Goal: Task Accomplishment & Management: Use online tool/utility

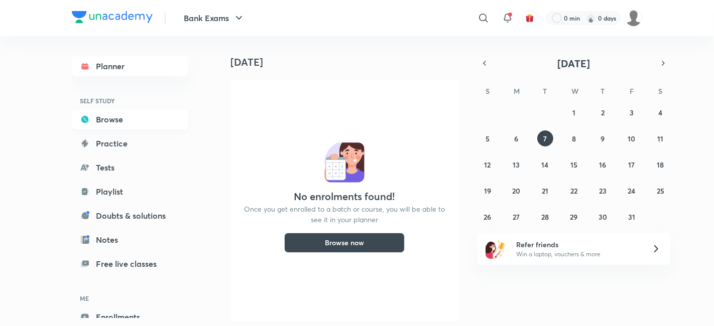
click at [130, 122] on link "Browse" at bounding box center [130, 119] width 116 height 20
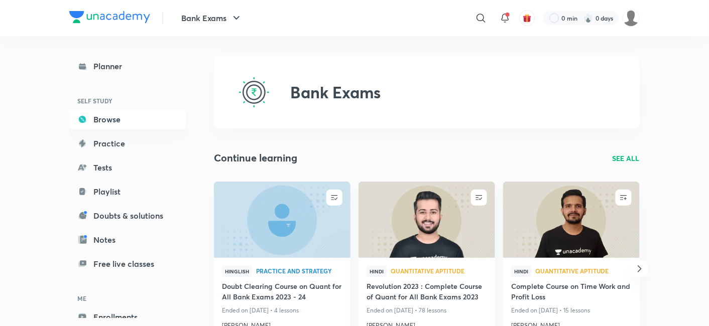
click at [306, 220] on img at bounding box center [281, 220] width 139 height 78
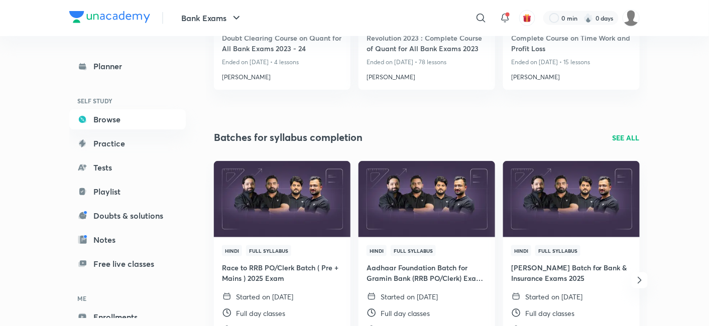
scroll to position [264, 0]
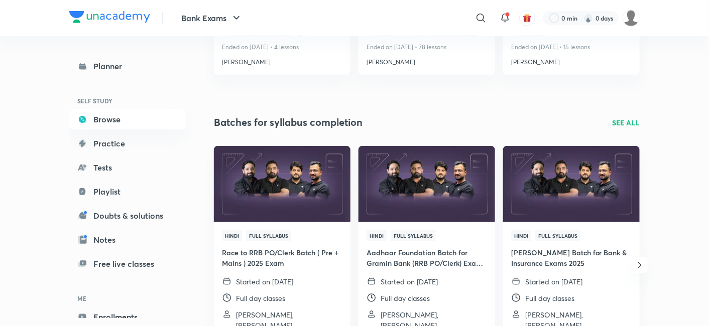
click at [341, 164] on img at bounding box center [281, 184] width 139 height 78
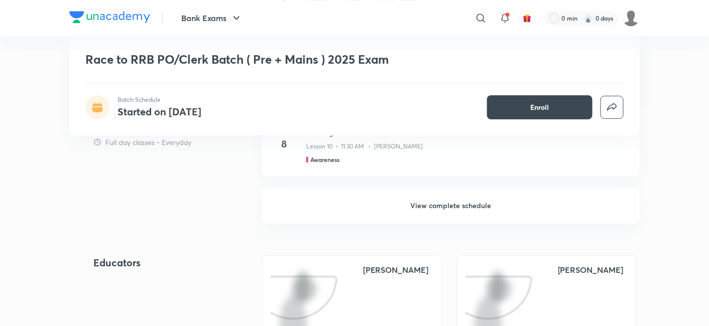
scroll to position [820, 0]
click at [374, 206] on h6 "View complete schedule" at bounding box center [450, 205] width 377 height 35
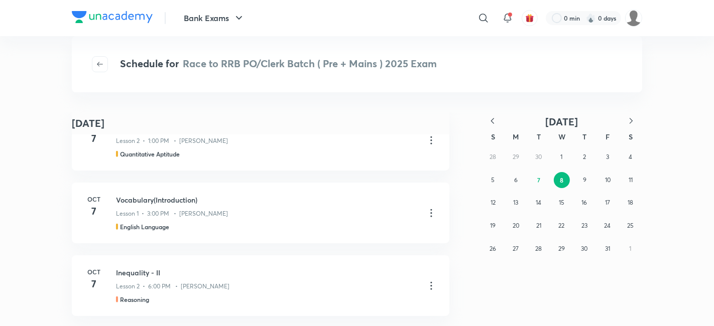
scroll to position [1306, 0]
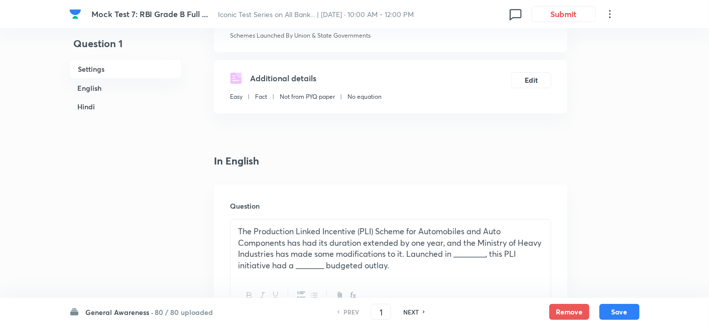
scroll to position [176, 0]
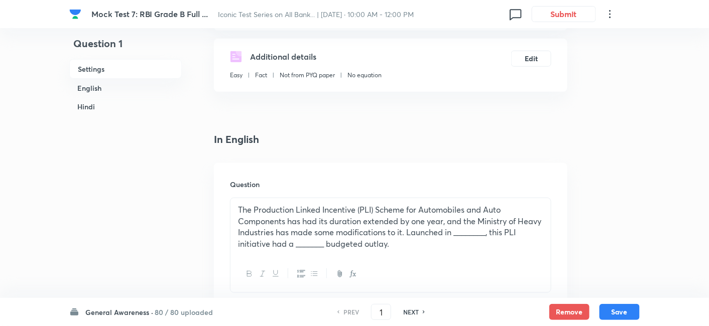
click at [135, 310] on h6 "General Awareness ·" at bounding box center [119, 312] width 68 height 11
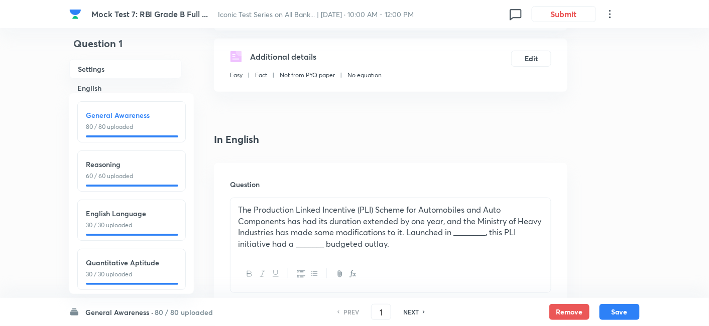
scroll to position [12, 0]
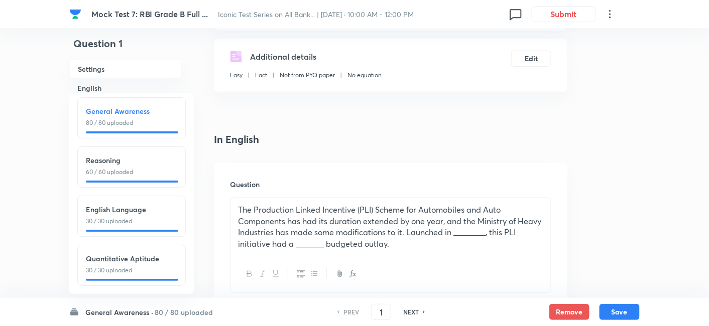
click at [136, 253] on h6 "Quantitative Aptitude" at bounding box center [131, 258] width 91 height 11
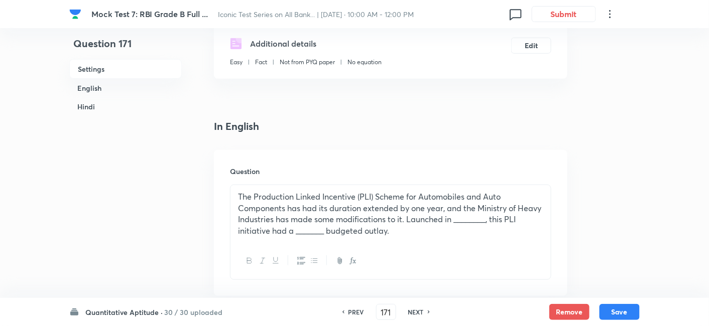
type input "171"
checkbox input "false"
checkbox input "true"
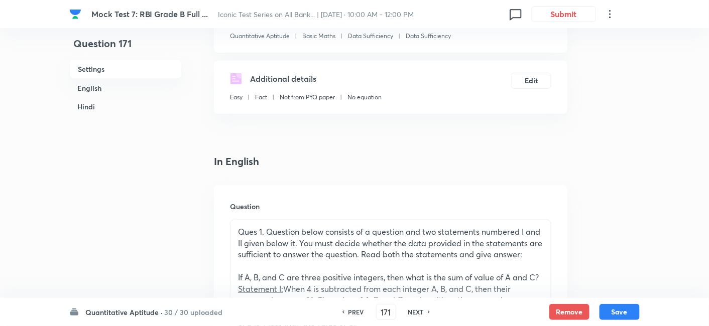
scroll to position [142, 0]
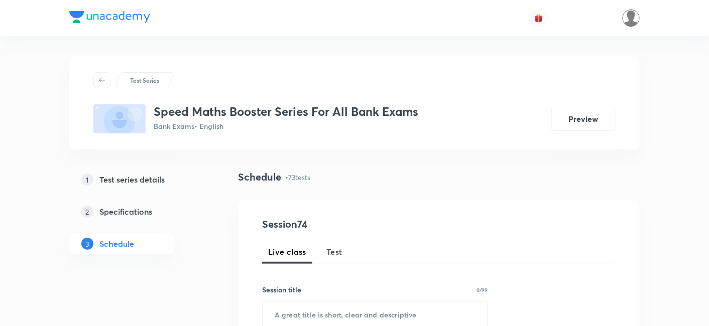
click at [625, 24] on img at bounding box center [630, 18] width 17 height 17
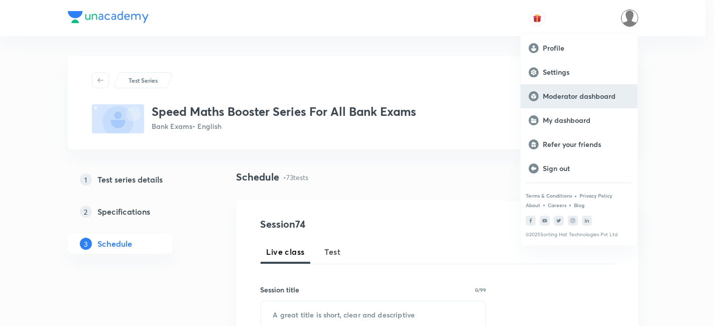
click at [571, 98] on p "Moderator dashboard" at bounding box center [586, 96] width 87 height 9
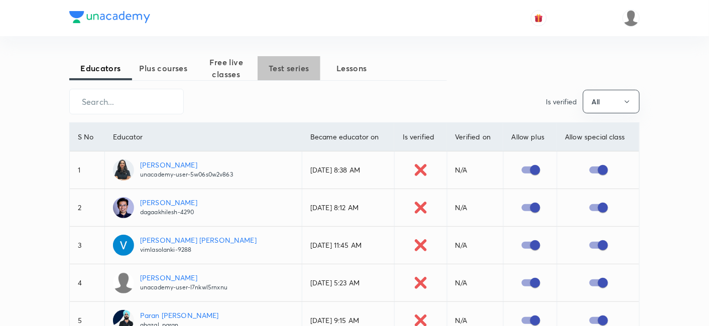
click at [294, 59] on button "Test series" at bounding box center [288, 68] width 63 height 24
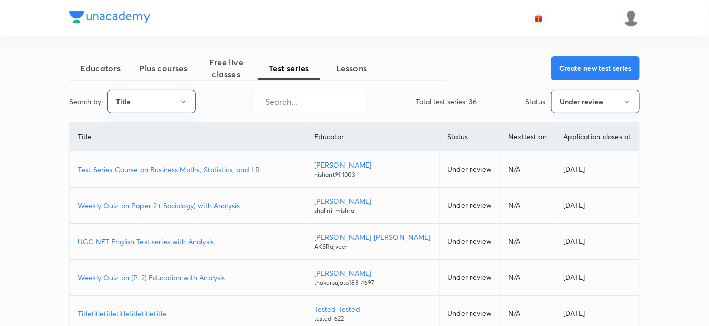
click at [612, 98] on button "Under review" at bounding box center [595, 102] width 88 height 24
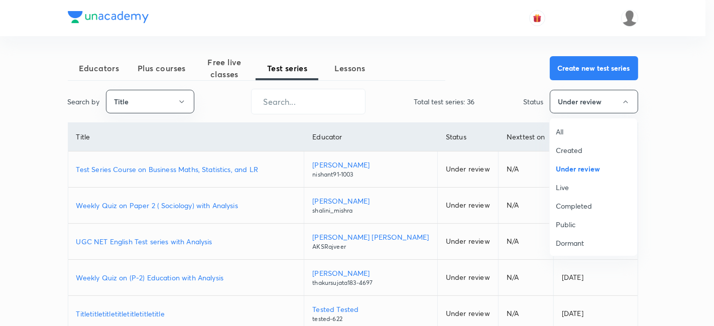
click at [578, 210] on span "Completed" at bounding box center [593, 206] width 75 height 11
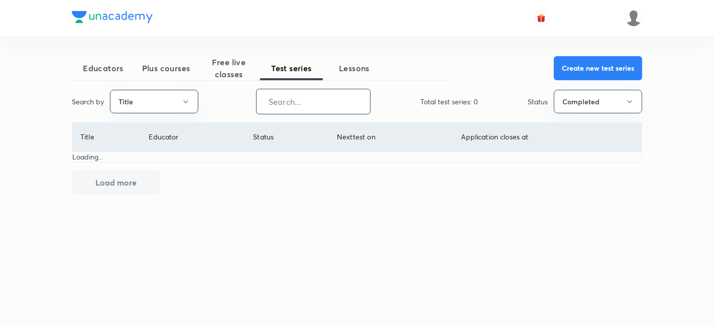
click at [315, 100] on input "text" at bounding box center [312, 102] width 113 height 26
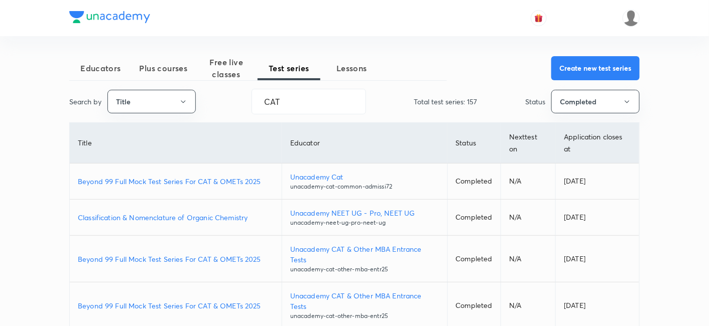
click at [241, 176] on p "Beyond 99 Full Mock Test Series For CAT & OMETs 2025" at bounding box center [176, 181] width 196 height 11
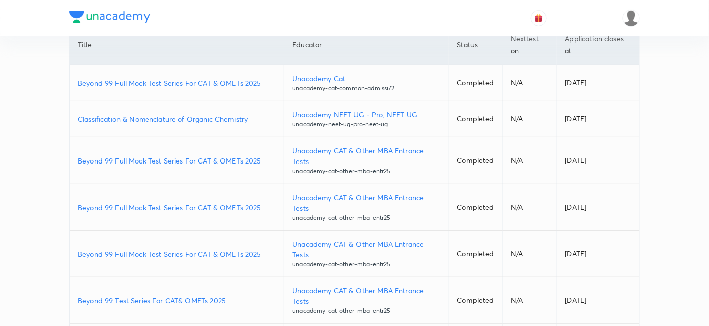
scroll to position [0, 0]
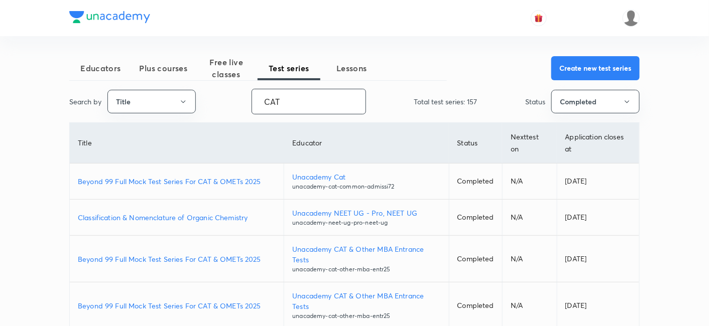
drag, startPoint x: 297, startPoint y: 106, endPoint x: 237, endPoint y: 98, distance: 60.3
click at [237, 98] on div "Search by Title CAT ​ Total test series: 157 Status Completed" at bounding box center [354, 102] width 570 height 26
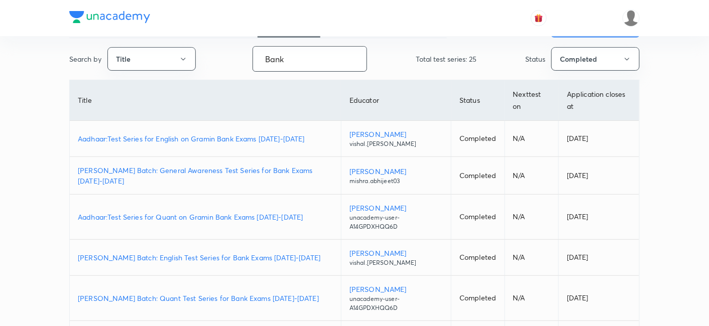
scroll to position [277, 0]
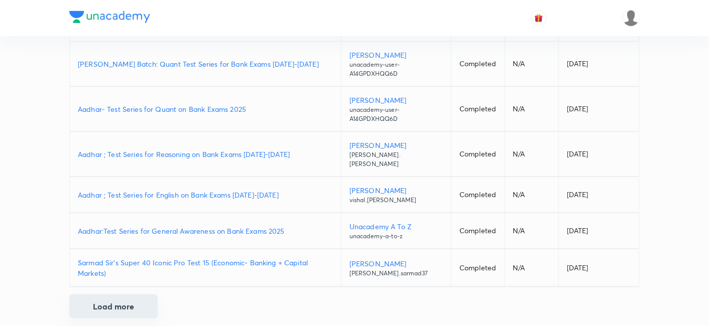
click at [111, 295] on button "Load more" at bounding box center [113, 307] width 88 height 24
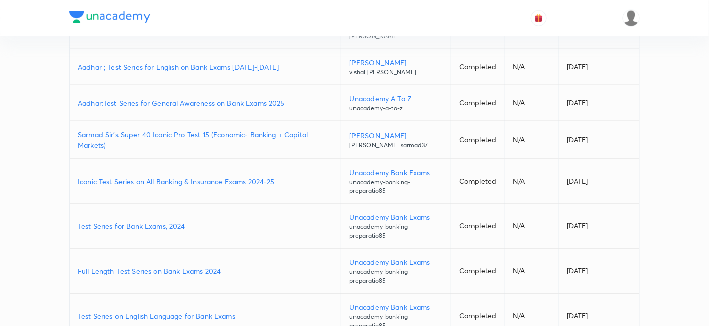
scroll to position [404, 0]
click at [123, 268] on p "Full Length Test Series on Bank Exams 2024" at bounding box center [205, 273] width 255 height 11
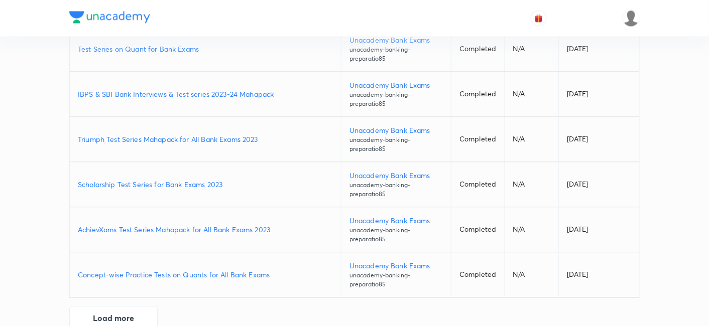
scroll to position [719, 0]
click at [223, 224] on p "AchievXams Test Series Mahapack for All Bank Exams 2023" at bounding box center [205, 229] width 255 height 11
click at [197, 269] on p "Concept-wise Practice Tests on Quants for All Bank Exams" at bounding box center [205, 274] width 255 height 11
click at [114, 305] on button "Load more" at bounding box center [113, 317] width 88 height 24
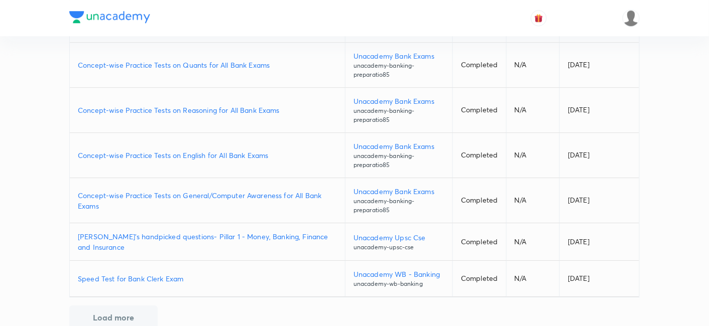
scroll to position [936, 0]
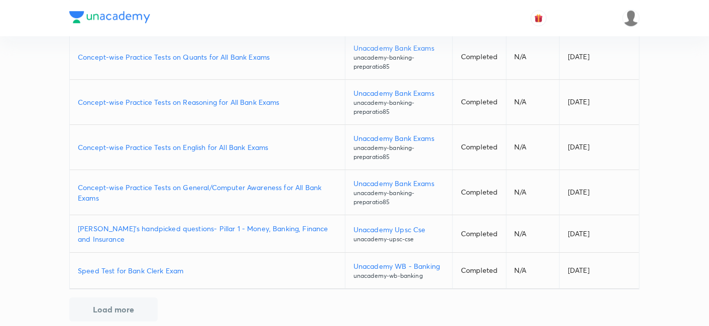
click at [105, 300] on button "Load more" at bounding box center [113, 310] width 88 height 24
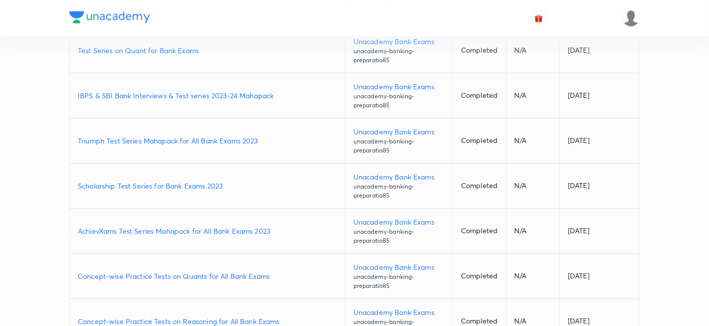
scroll to position [716, 0]
click at [174, 136] on p "Triumph Test Series Mahapack for All Bank Exams 2023" at bounding box center [207, 141] width 259 height 11
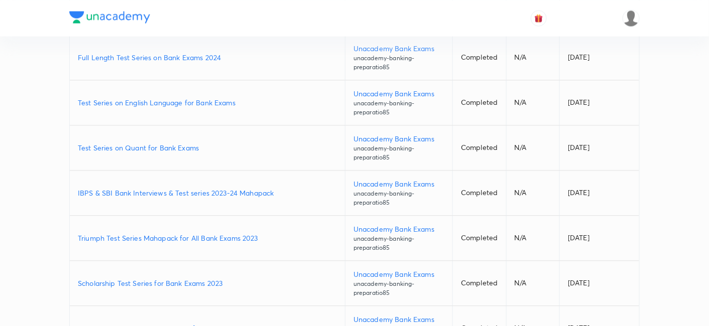
scroll to position [618, 0]
click at [216, 189] on p "IBPS & SBI Bank Interviews & Test series 2023-24 Mahapack" at bounding box center [207, 194] width 259 height 11
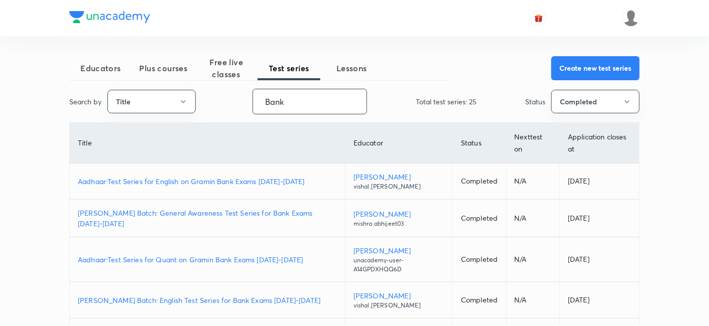
drag, startPoint x: 303, startPoint y: 97, endPoint x: 227, endPoint y: 100, distance: 75.4
click at [227, 100] on div "Search by Title Bank ​ Total test series: 25 Status Completed" at bounding box center [354, 102] width 570 height 26
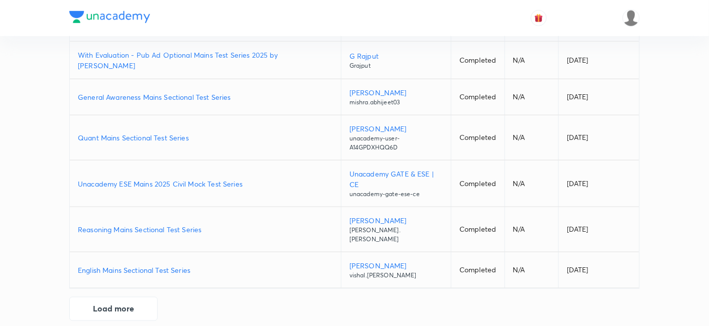
scroll to position [288, 0]
type input "Mains"
click at [131, 296] on button "Load more" at bounding box center [113, 308] width 88 height 24
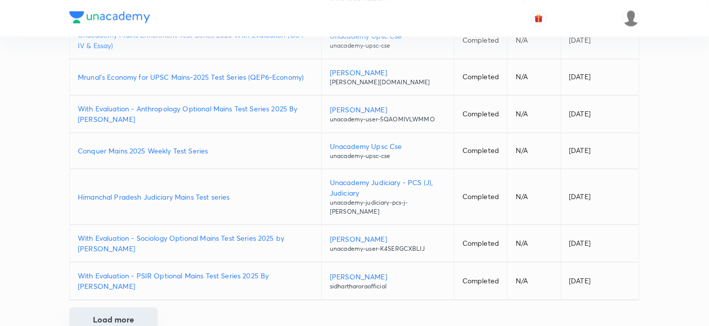
scroll to position [626, 0]
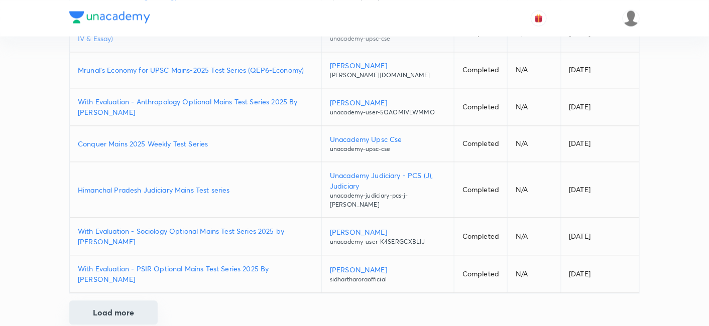
click at [125, 301] on button "Load more" at bounding box center [113, 313] width 88 height 24
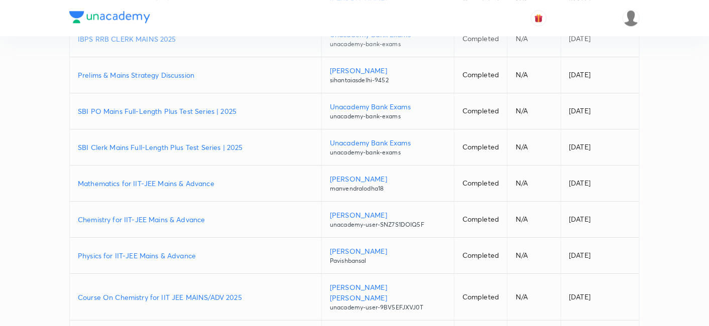
scroll to position [988, 0]
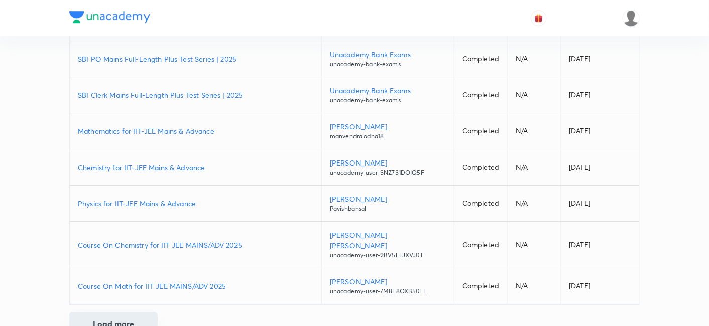
click at [125, 312] on button "Load more" at bounding box center [113, 324] width 88 height 24
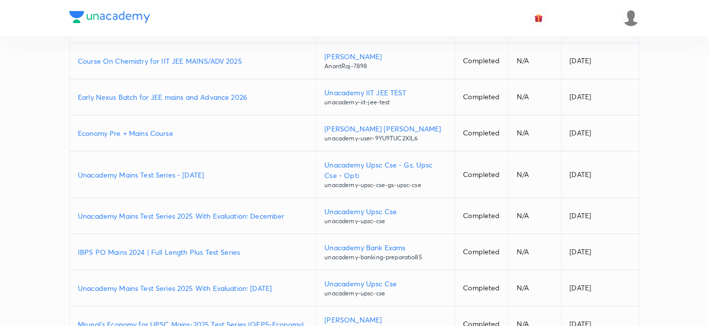
scroll to position [1360, 0]
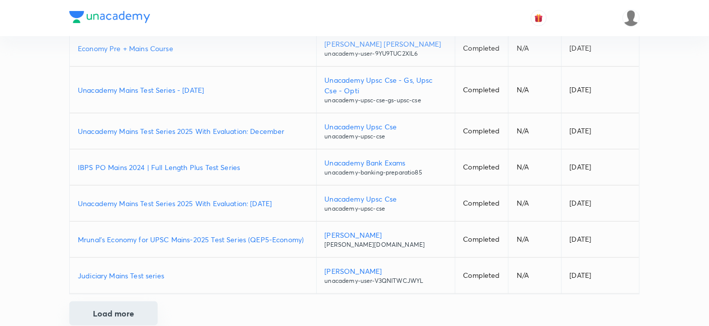
click at [125, 302] on button "Load more" at bounding box center [113, 314] width 88 height 24
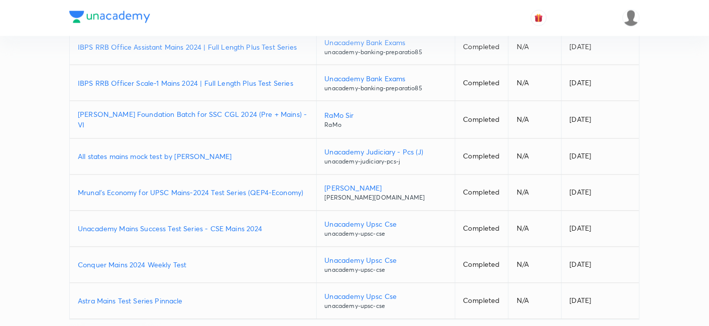
scroll to position [1720, 0]
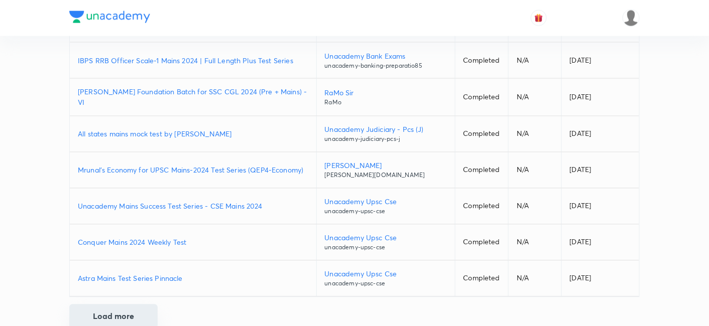
click at [125, 305] on button "Load more" at bounding box center [113, 317] width 88 height 24
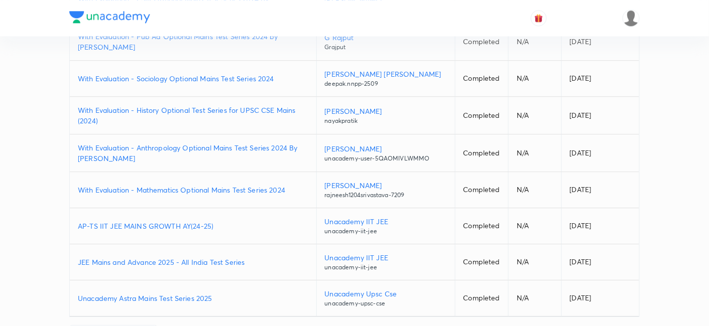
scroll to position [2087, 0]
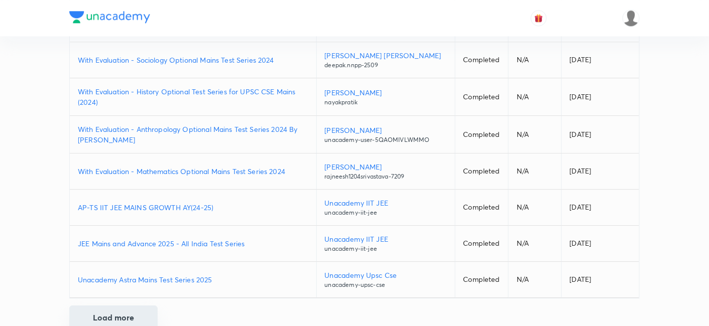
click at [139, 306] on button "Load more" at bounding box center [113, 318] width 88 height 24
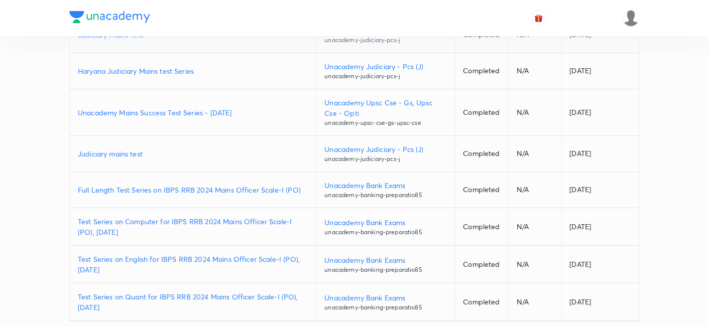
scroll to position [2461, 0]
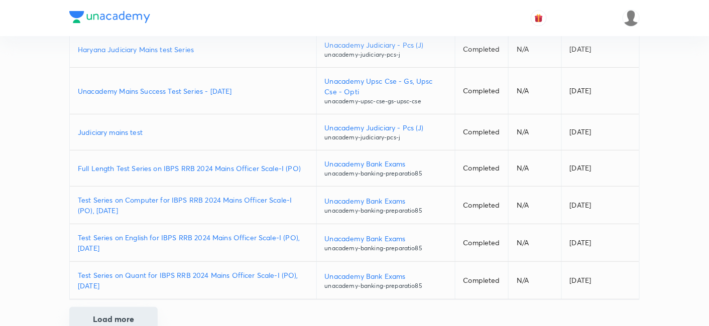
click at [102, 307] on button "Load more" at bounding box center [113, 319] width 88 height 24
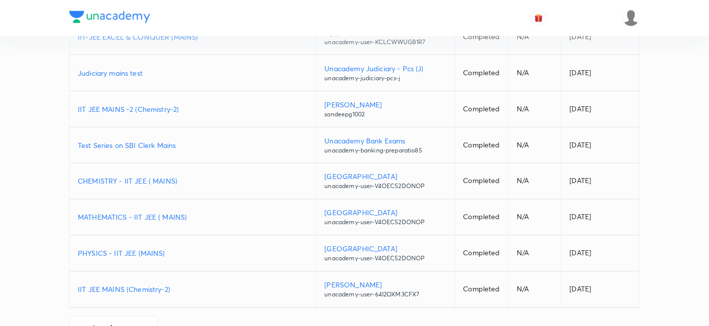
scroll to position [2824, 0]
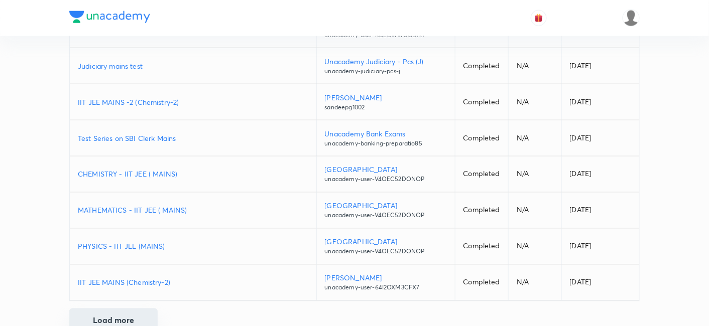
click at [106, 309] on button "Load more" at bounding box center [113, 321] width 88 height 24
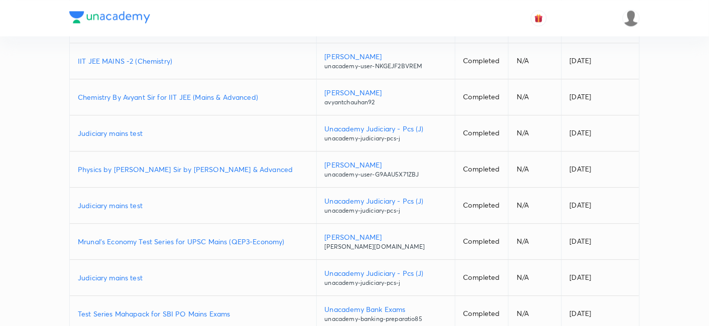
scroll to position [3184, 0]
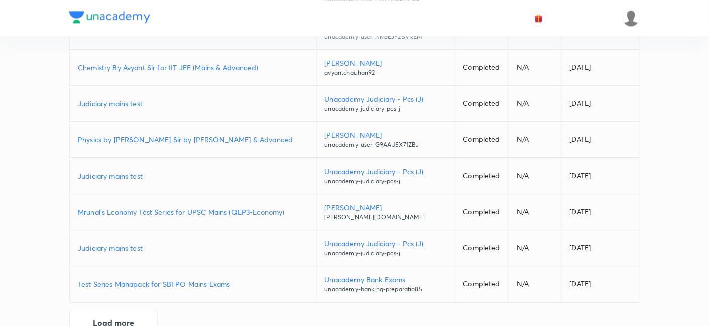
click at [132, 279] on p "Test Series Mahapack for SBI PO Mains Exams" at bounding box center [193, 284] width 230 height 11
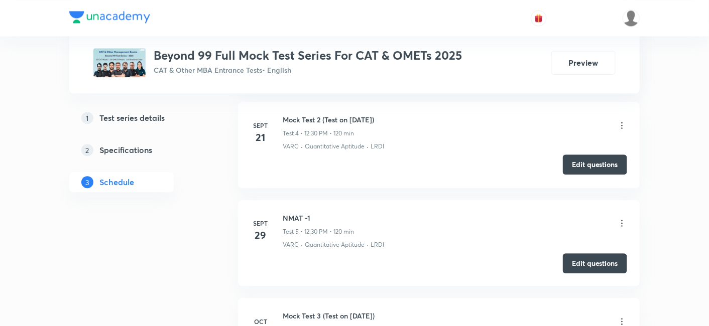
click at [606, 161] on button "Edit questions" at bounding box center [595, 165] width 64 height 20
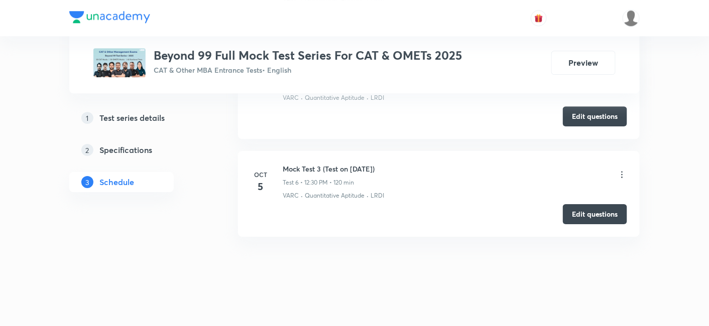
scroll to position [932, 0]
click at [586, 211] on button "Edit questions" at bounding box center [595, 214] width 64 height 20
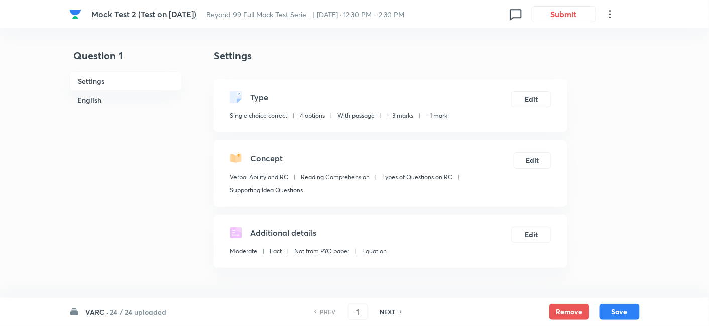
scroll to position [131, 0]
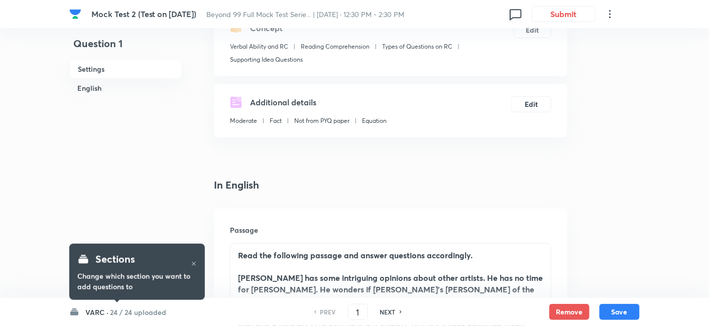
click at [161, 311] on h6 "24 / 24 uploaded" at bounding box center [138, 312] width 56 height 11
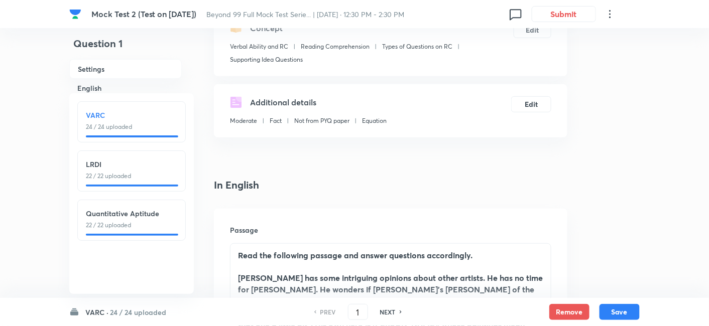
click at [139, 173] on p "22 / 22 uploaded" at bounding box center [131, 176] width 91 height 9
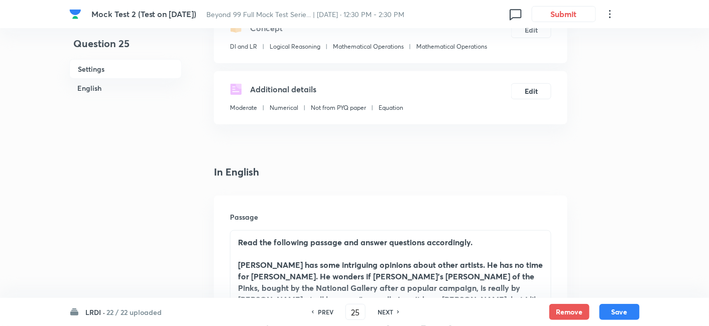
type input "25"
checkbox input "false"
checkbox input "true"
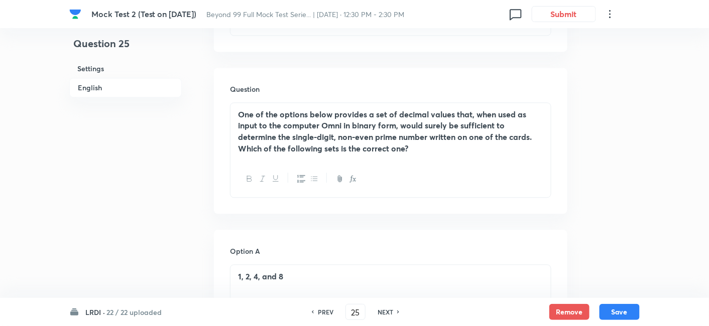
scroll to position [604, 0]
click at [392, 313] on h6 "NEXT" at bounding box center [385, 312] width 16 height 9
type input "26"
checkbox input "false"
checkbox input "true"
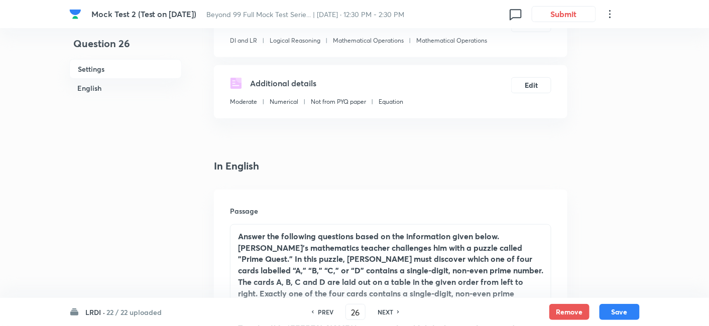
scroll to position [138, 0]
click at [386, 309] on h6 "NEXT" at bounding box center [385, 312] width 16 height 9
type input "27"
checkbox input "true"
checkbox input "false"
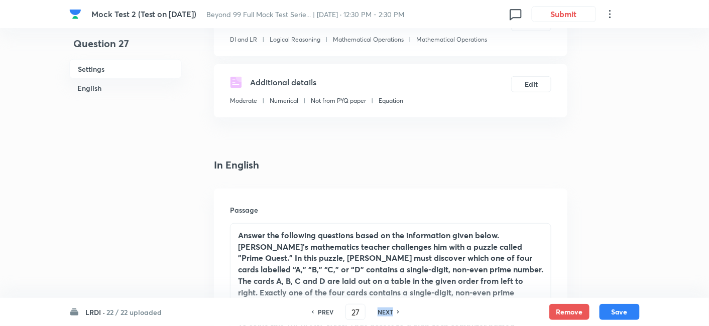
click at [386, 309] on h6 "NEXT" at bounding box center [385, 312] width 16 height 9
type input "28"
type input "21"
click at [386, 309] on h6 "NEXT" at bounding box center [385, 312] width 16 height 9
type input "29"
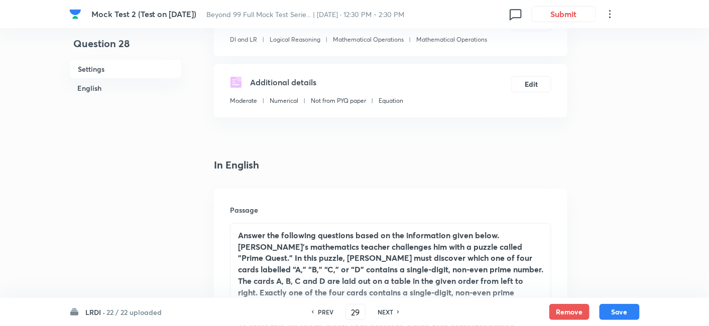
type input "150"
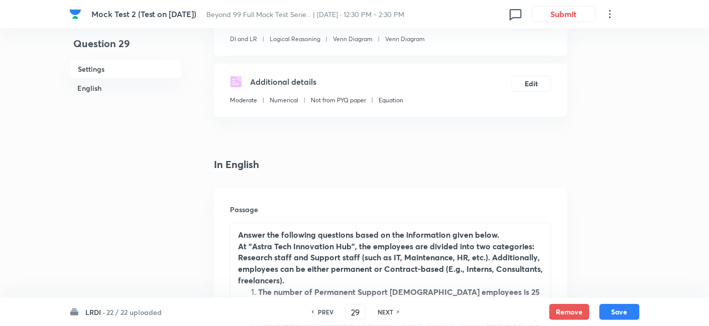
scroll to position [139, 0]
click at [384, 311] on h6 "NEXT" at bounding box center [385, 312] width 16 height 9
type input "30"
type input "55"
click at [384, 311] on h6 "NEXT" at bounding box center [385, 312] width 16 height 9
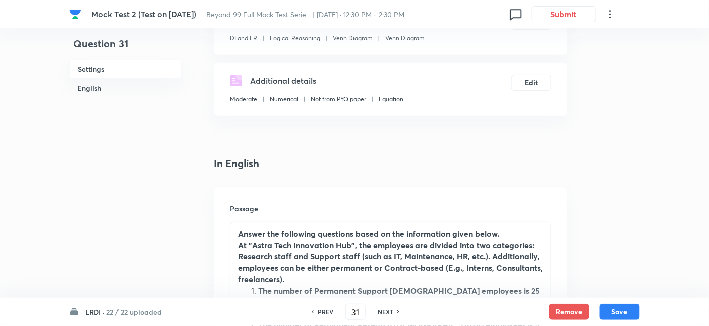
click at [384, 311] on h6 "NEXT" at bounding box center [385, 312] width 16 height 9
type input "32"
checkbox input "true"
checkbox input "false"
click at [384, 311] on h6 "NEXT" at bounding box center [385, 312] width 16 height 9
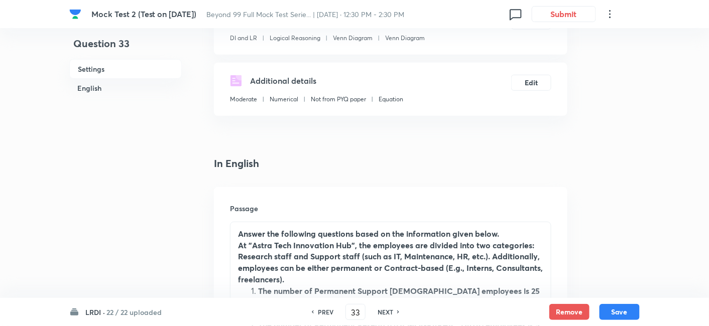
click at [384, 311] on h6 "NEXT" at bounding box center [385, 312] width 16 height 9
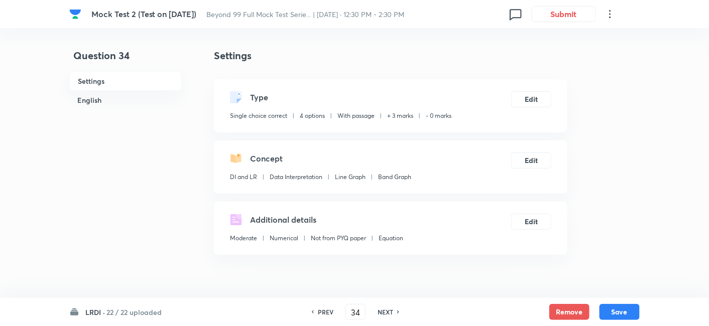
scroll to position [116, 0]
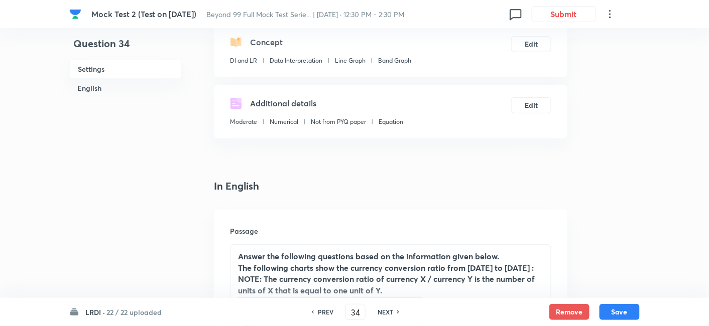
click at [388, 313] on h6 "NEXT" at bounding box center [385, 312] width 16 height 9
type input "35"
checkbox input "false"
checkbox input "true"
click at [388, 313] on h6 "NEXT" at bounding box center [385, 312] width 16 height 9
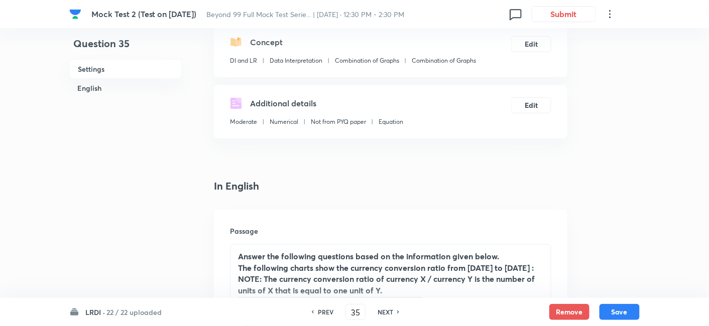
type input "36"
checkbox input "true"
checkbox input "false"
click at [388, 313] on h6 "NEXT" at bounding box center [385, 312] width 16 height 9
type input "37"
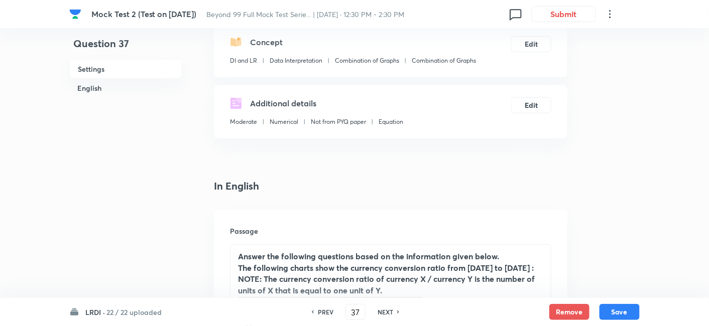
checkbox input "true"
click at [388, 313] on h6 "NEXT" at bounding box center [385, 312] width 16 height 9
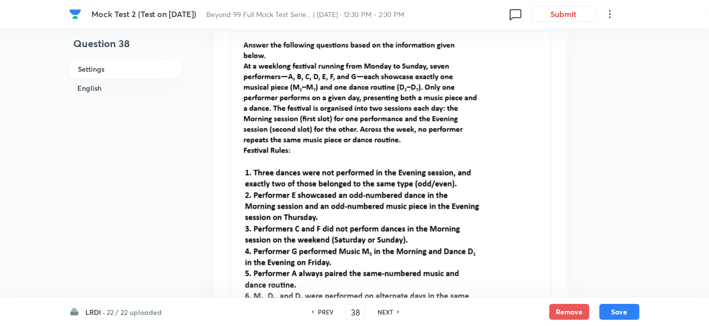
scroll to position [341, 0]
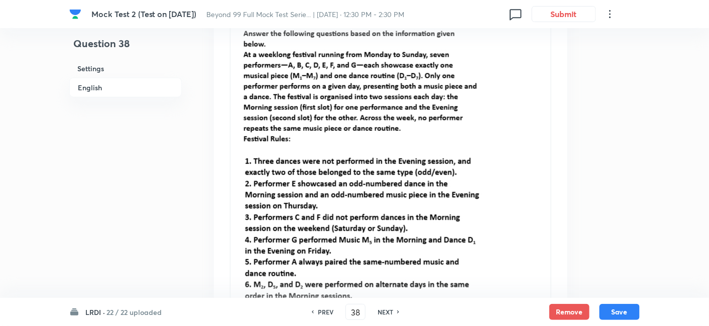
click at [393, 211] on img at bounding box center [362, 278] width 248 height 254
drag, startPoint x: 524, startPoint y: 207, endPoint x: 399, endPoint y: 191, distance: 126.0
click at [399, 191] on p at bounding box center [390, 279] width 305 height 257
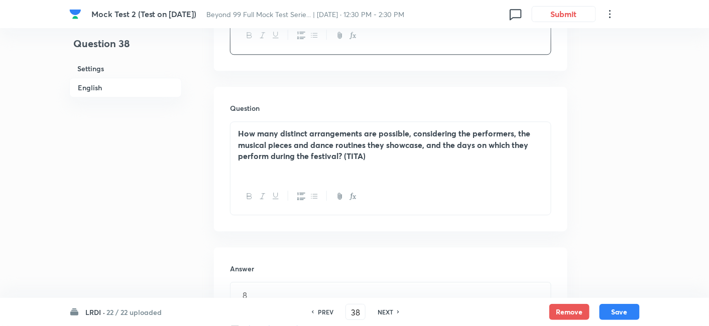
scroll to position [738, 0]
click at [392, 308] on h6 "NEXT" at bounding box center [385, 312] width 16 height 9
type input "39"
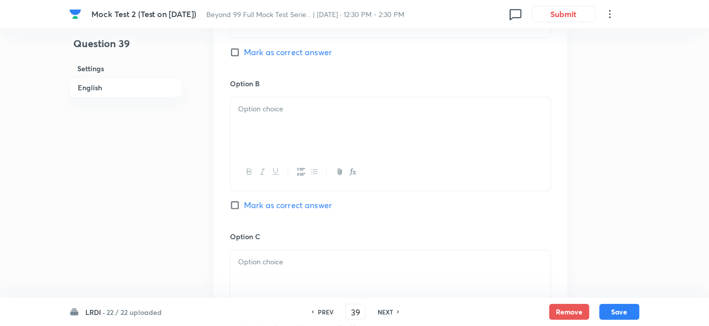
checkbox input "true"
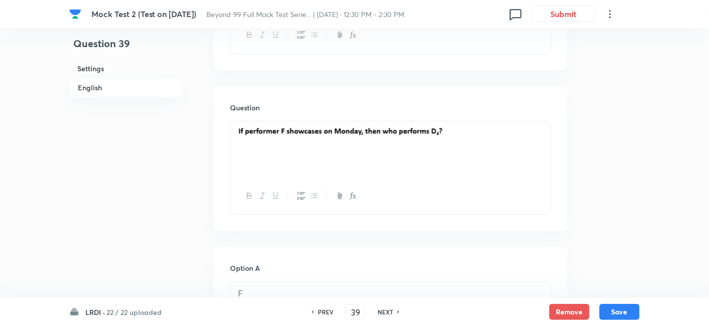
click at [392, 308] on h6 "NEXT" at bounding box center [385, 312] width 16 height 9
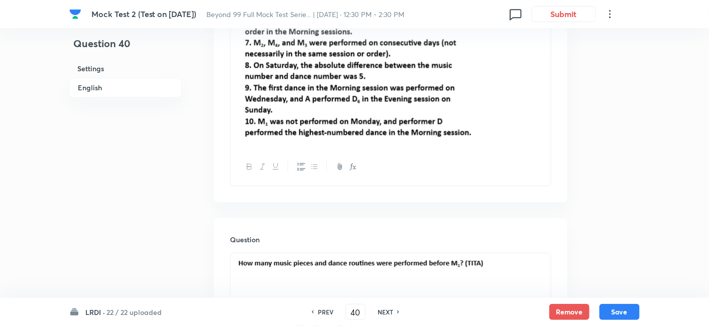
click at [392, 308] on h6 "NEXT" at bounding box center [385, 312] width 16 height 9
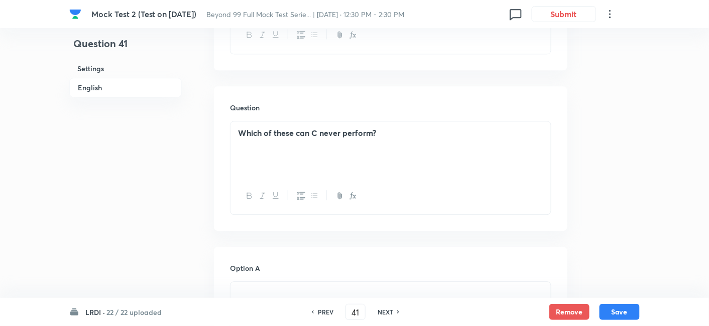
click at [392, 308] on h6 "NEXT" at bounding box center [385, 312] width 16 height 9
type input "42"
checkbox input "true"
click at [392, 308] on h6 "NEXT" at bounding box center [385, 312] width 16 height 9
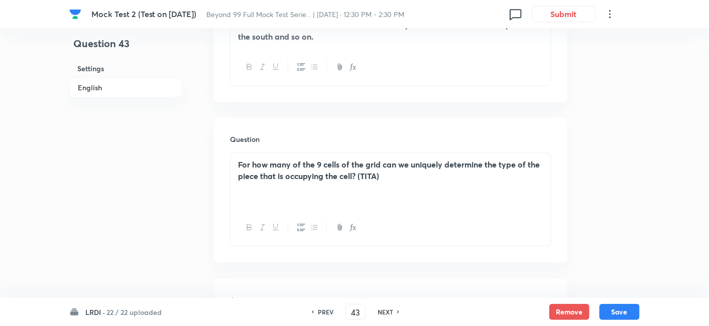
click at [392, 308] on h6 "NEXT" at bounding box center [385, 312] width 16 height 9
type input "44"
checkbox input "true"
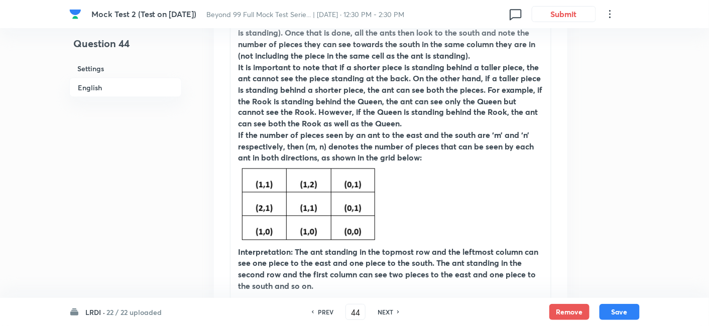
scroll to position [484, 0]
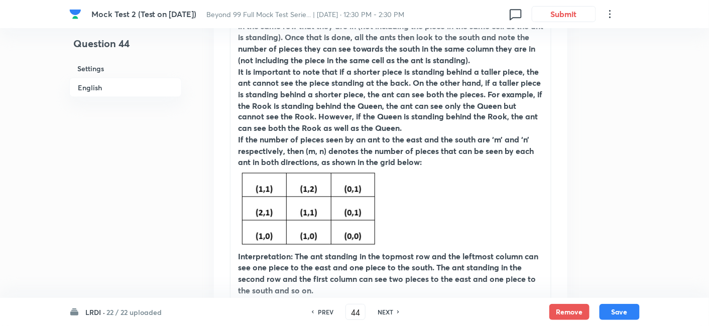
click at [395, 318] on div "PREV 44 ​ NEXT" at bounding box center [355, 312] width 129 height 16
click at [387, 311] on h6 "NEXT" at bounding box center [385, 312] width 16 height 9
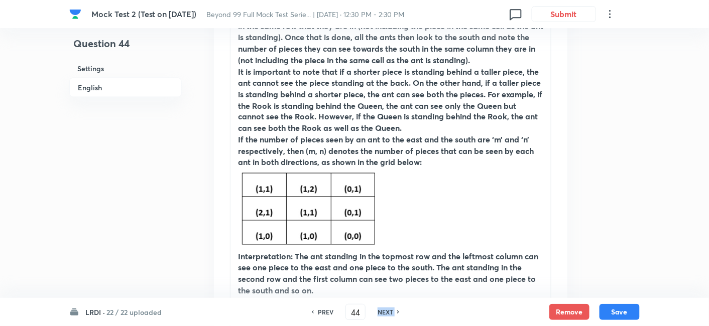
type input "45"
checkbox input "false"
checkbox input "true"
click at [387, 311] on h6 "NEXT" at bounding box center [385, 312] width 16 height 9
type input "46"
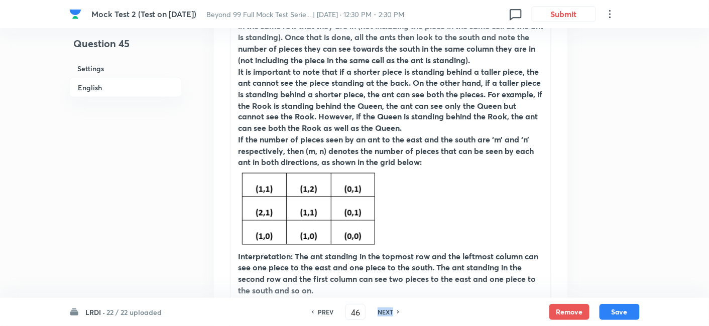
checkbox input "true"
checkbox input "false"
click at [387, 311] on h6 "NEXT" at bounding box center [385, 312] width 16 height 9
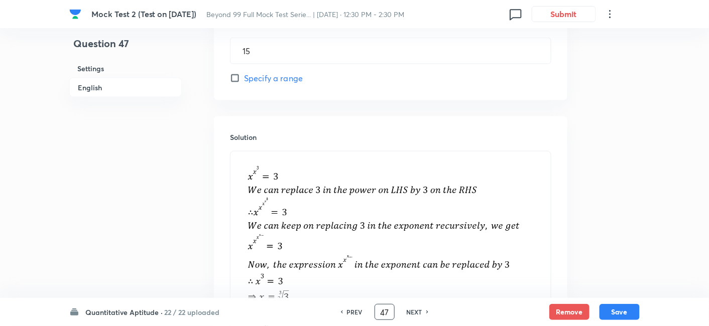
click at [387, 311] on input "47" at bounding box center [384, 313] width 19 height 18
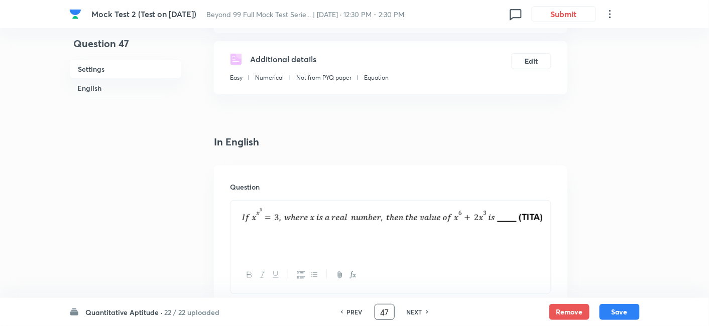
scroll to position [162, 0]
click at [423, 310] on div "NEXT" at bounding box center [416, 312] width 27 height 9
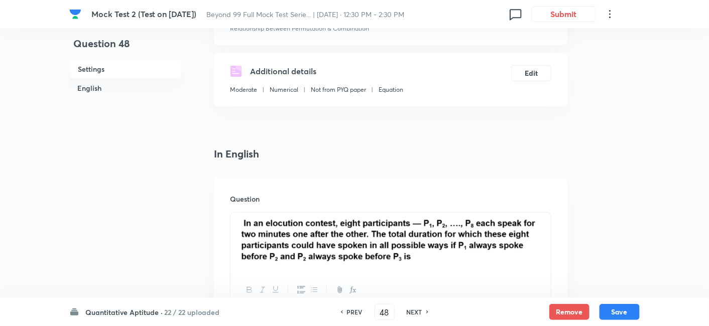
click at [423, 310] on div "NEXT" at bounding box center [416, 312] width 27 height 9
type input "49"
checkbox input "true"
checkbox input "false"
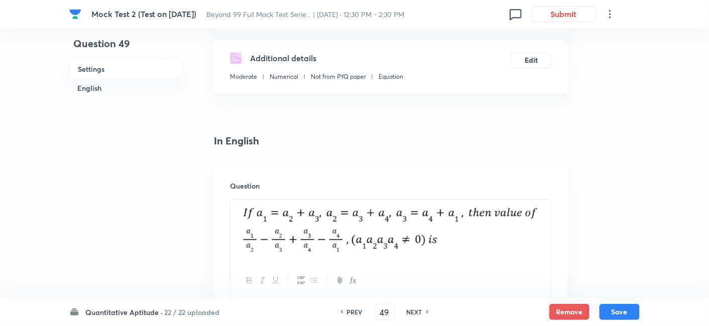
click at [423, 310] on div "NEXT" at bounding box center [416, 312] width 27 height 9
type input "50"
checkbox input "false"
checkbox input "true"
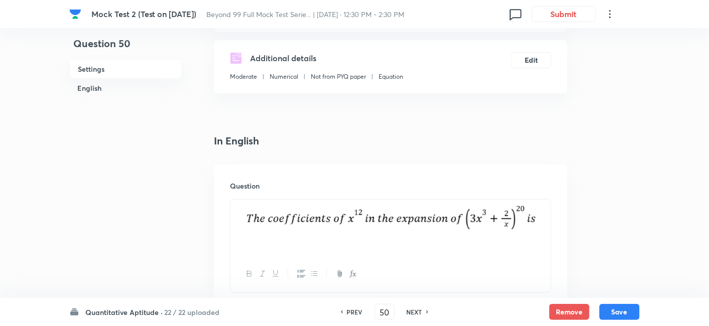
click at [423, 310] on div "NEXT" at bounding box center [416, 312] width 27 height 9
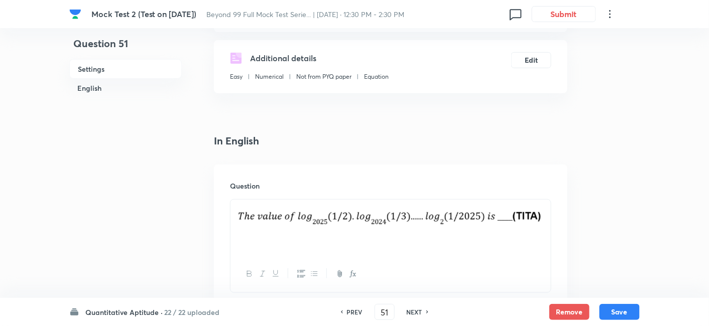
click at [423, 310] on div "NEXT" at bounding box center [416, 312] width 27 height 9
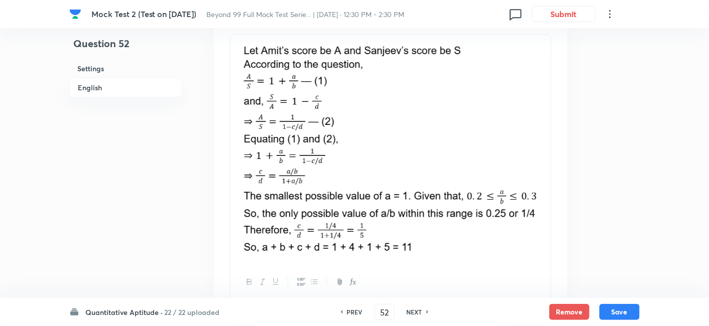
scroll to position [1144, 0]
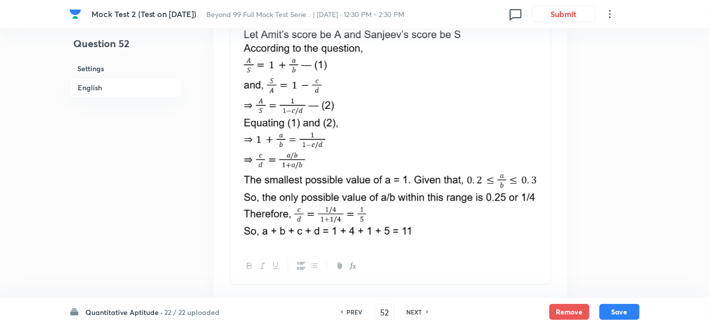
drag, startPoint x: 417, startPoint y: 227, endPoint x: 262, endPoint y: 185, distance: 160.7
click at [262, 185] on img at bounding box center [390, 132] width 305 height 214
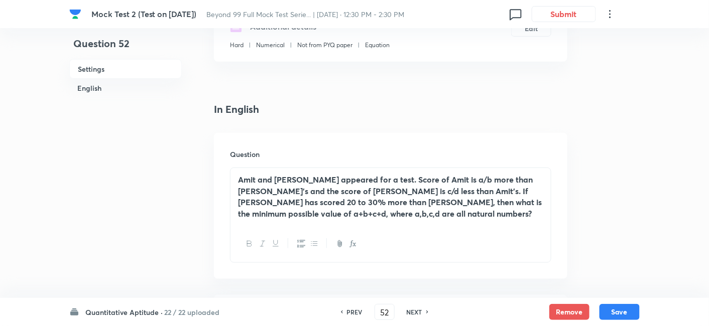
scroll to position [193, 0]
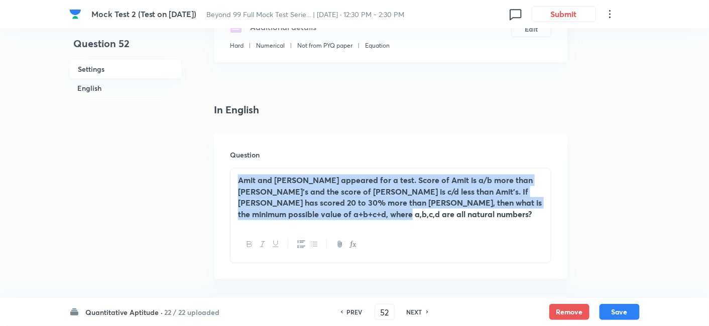
drag, startPoint x: 238, startPoint y: 180, endPoint x: 438, endPoint y: 220, distance: 204.2
click at [438, 220] on div "Amit and Sanjeev appeared for a test. Score of Amit is a/b more than Sanjeev’s …" at bounding box center [390, 198] width 320 height 58
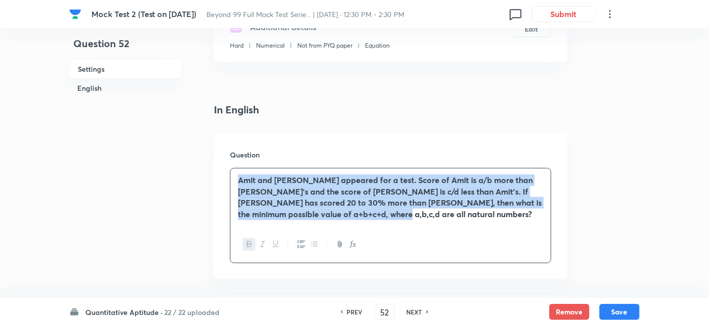
copy strong "Amit and Sanjeev appeared for a test. Score of Amit is a/b more than Sanjeev’s …"
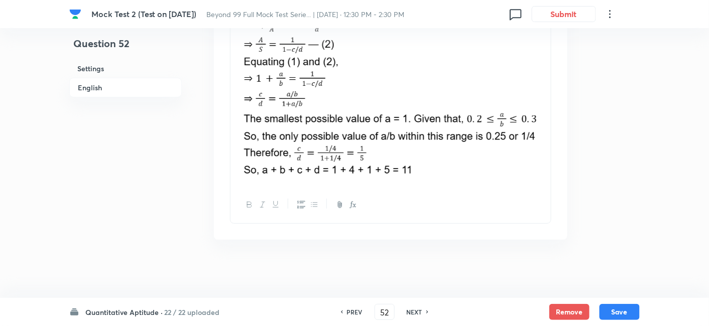
scroll to position [1124, 0]
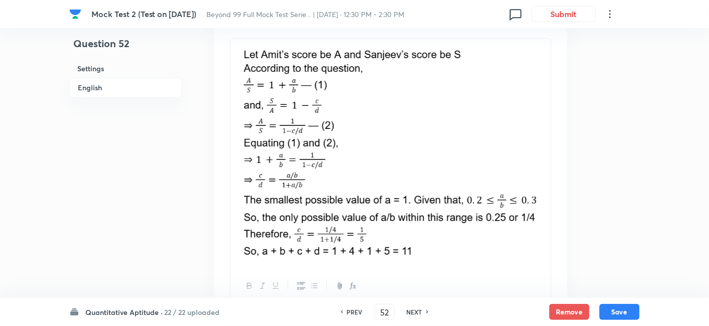
drag, startPoint x: 449, startPoint y: 247, endPoint x: 312, endPoint y: 175, distance: 154.7
click at [312, 175] on img at bounding box center [390, 152] width 305 height 214
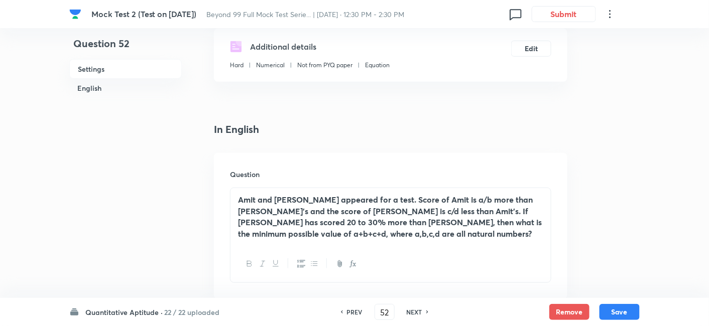
scroll to position [174, 0]
click at [416, 309] on h6 "NEXT" at bounding box center [415, 312] width 16 height 9
type input "53"
checkbox input "false"
checkbox input "true"
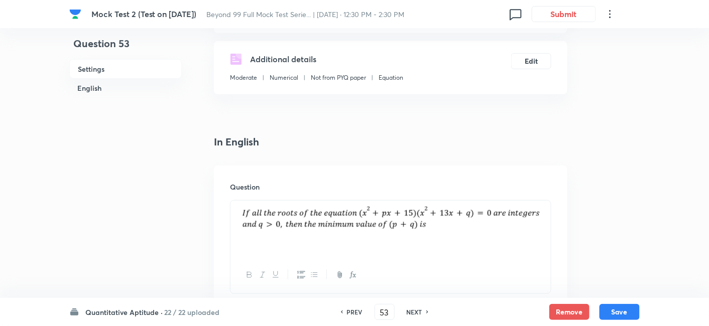
click at [416, 309] on h6 "NEXT" at bounding box center [415, 312] width 16 height 9
type input "54"
checkbox input "false"
checkbox input "true"
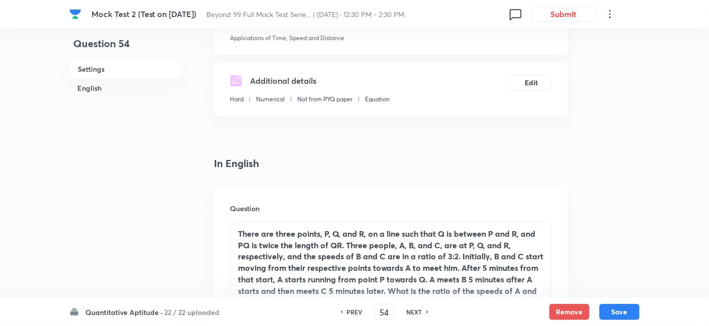
scroll to position [152, 0]
click at [412, 313] on h6 "NEXT" at bounding box center [415, 312] width 16 height 9
type input "55"
checkbox input "true"
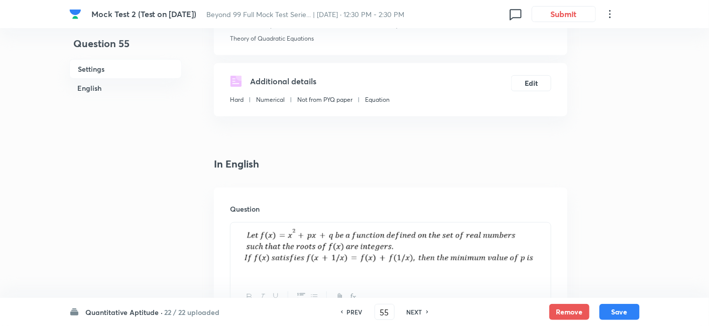
click at [412, 313] on h6 "NEXT" at bounding box center [415, 312] width 16 height 9
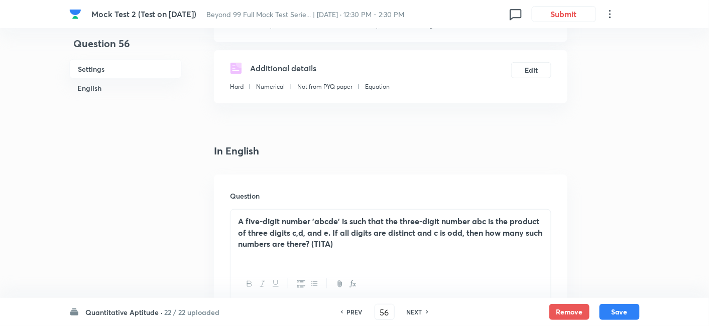
click at [412, 313] on h6 "NEXT" at bounding box center [415, 312] width 16 height 9
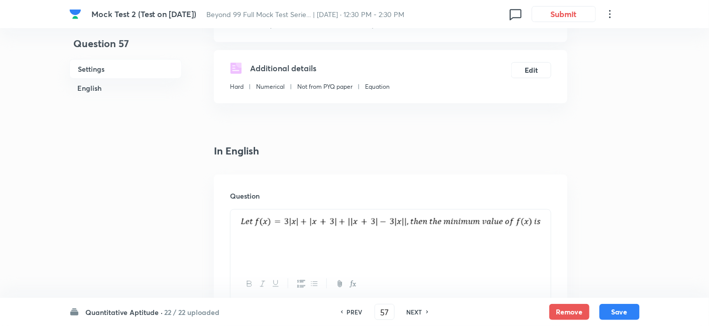
click at [412, 313] on h6 "NEXT" at bounding box center [415, 312] width 16 height 9
type input "58"
checkbox input "true"
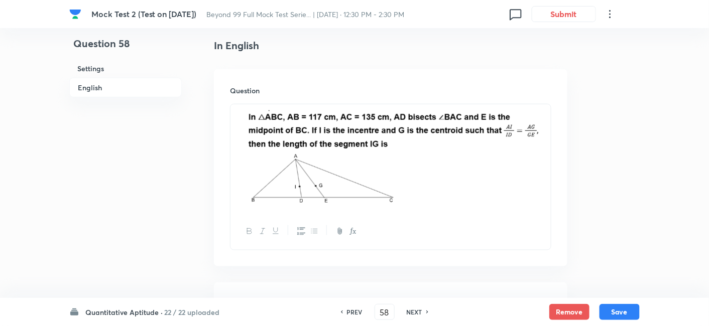
scroll to position [257, 0]
click at [412, 308] on h6 "NEXT" at bounding box center [415, 312] width 16 height 9
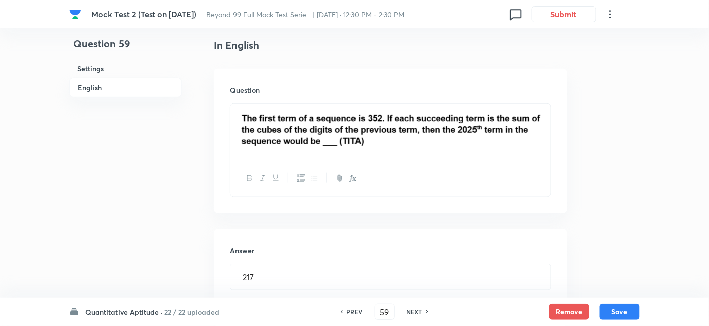
drag, startPoint x: 324, startPoint y: 132, endPoint x: 281, endPoint y: 116, distance: 45.7
click at [281, 116] on img at bounding box center [390, 128] width 305 height 37
click at [334, 151] on div at bounding box center [390, 132] width 320 height 56
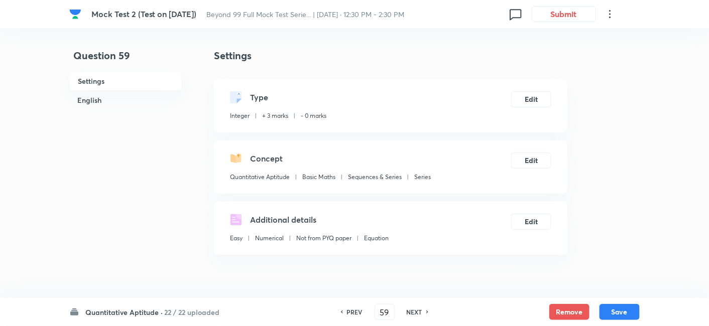
scroll to position [179, 0]
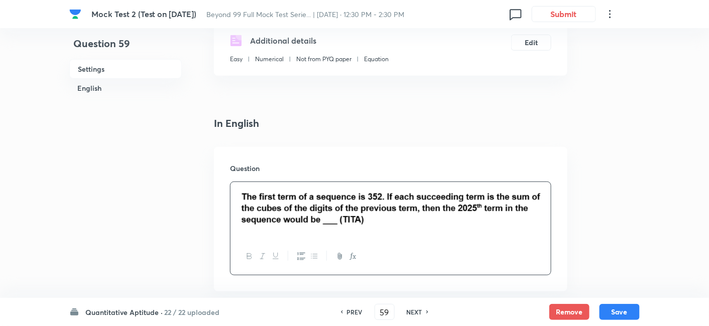
click at [412, 308] on h6 "NEXT" at bounding box center [415, 312] width 16 height 9
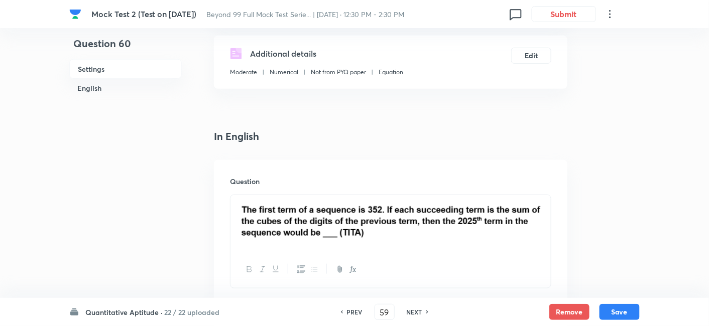
type input "60"
checkbox input "true"
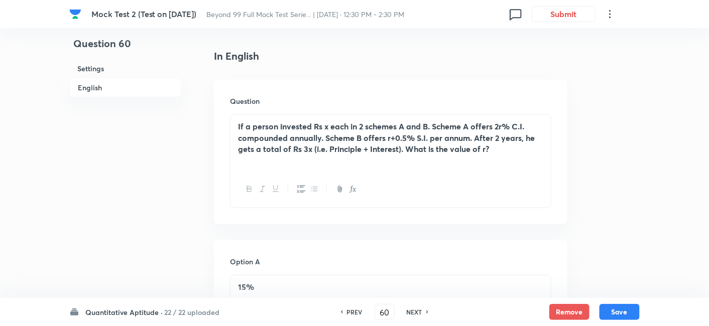
scroll to position [264, 0]
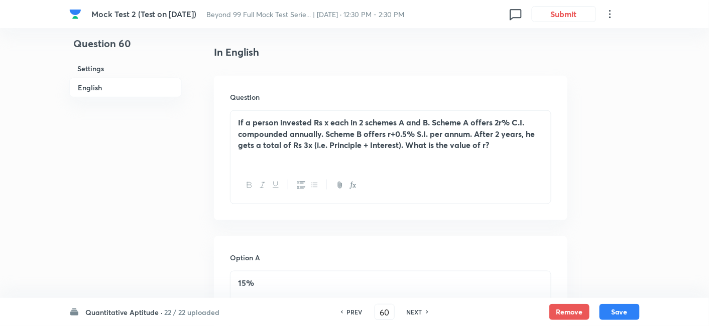
click at [423, 310] on div "NEXT" at bounding box center [416, 312] width 27 height 9
type input "61"
checkbox input "false"
checkbox input "true"
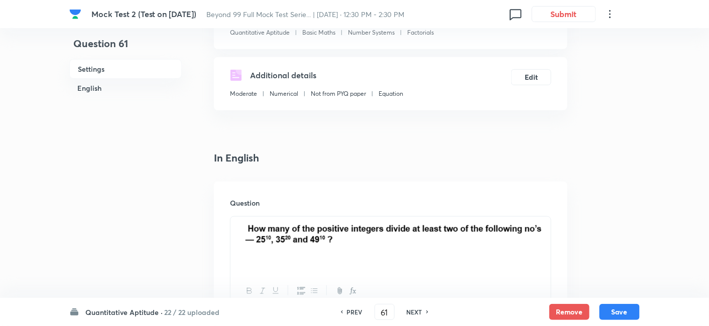
scroll to position [145, 0]
click at [420, 310] on h6 "NEXT" at bounding box center [415, 312] width 16 height 9
type input "62"
checkbox input "false"
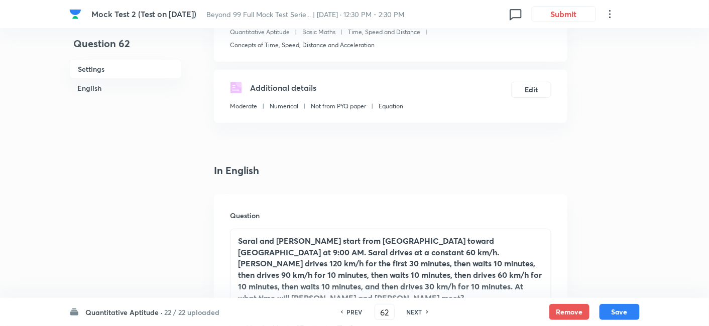
checkbox input "true"
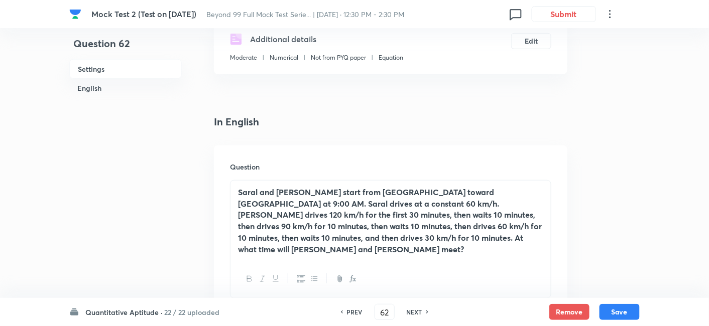
scroll to position [196, 0]
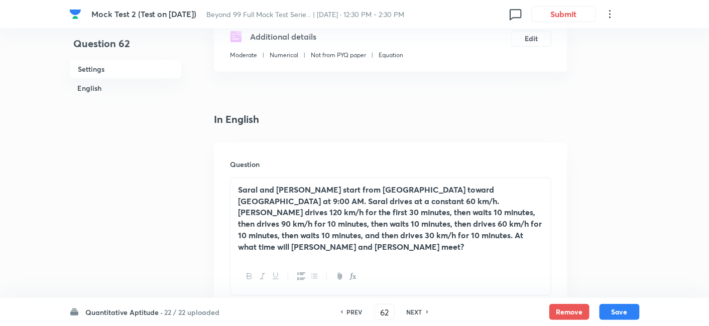
click at [411, 309] on h6 "NEXT" at bounding box center [415, 312] width 16 height 9
type input "63"
checkbox input "false"
checkbox input "true"
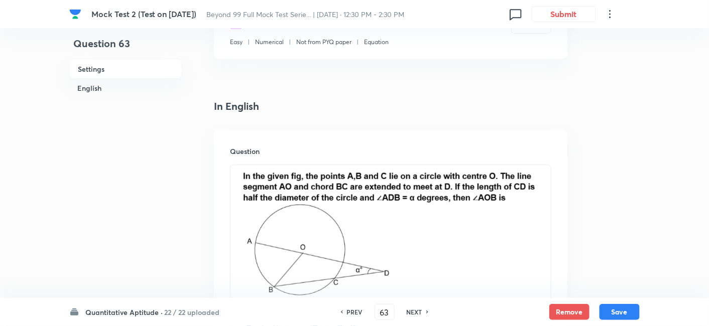
click at [411, 309] on h6 "NEXT" at bounding box center [415, 312] width 16 height 9
type input "64"
checkbox input "false"
checkbox input "true"
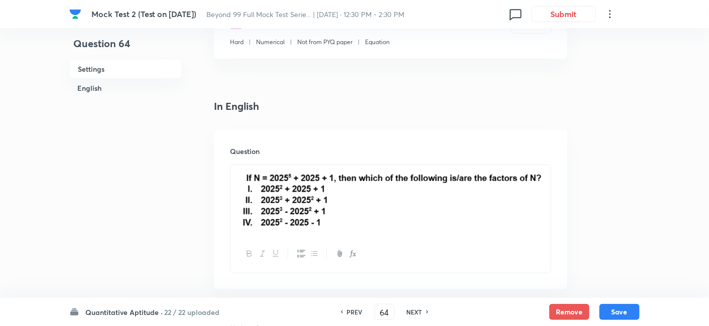
click at [411, 309] on h6 "NEXT" at bounding box center [415, 312] width 16 height 9
type input "65"
checkbox input "true"
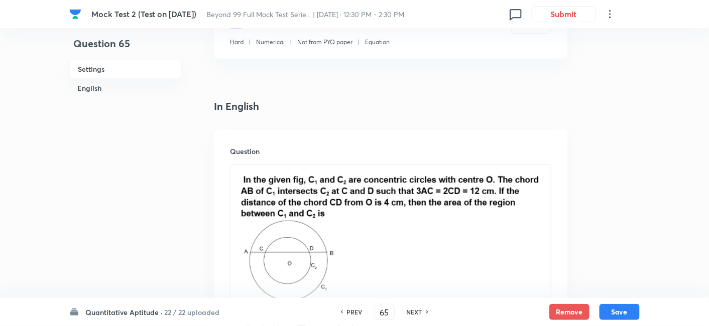
click at [411, 309] on h6 "NEXT" at bounding box center [415, 312] width 16 height 9
type input "66"
checkbox input "false"
checkbox input "true"
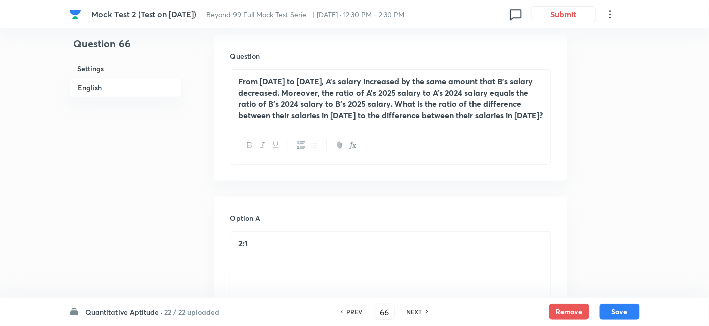
scroll to position [291, 0]
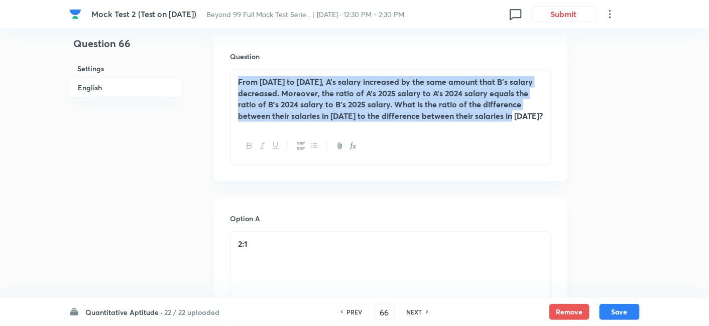
drag, startPoint x: 235, startPoint y: 84, endPoint x: 536, endPoint y: 119, distance: 302.3
click at [536, 119] on div "From 2024 to 2025, A’s salary increased by the same amount that B’s salary decr…" at bounding box center [390, 99] width 320 height 58
copy strong "From 2024 to 2025, A’s salary increased by the same amount that B’s salary decr…"
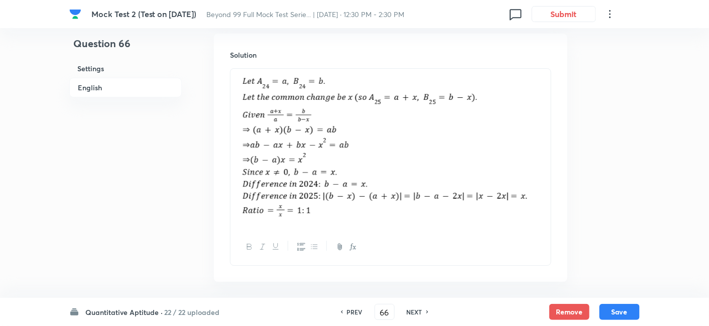
scroll to position [1067, 0]
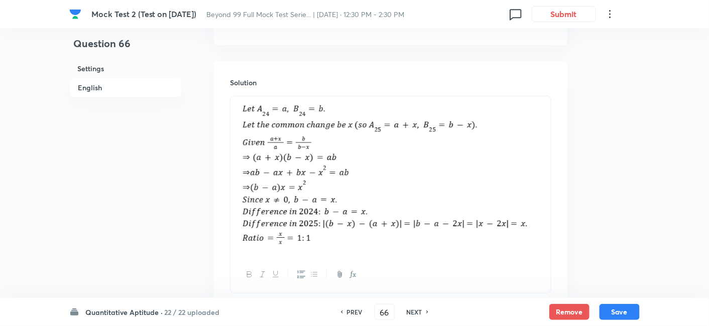
drag, startPoint x: 354, startPoint y: 245, endPoint x: 255, endPoint y: 190, distance: 113.7
click at [255, 190] on img at bounding box center [390, 174] width 305 height 145
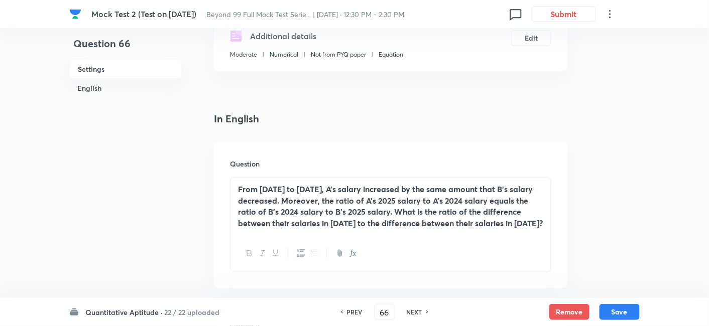
scroll to position [189, 0]
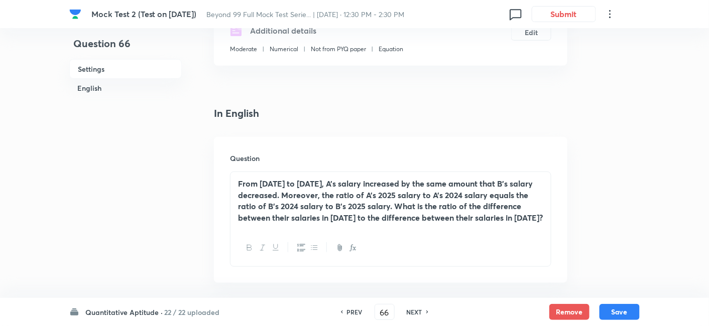
click at [414, 313] on h6 "NEXT" at bounding box center [415, 312] width 16 height 9
type input "67"
checkbox input "true"
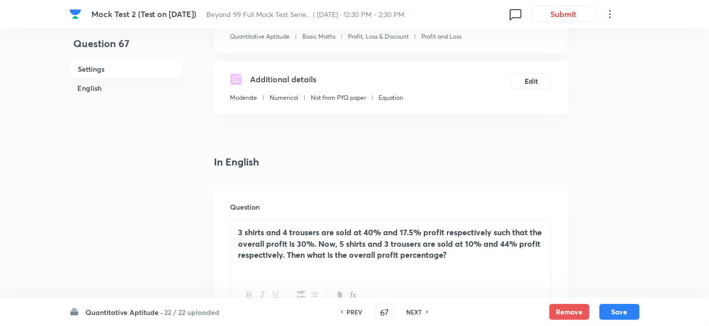
scroll to position [187, 0]
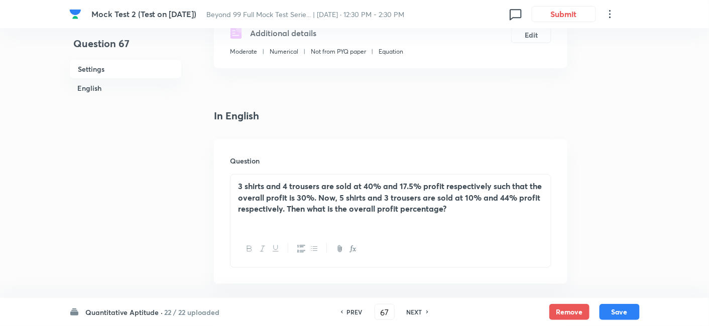
click at [417, 312] on h6 "NEXT" at bounding box center [415, 312] width 16 height 9
type input "68"
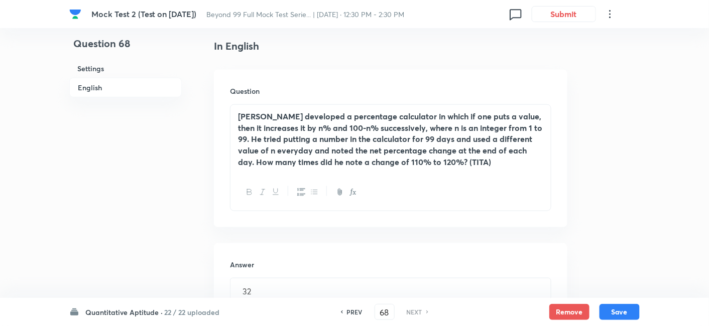
scroll to position [260, 0]
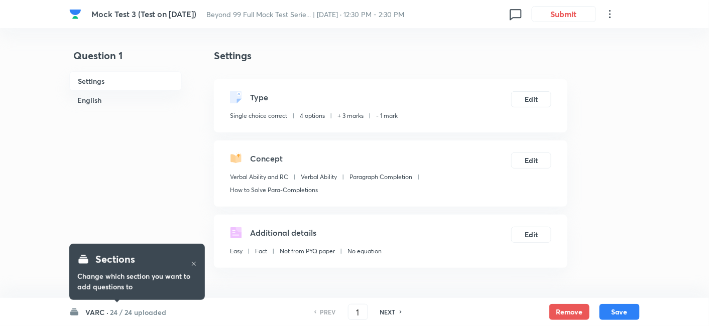
click at [152, 310] on h6 "24 / 24 uploaded" at bounding box center [138, 312] width 56 height 11
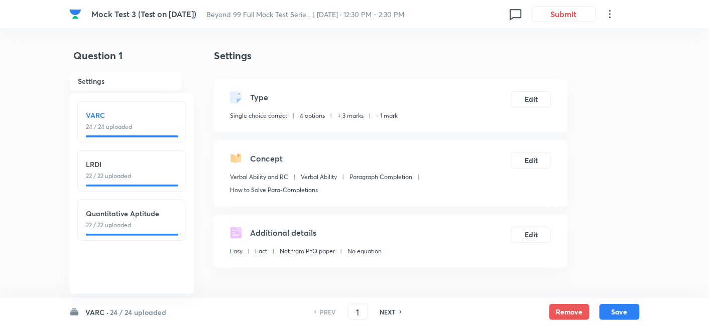
click at [143, 227] on p "22 / 22 uploaded" at bounding box center [131, 225] width 91 height 9
type input "47"
checkbox input "true"
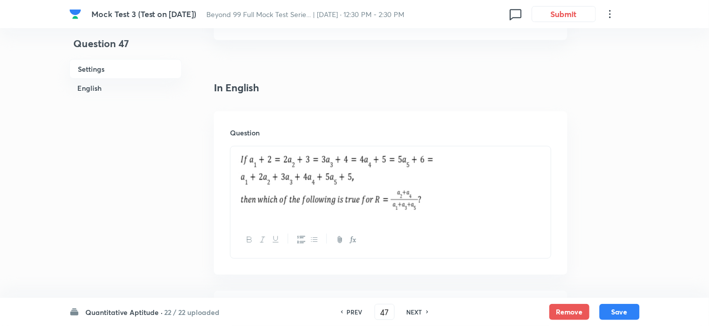
scroll to position [245, 0]
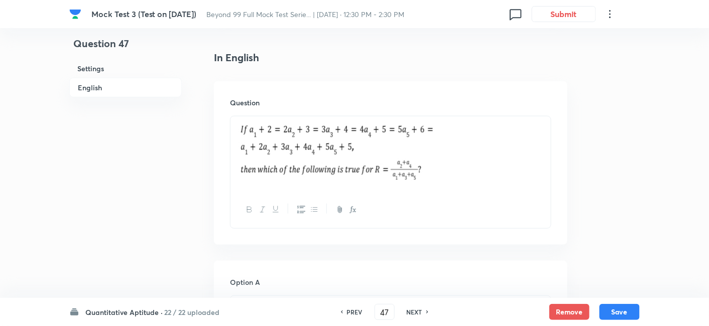
click at [413, 311] on h6 "NEXT" at bounding box center [415, 312] width 16 height 9
type input "48"
checkbox input "true"
type input "1800"
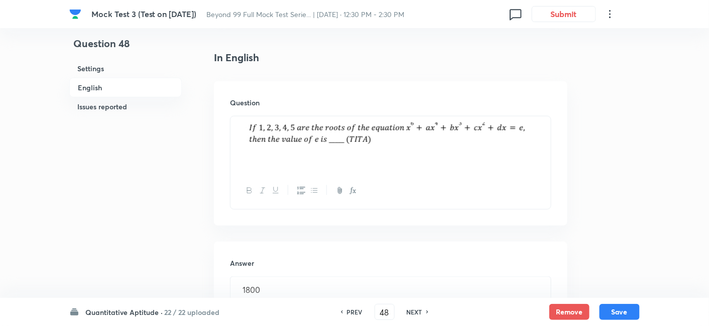
click at [413, 311] on h6 "NEXT" at bounding box center [415, 312] width 16 height 9
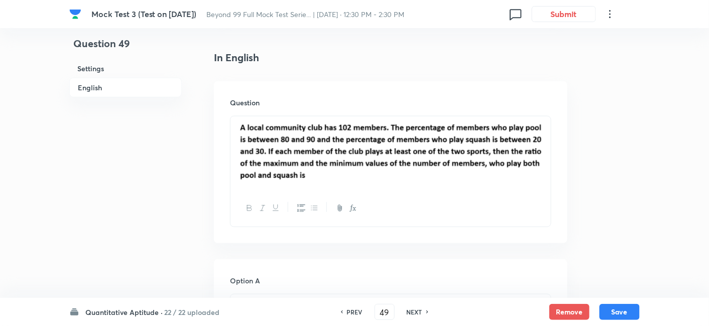
drag, startPoint x: 304, startPoint y: 168, endPoint x: 265, endPoint y: 147, distance: 44.9
click at [265, 147] on img at bounding box center [390, 151] width 305 height 59
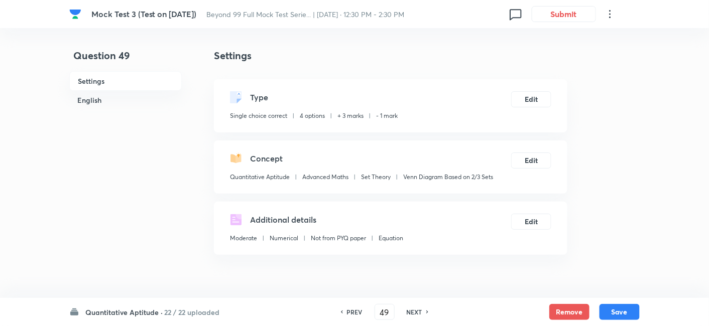
scroll to position [208, 0]
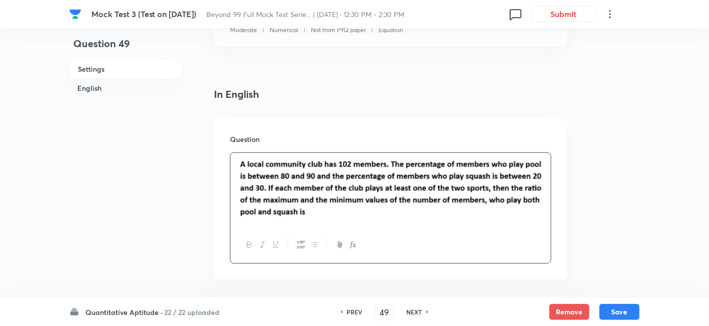
click at [407, 310] on h6 "NEXT" at bounding box center [415, 312] width 16 height 9
type input "50"
checkbox input "true"
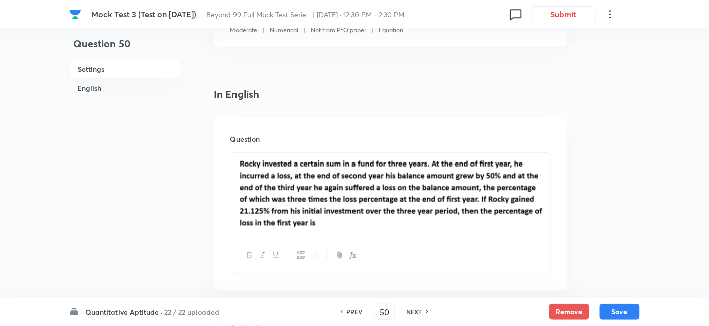
click at [357, 213] on img at bounding box center [390, 193] width 305 height 69
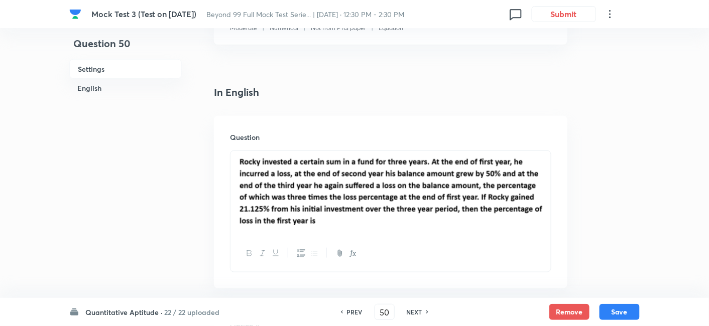
scroll to position [196, 0]
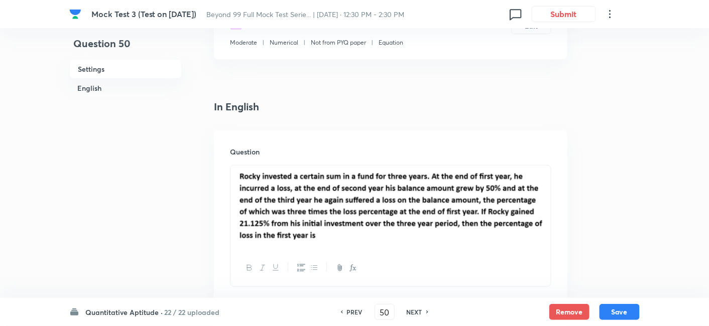
click at [417, 310] on h6 "NEXT" at bounding box center [415, 312] width 16 height 9
type input "51"
checkbox input "true"
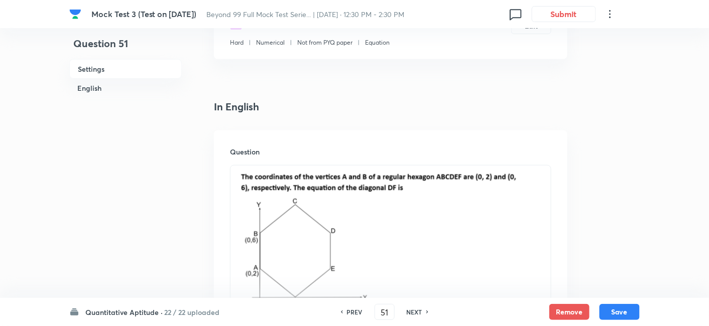
click at [417, 310] on h6 "NEXT" at bounding box center [415, 312] width 16 height 9
type input "52"
checkbox input "false"
checkbox input "true"
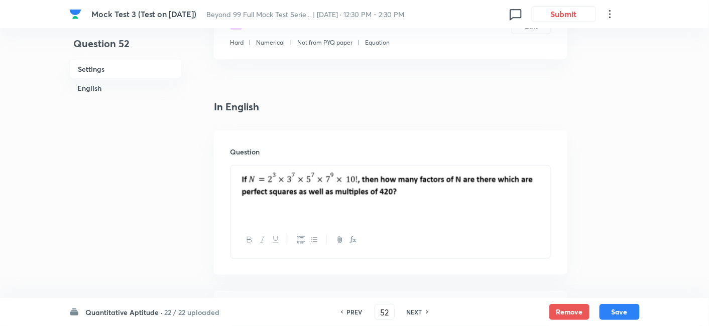
click at [417, 310] on h6 "NEXT" at bounding box center [415, 312] width 16 height 9
type input "53"
checkbox input "false"
checkbox input "true"
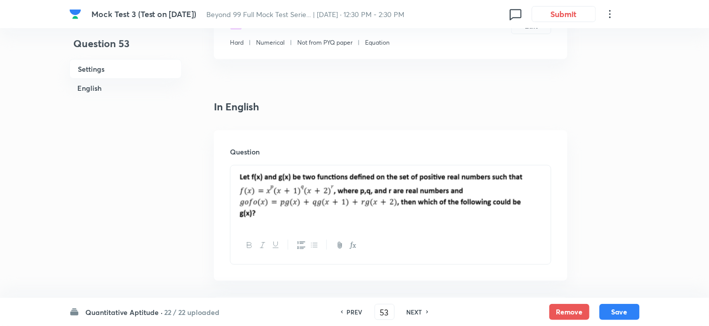
click at [417, 310] on h6 "NEXT" at bounding box center [415, 312] width 16 height 9
type input "54"
checkbox input "true"
checkbox input "false"
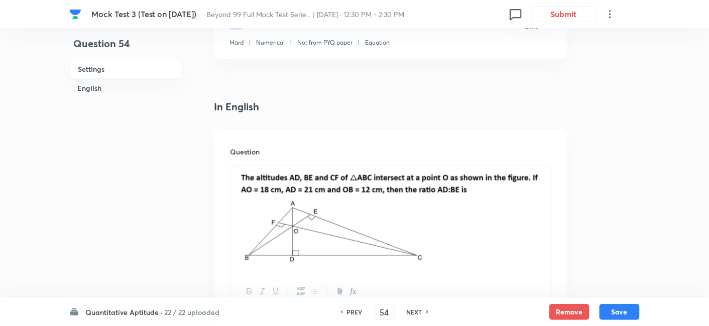
click at [417, 310] on h6 "NEXT" at bounding box center [415, 312] width 16 height 9
type input "55"
checkbox input "false"
checkbox input "true"
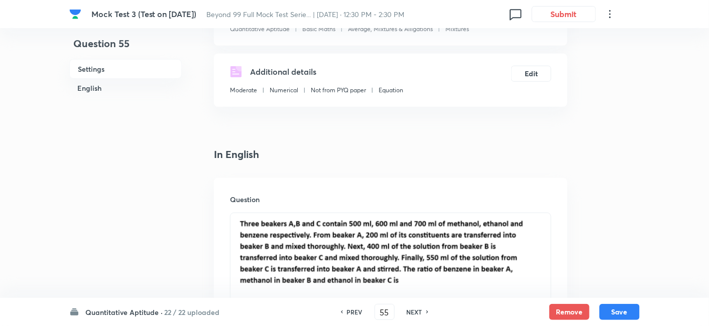
scroll to position [157, 0]
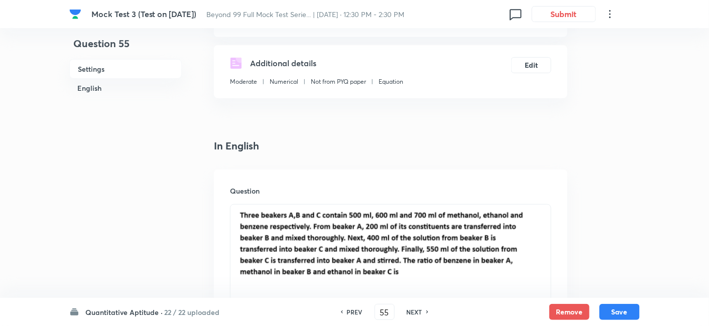
click at [407, 303] on div "Quantitative Aptitude · 22 / 22 uploaded PREV 55 ​ NEXT Remove Save" at bounding box center [354, 312] width 570 height 28
click at [414, 311] on h6 "NEXT" at bounding box center [415, 312] width 16 height 9
type input "56"
checkbox input "true"
checkbox input "false"
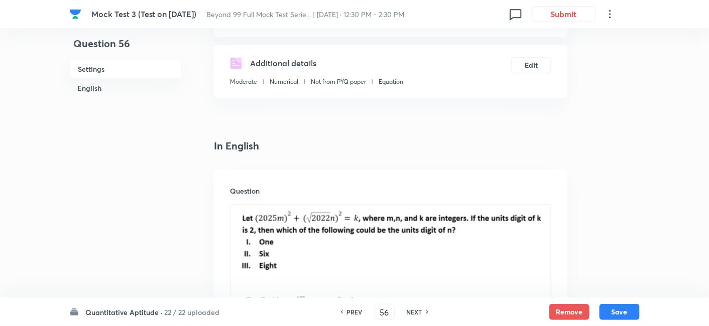
click at [414, 311] on h6 "NEXT" at bounding box center [415, 312] width 16 height 9
type input "57"
checkbox input "false"
checkbox input "true"
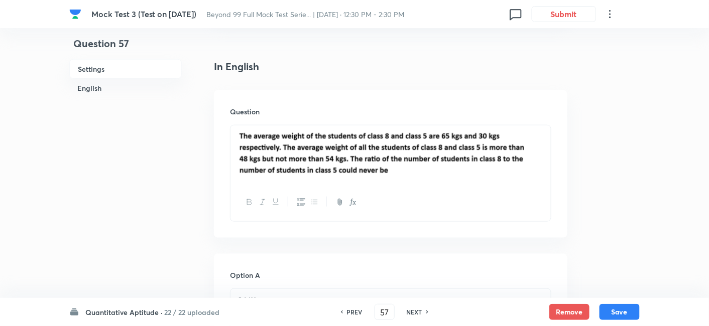
scroll to position [237, 0]
click at [420, 315] on h6 "NEXT" at bounding box center [415, 312] width 16 height 9
type input "58"
checkbox input "true"
checkbox input "false"
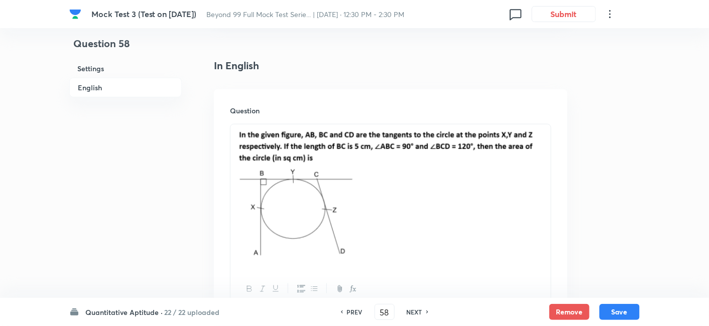
click at [420, 315] on h6 "NEXT" at bounding box center [415, 312] width 16 height 9
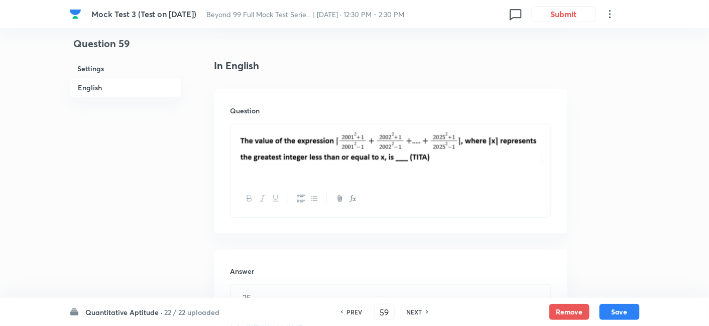
click at [420, 315] on h6 "NEXT" at bounding box center [415, 312] width 16 height 9
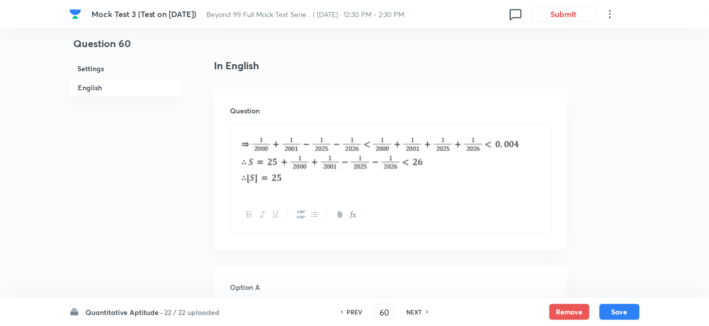
click at [420, 315] on h6 "NEXT" at bounding box center [415, 312] width 16 height 9
type input "61"
checkbox input "true"
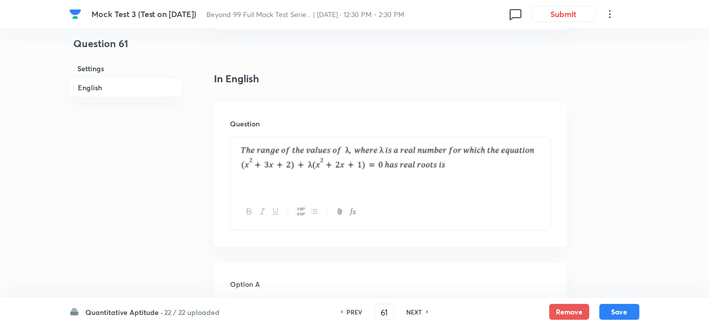
click at [420, 315] on h6 "NEXT" at bounding box center [415, 312] width 16 height 9
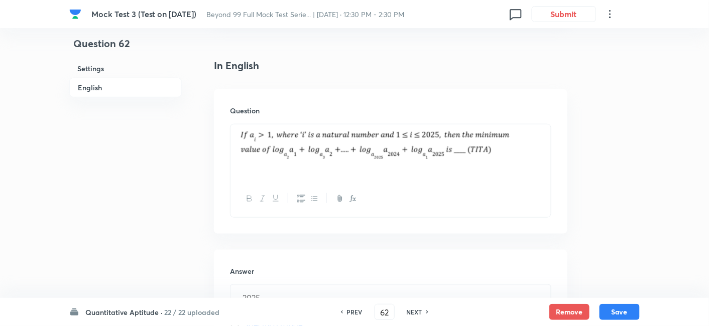
click at [420, 315] on h6 "NEXT" at bounding box center [415, 312] width 16 height 9
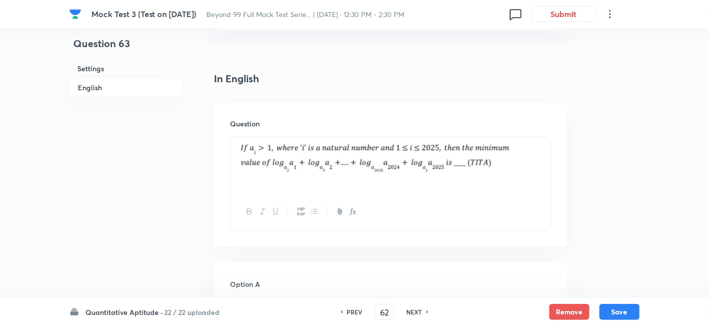
type input "63"
checkbox input "true"
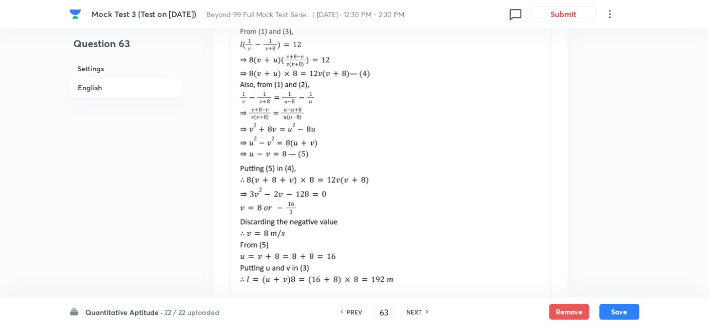
scroll to position [1462, 0]
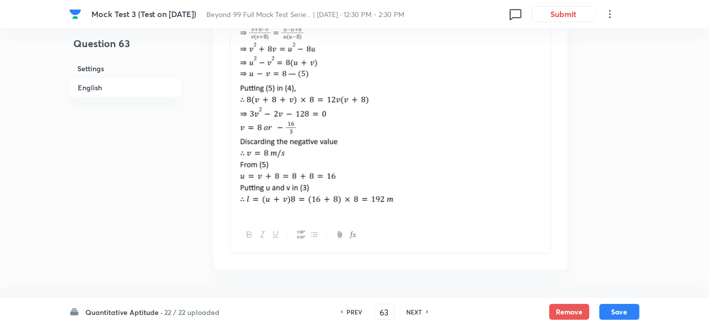
drag, startPoint x: 364, startPoint y: 190, endPoint x: 288, endPoint y: 178, distance: 77.2
click at [288, 178] on img at bounding box center [390, 145] width 305 height 124
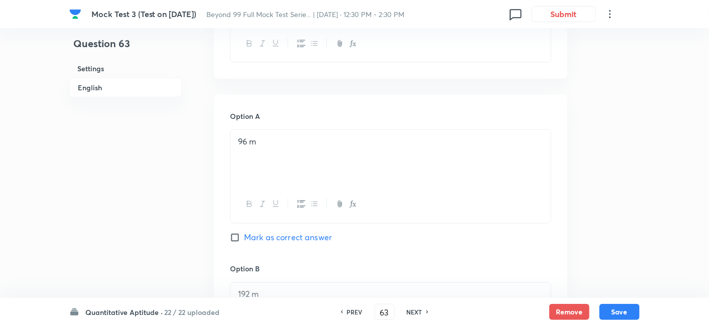
scroll to position [208, 0]
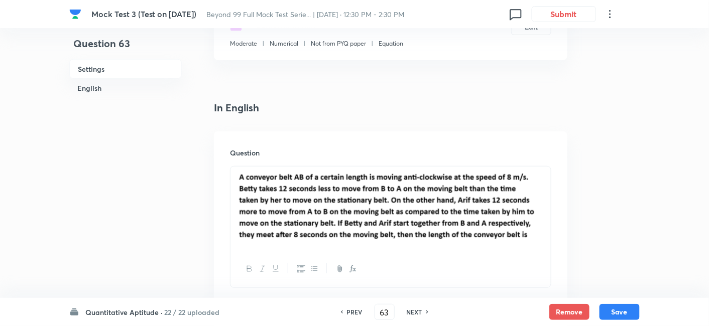
click at [414, 311] on h6 "NEXT" at bounding box center [415, 312] width 16 height 9
type input "64"
checkbox input "true"
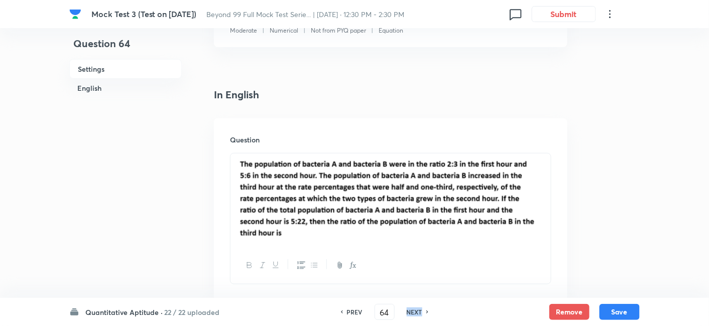
click at [414, 311] on h6 "NEXT" at bounding box center [415, 312] width 16 height 9
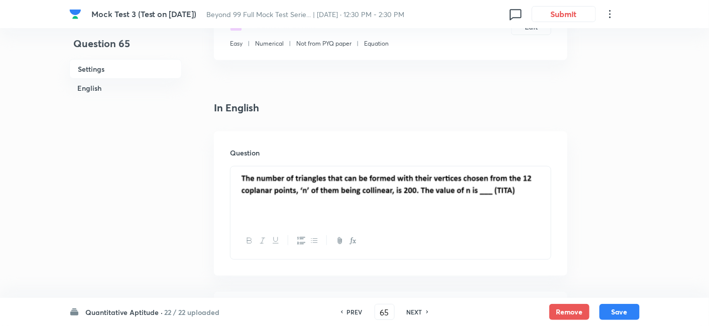
click at [414, 311] on h6 "NEXT" at bounding box center [415, 312] width 16 height 9
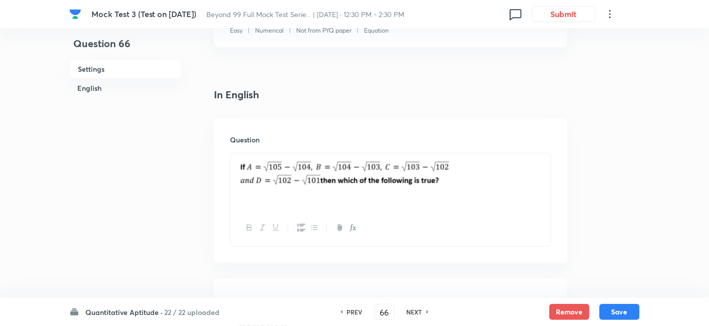
click at [414, 311] on h6 "NEXT" at bounding box center [415, 312] width 16 height 9
type input "67"
checkbox input "true"
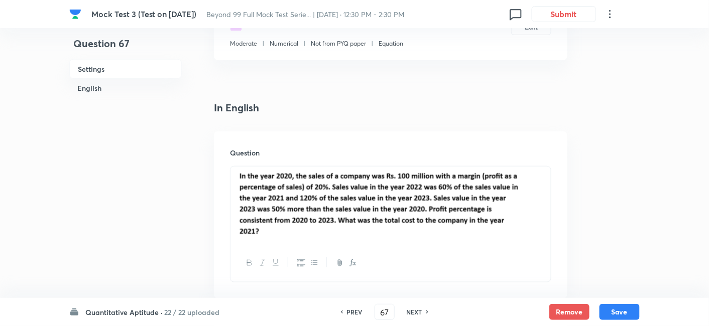
click at [414, 311] on h6 "NEXT" at bounding box center [415, 312] width 16 height 9
type input "68"
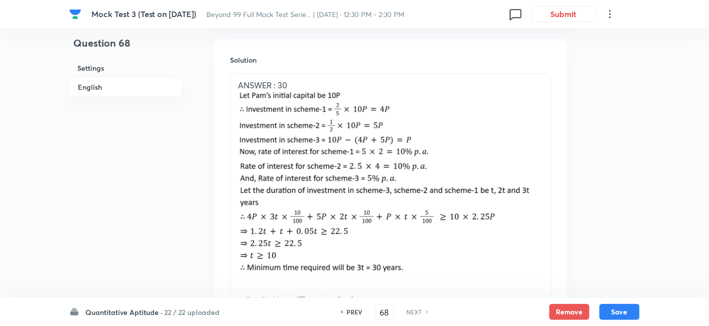
scroll to position [686, 0]
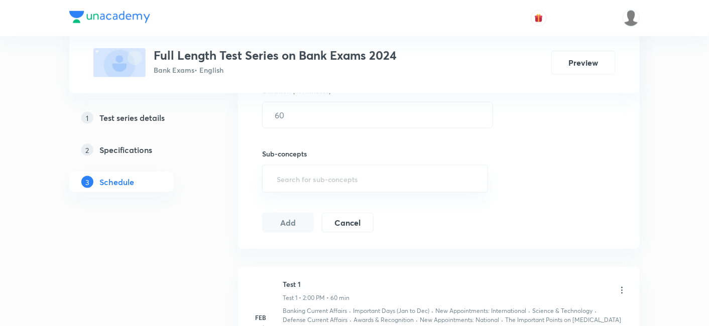
scroll to position [325, 0]
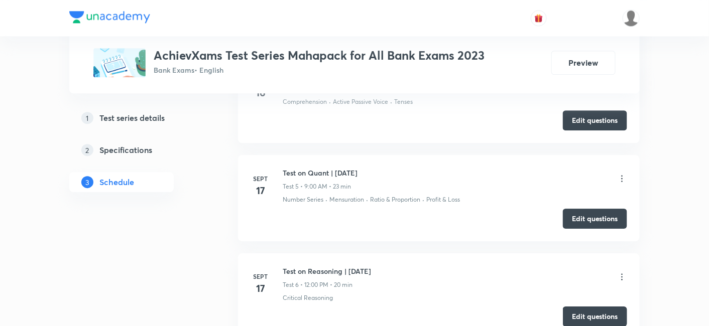
scroll to position [857, 0]
click at [569, 208] on button "Edit questions" at bounding box center [595, 218] width 64 height 20
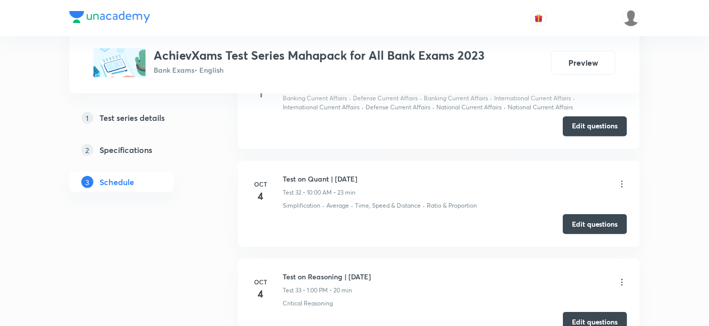
scroll to position [3607, 0]
click at [572, 214] on button "Edit questions" at bounding box center [595, 224] width 64 height 20
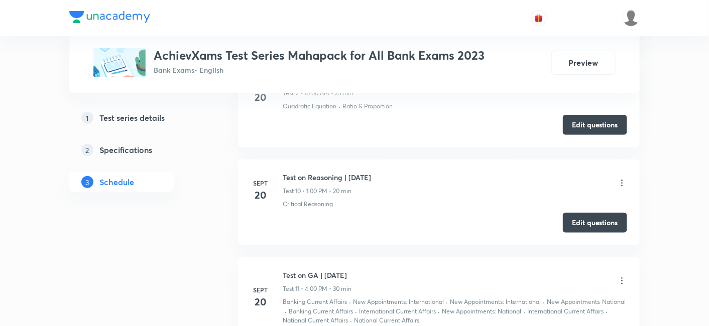
scroll to position [1268, 0]
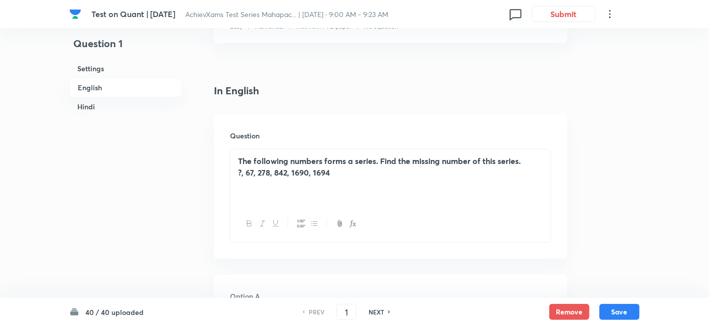
scroll to position [248, 0]
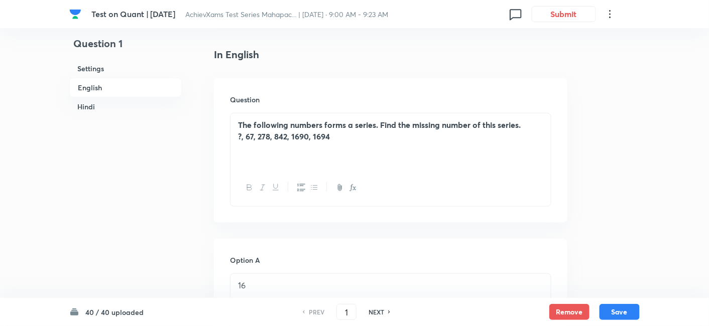
click at [385, 309] on div "NEXT" at bounding box center [377, 312] width 27 height 9
type input "2"
checkbox input "false"
checkbox input "true"
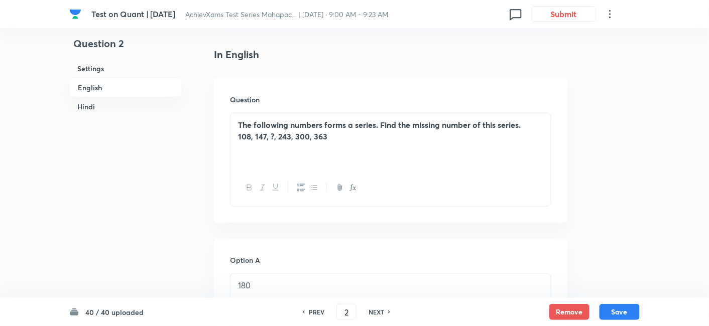
checkbox input "true"
click at [385, 309] on div "NEXT" at bounding box center [377, 312] width 27 height 9
type input "3"
checkbox input "false"
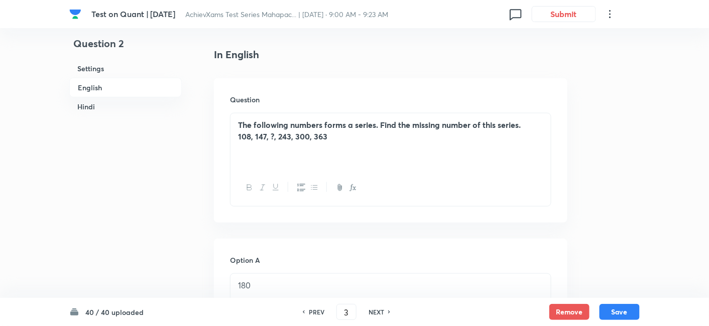
checkbox input "true"
click at [385, 309] on div "NEXT" at bounding box center [377, 312] width 27 height 9
type input "4"
checkbox input "false"
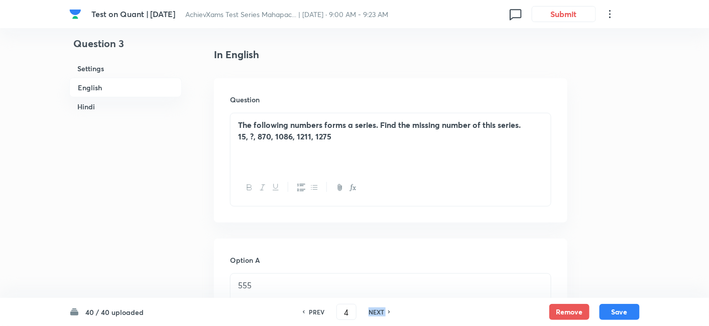
checkbox input "false"
checkbox input "true"
click at [385, 309] on div "NEXT" at bounding box center [377, 312] width 27 height 9
type input "5"
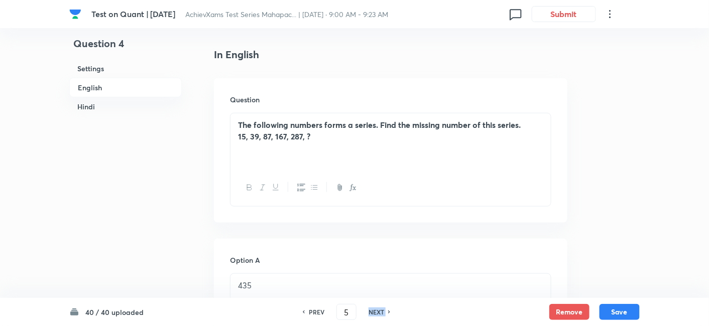
checkbox input "false"
checkbox input "true"
click at [385, 309] on div "NEXT" at bounding box center [377, 312] width 27 height 9
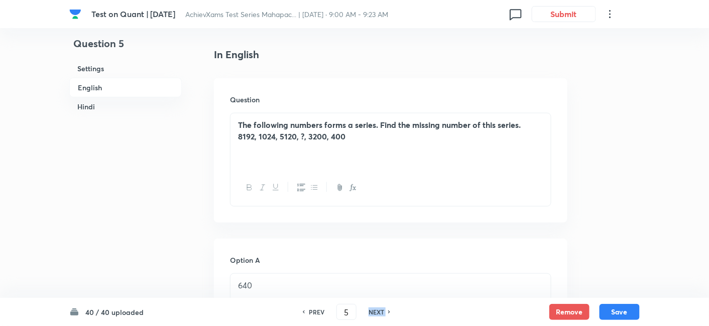
type input "6"
checkbox input "false"
checkbox input "true"
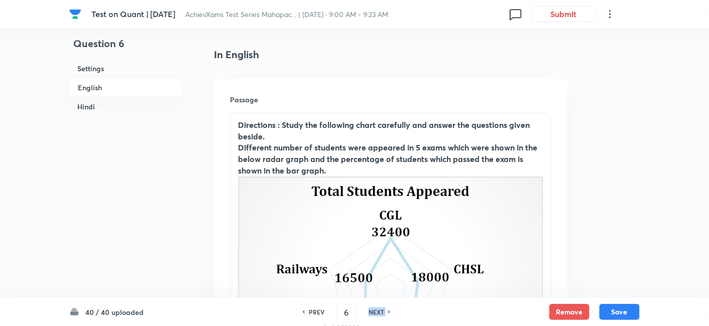
click at [385, 309] on div "NEXT" at bounding box center [377, 312] width 27 height 9
type input "7"
checkbox input "false"
checkbox input "true"
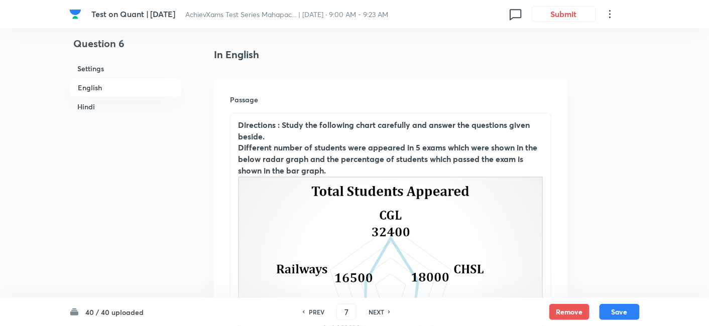
checkbox input "true"
click at [385, 309] on div "NEXT" at bounding box center [377, 312] width 27 height 9
type input "8"
checkbox input "false"
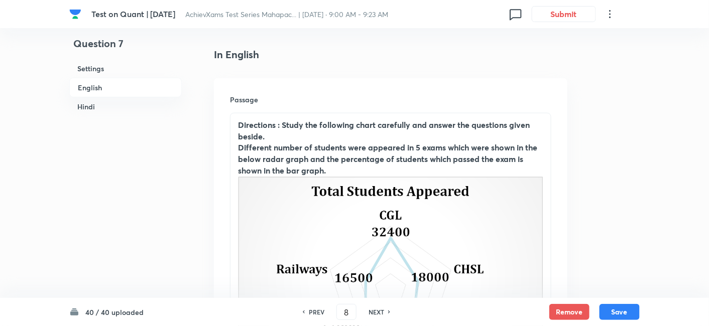
checkbox input "true"
click at [385, 309] on div "NEXT" at bounding box center [377, 312] width 27 height 9
type input "9"
checkbox input "false"
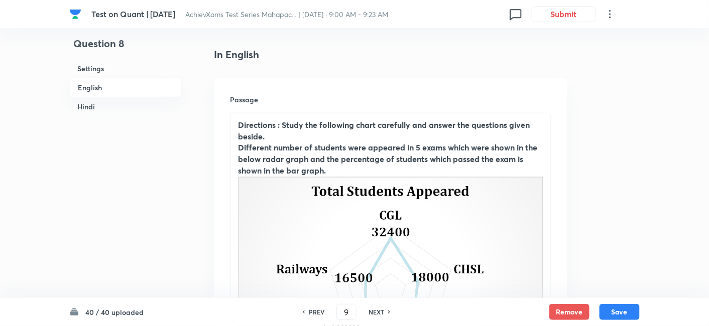
checkbox input "false"
checkbox input "true"
click at [385, 309] on div "NEXT" at bounding box center [377, 312] width 27 height 9
type input "10"
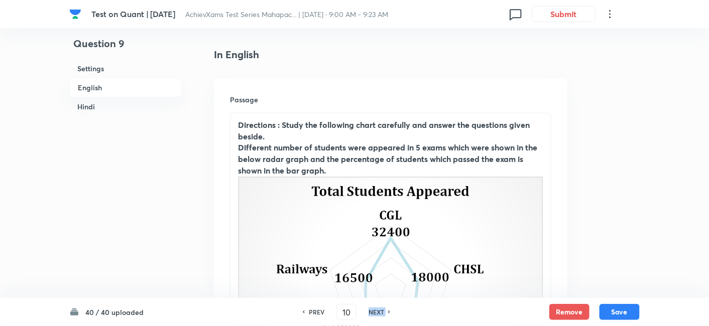
checkbox input "false"
checkbox input "true"
click at [385, 309] on div "NEXT" at bounding box center [377, 312] width 27 height 9
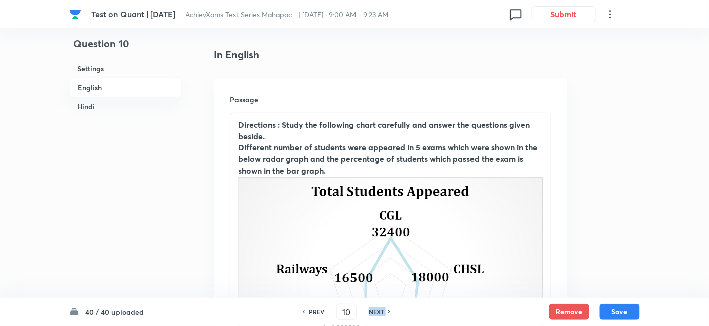
type input "11"
checkbox input "false"
checkbox input "true"
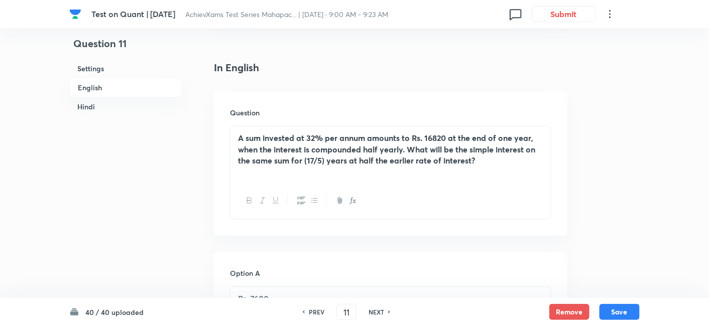
click at [385, 309] on div "NEXT" at bounding box center [377, 312] width 27 height 9
type input "12"
checkbox input "false"
checkbox input "true"
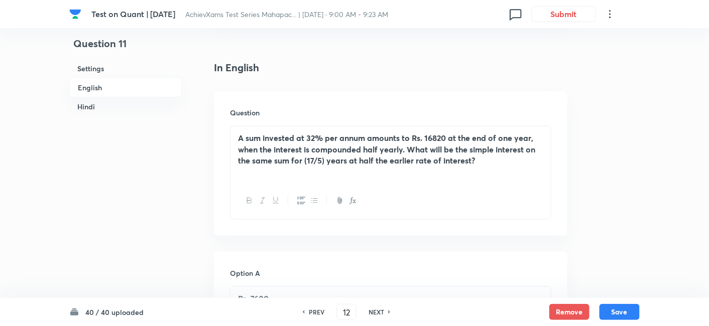
checkbox input "true"
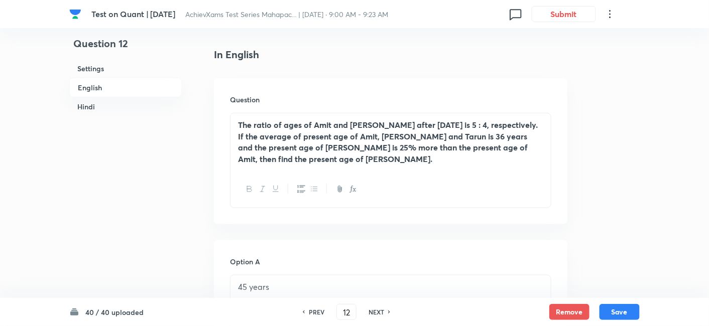
click at [385, 309] on div "NEXT" at bounding box center [377, 312] width 27 height 9
type input "13"
checkbox input "false"
checkbox input "true"
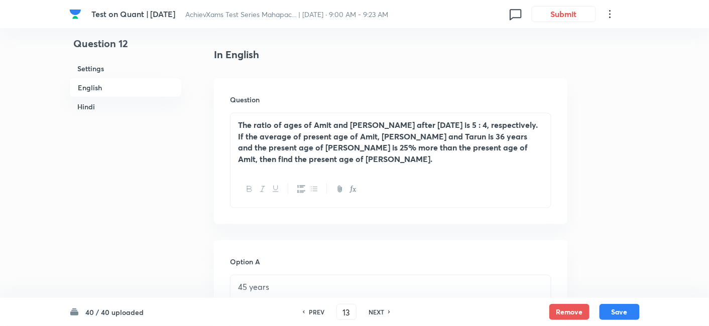
checkbox input "true"
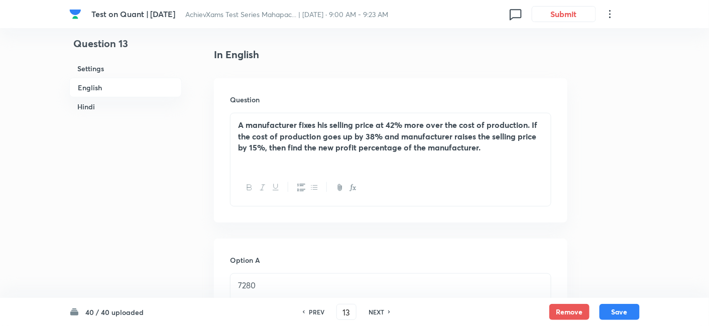
click at [385, 309] on div "NEXT" at bounding box center [377, 312] width 27 height 9
type input "14"
checkbox input "false"
checkbox input "true"
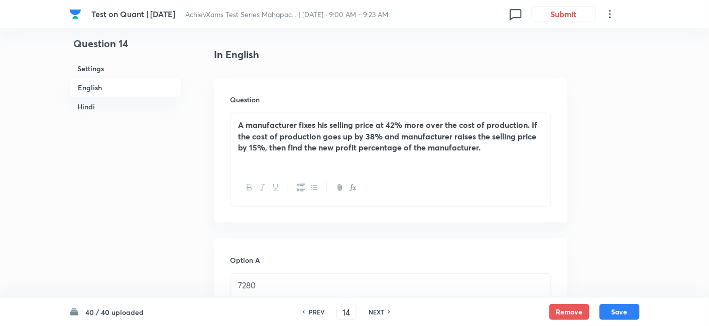
checkbox input "true"
click at [385, 309] on div "NEXT" at bounding box center [377, 312] width 27 height 9
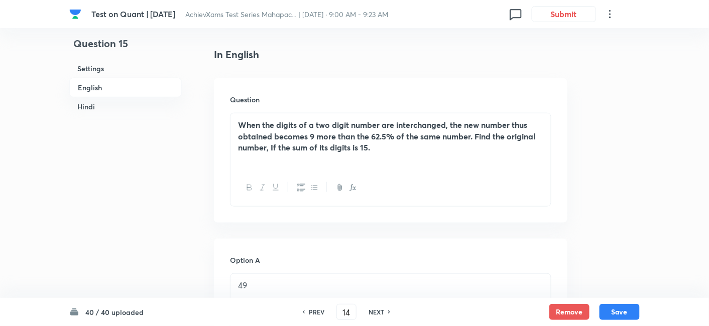
type input "15"
checkbox input "false"
checkbox input "true"
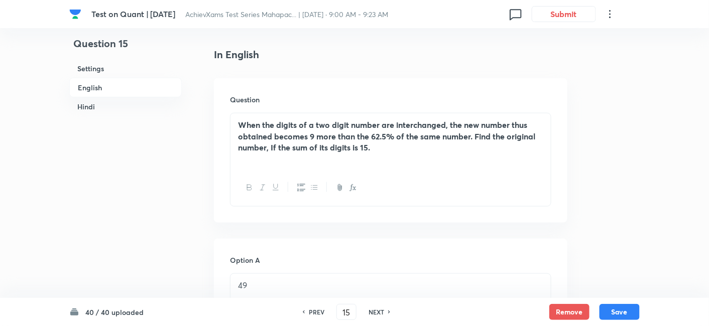
click at [385, 309] on div "NEXT" at bounding box center [377, 312] width 27 height 9
type input "16"
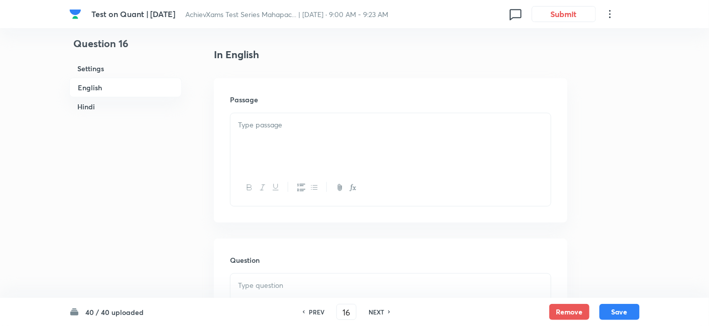
checkbox input "false"
checkbox input "true"
click at [385, 309] on div "NEXT" at bounding box center [377, 312] width 27 height 9
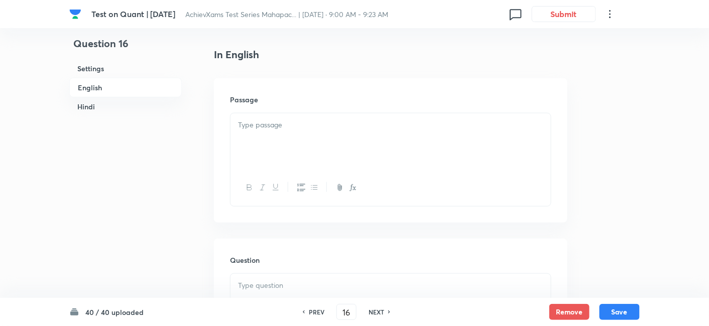
type input "17"
checkbox input "false"
checkbox input "true"
checkbox input "false"
checkbox input "true"
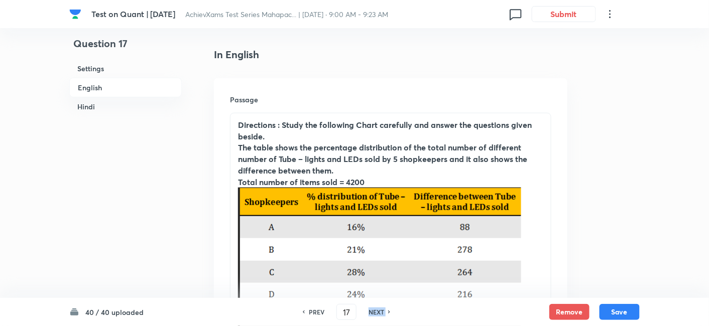
click at [385, 309] on div "NEXT" at bounding box center [377, 312] width 27 height 9
type input "18"
checkbox input "false"
checkbox input "true"
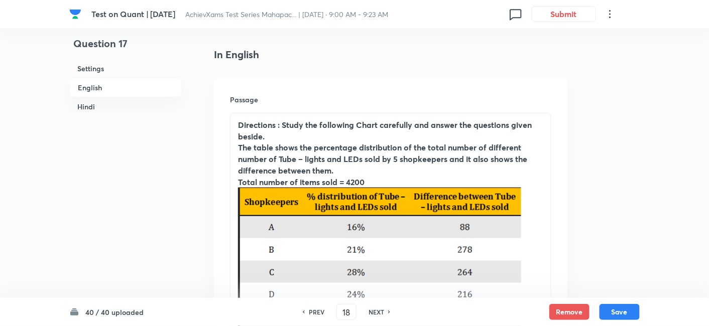
checkbox input "true"
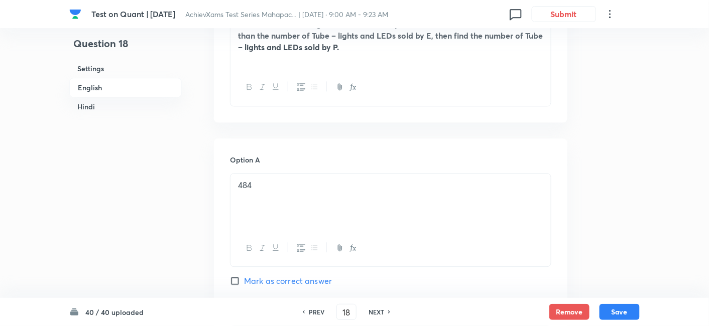
scroll to position [680, 0]
click at [374, 317] on div "PREV 18 ​ NEXT" at bounding box center [346, 312] width 129 height 16
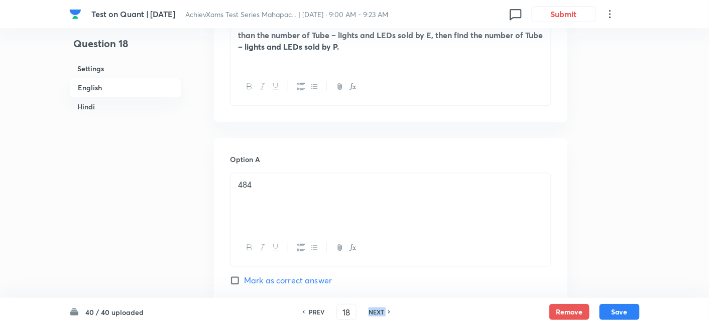
click at [378, 310] on h6 "NEXT" at bounding box center [376, 312] width 16 height 9
type input "19"
checkbox input "false"
checkbox input "true"
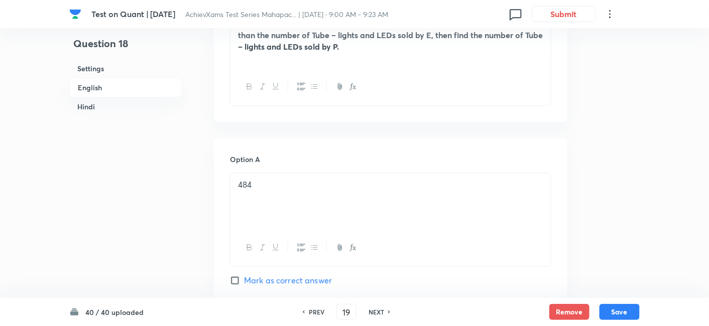
checkbox input "true"
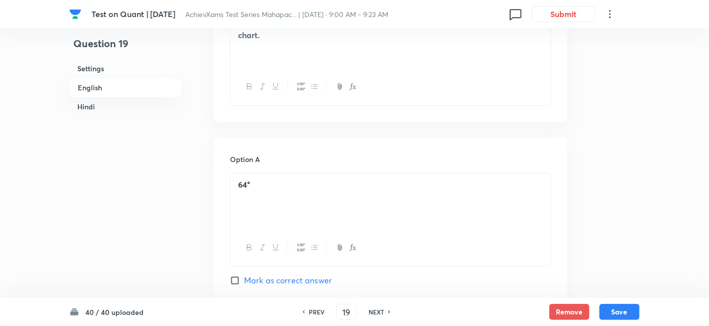
click at [378, 310] on h6 "NEXT" at bounding box center [376, 312] width 16 height 9
type input "20"
checkbox input "true"
checkbox input "false"
checkbox input "true"
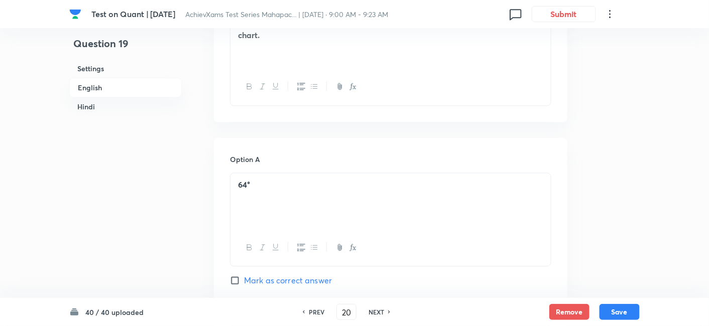
checkbox input "false"
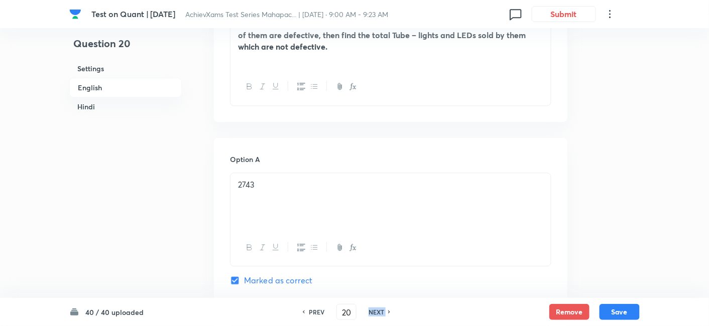
click at [378, 310] on h6 "NEXT" at bounding box center [376, 312] width 16 height 9
type input "21"
checkbox input "false"
checkbox input "true"
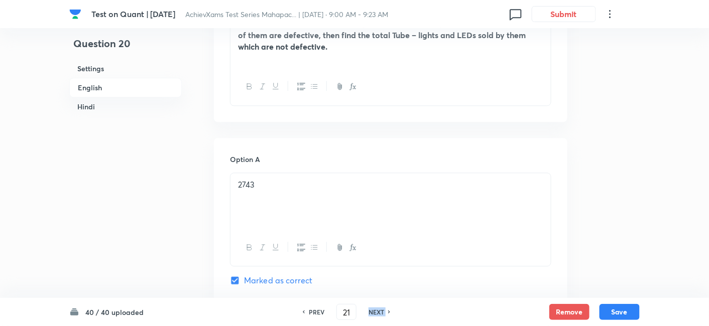
checkbox input "true"
click at [378, 310] on h6 "NEXT" at bounding box center [376, 312] width 16 height 9
type input "22"
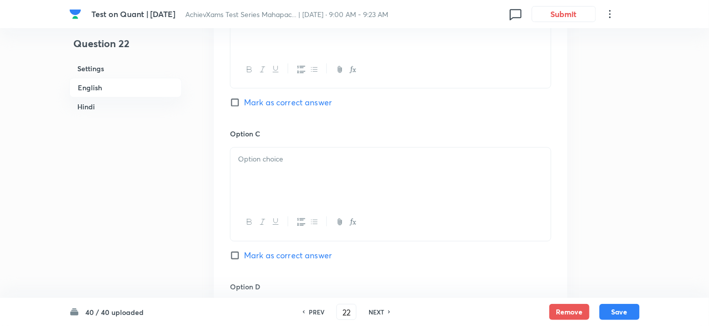
checkbox input "false"
checkbox input "true"
click at [378, 310] on h6 "NEXT" at bounding box center [376, 312] width 16 height 9
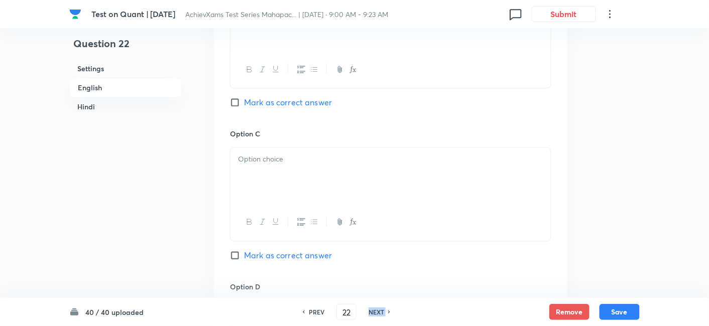
type input "23"
checkbox input "true"
checkbox input "false"
checkbox input "true"
checkbox input "false"
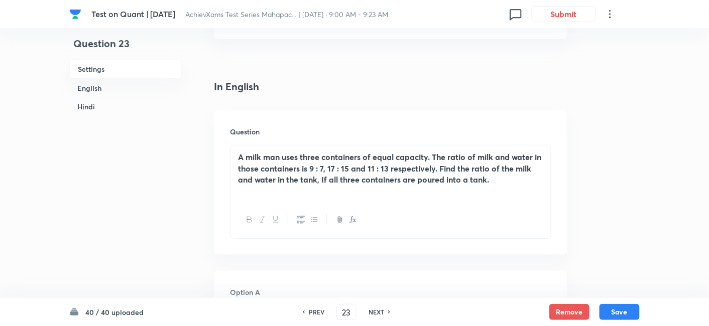
scroll to position [238, 0]
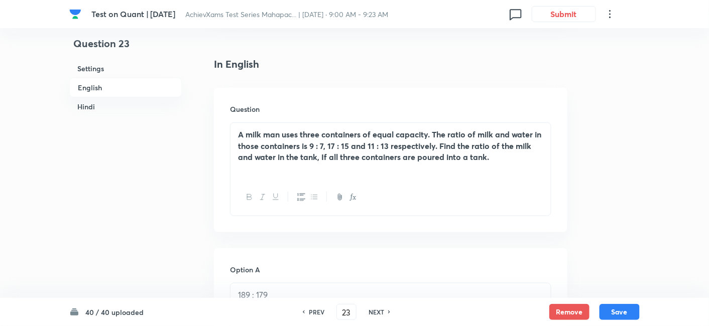
click at [377, 309] on h6 "NEXT" at bounding box center [376, 312] width 16 height 9
type input "24"
checkbox input "false"
checkbox input "true"
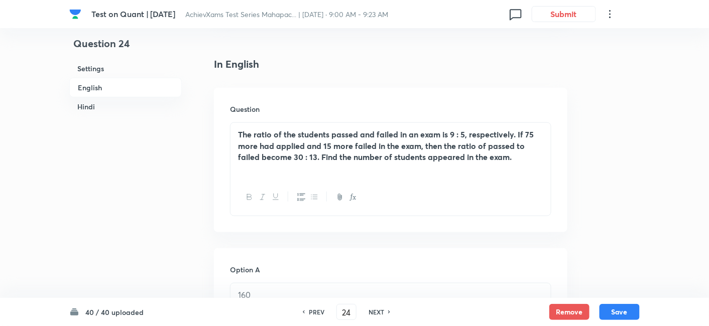
checkbox input "true"
click at [377, 309] on h6 "NEXT" at bounding box center [376, 312] width 16 height 9
type input "25"
checkbox input "false"
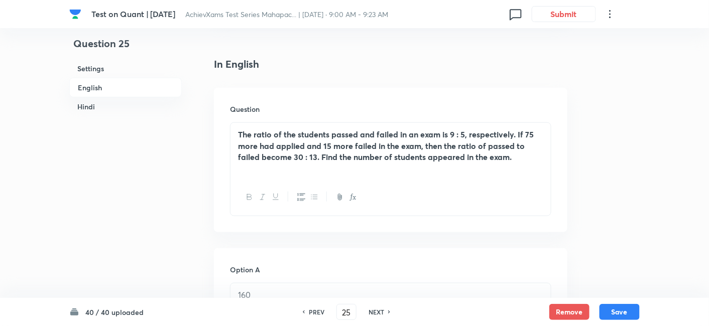
checkbox input "true"
click at [377, 309] on h6 "NEXT" at bounding box center [376, 312] width 16 height 9
type input "26"
checkbox input "false"
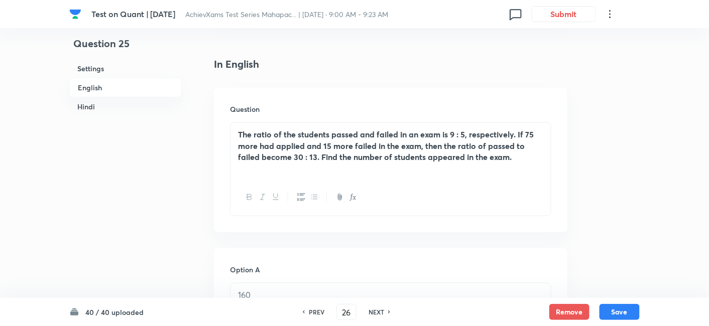
checkbox input "false"
checkbox input "true"
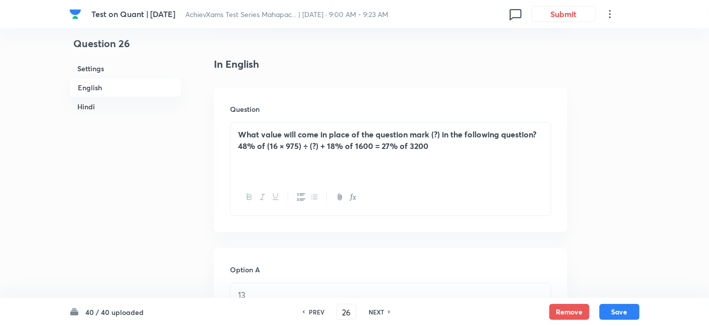
click at [377, 309] on h6 "NEXT" at bounding box center [376, 312] width 16 height 9
type input "27"
checkbox input "false"
checkbox input "true"
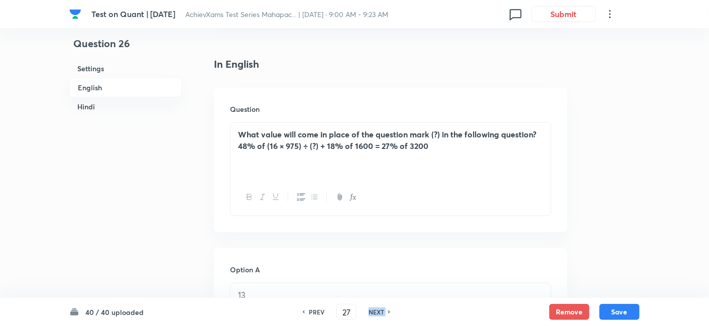
checkbox input "true"
click at [377, 309] on h6 "NEXT" at bounding box center [376, 312] width 16 height 9
type input "28"
checkbox input "false"
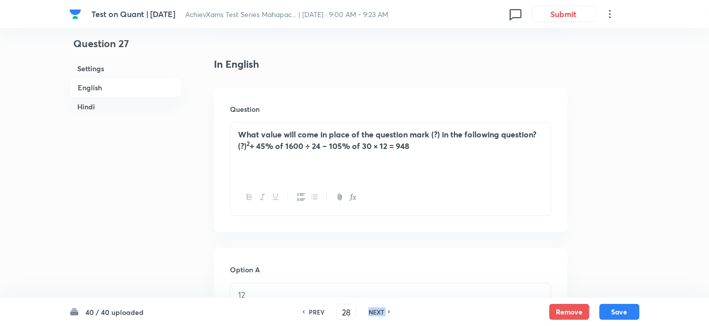
checkbox input "true"
click at [377, 309] on h6 "NEXT" at bounding box center [376, 312] width 16 height 9
type input "29"
checkbox input "true"
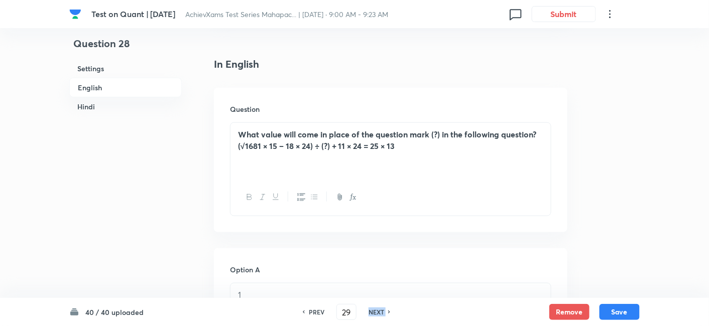
checkbox input "false"
checkbox input "true"
checkbox input "false"
click at [377, 309] on h6 "NEXT" at bounding box center [376, 312] width 16 height 9
type input "30"
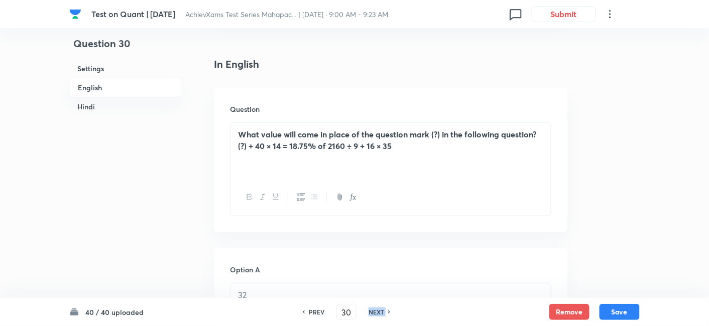
checkbox input "false"
checkbox input "true"
click at [377, 309] on h6 "NEXT" at bounding box center [376, 312] width 16 height 9
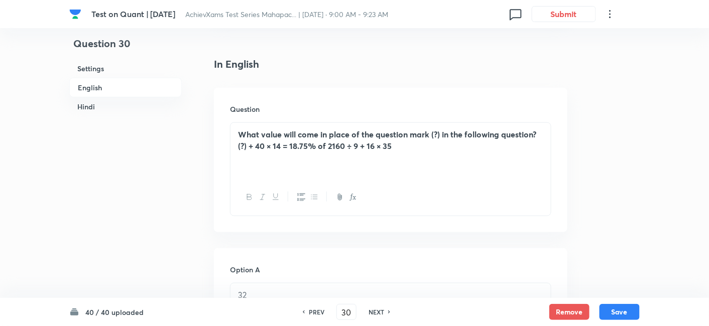
type input "31"
checkbox input "false"
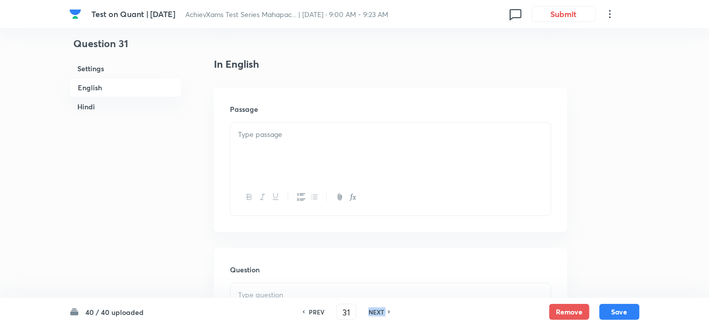
checkbox input "true"
click at [377, 309] on h6 "NEXT" at bounding box center [376, 312] width 16 height 9
type input "32"
checkbox input "false"
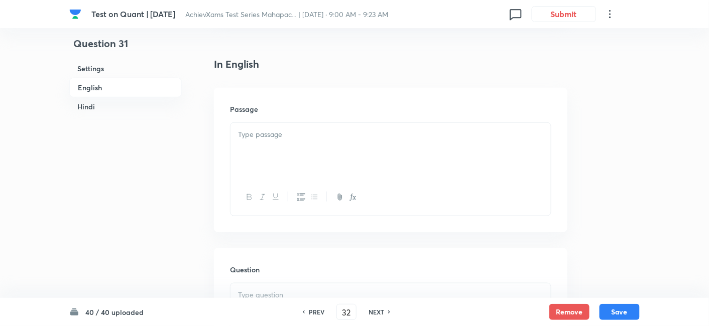
checkbox input "false"
checkbox input "true"
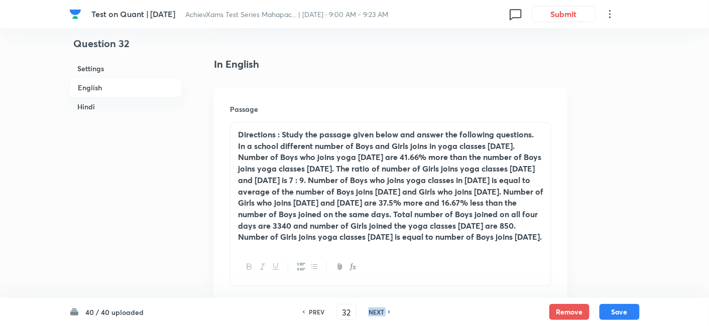
click at [377, 309] on h6 "NEXT" at bounding box center [376, 312] width 16 height 9
type input "33"
checkbox input "false"
checkbox input "true"
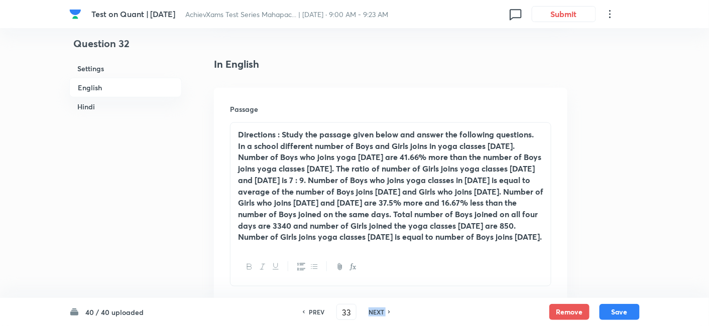
checkbox input "true"
click at [377, 309] on h6 "NEXT" at bounding box center [376, 312] width 16 height 9
type input "34"
checkbox input "false"
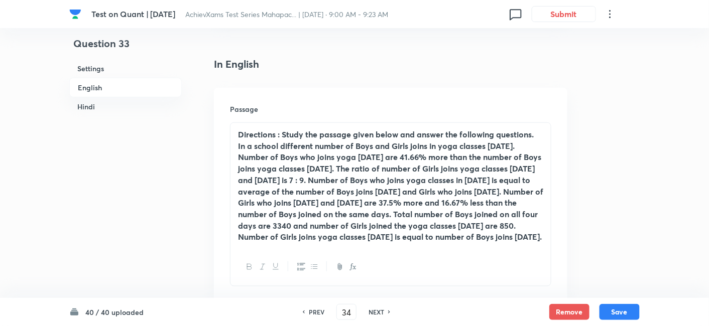
checkbox input "true"
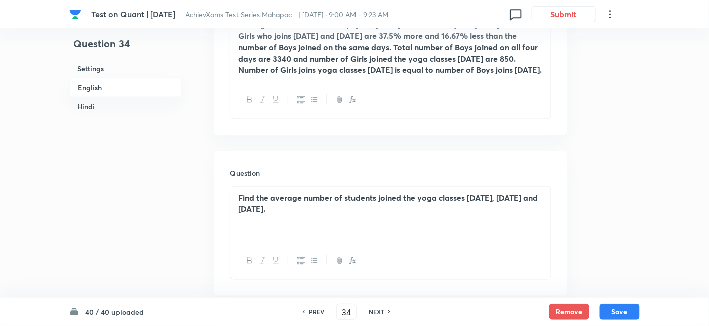
scroll to position [462, 0]
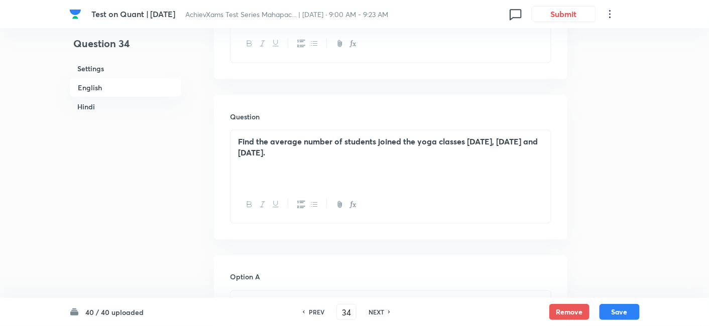
click at [312, 310] on h6 "PREV" at bounding box center [317, 312] width 16 height 9
type input "33"
checkbox input "false"
checkbox input "true"
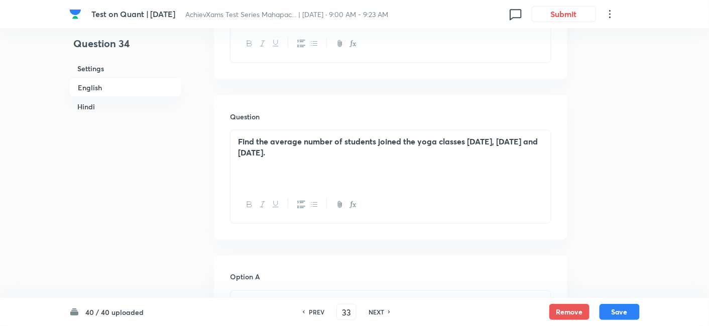
checkbox input "true"
click at [312, 310] on h6 "PREV" at bounding box center [317, 312] width 16 height 9
type input "32"
checkbox input "false"
checkbox input "true"
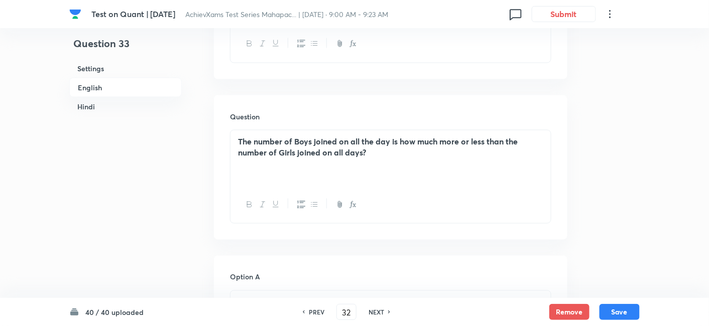
checkbox input "false"
checkbox input "true"
click at [312, 310] on h6 "PREV" at bounding box center [317, 312] width 16 height 9
type input "31"
checkbox input "false"
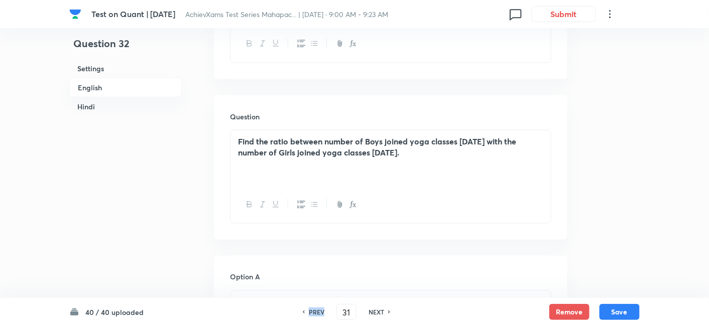
checkbox input "false"
checkbox input "true"
click at [312, 310] on h6 "PREV" at bounding box center [317, 312] width 16 height 9
type input "30"
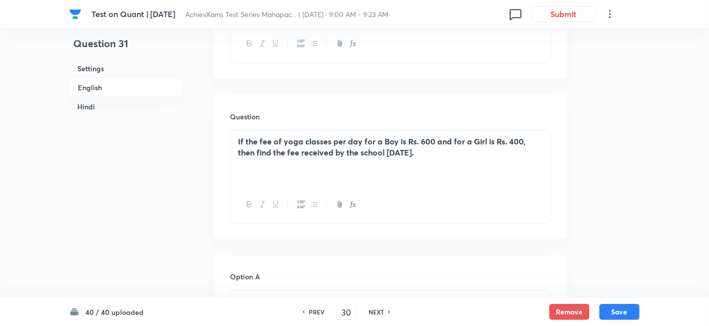
checkbox input "false"
checkbox input "true"
click at [312, 310] on h6 "PREV" at bounding box center [317, 312] width 16 height 9
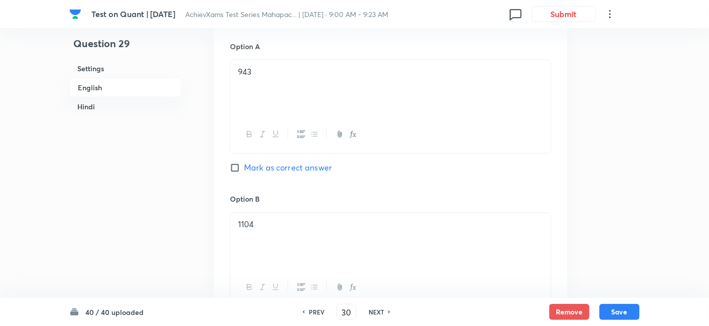
type input "29"
checkbox input "true"
checkbox input "false"
checkbox input "true"
checkbox input "false"
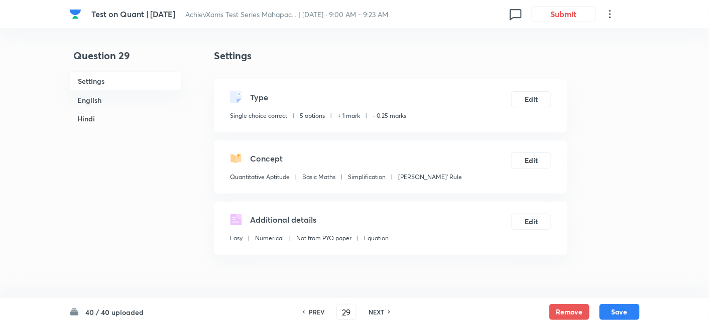
scroll to position [69, 0]
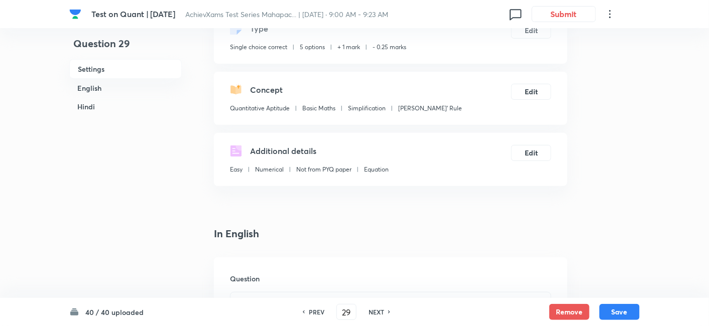
click at [371, 311] on h6 "NEXT" at bounding box center [376, 312] width 16 height 9
type input "30"
checkbox input "false"
checkbox input "true"
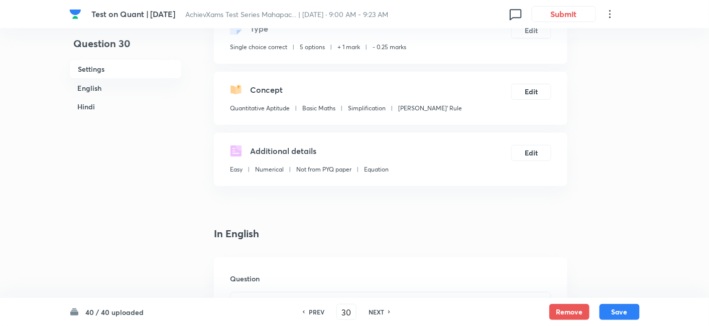
checkbox input "true"
click at [371, 311] on h6 "NEXT" at bounding box center [376, 312] width 16 height 9
type input "31"
checkbox input "false"
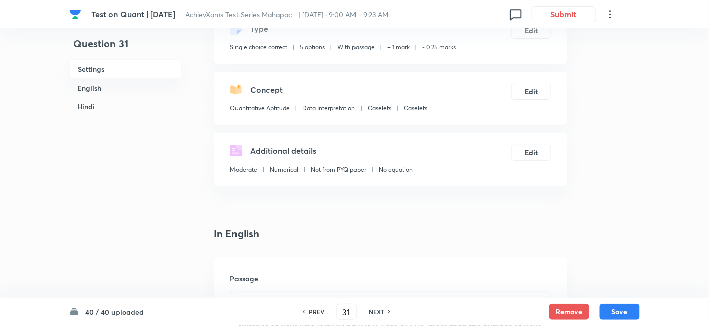
checkbox input "true"
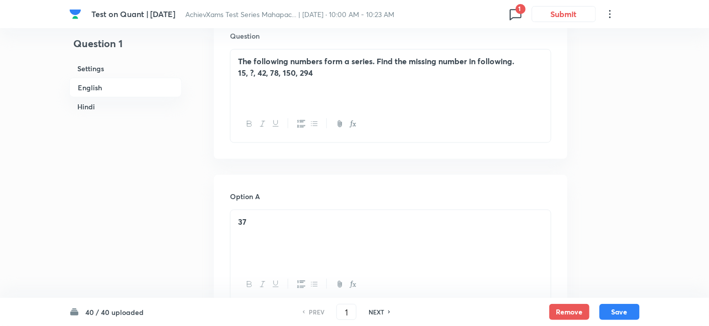
scroll to position [312, 0]
click at [385, 312] on div "NEXT" at bounding box center [377, 312] width 27 height 9
type input "2"
checkbox input "false"
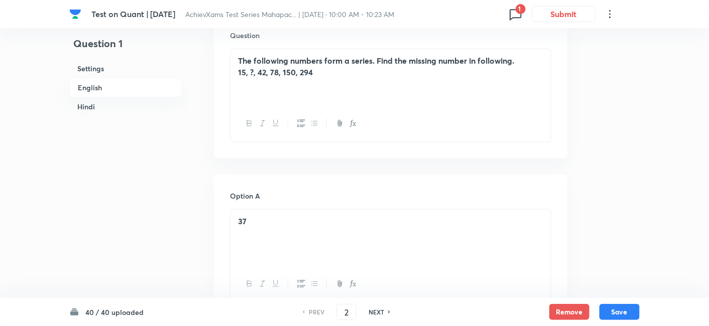
checkbox input "true"
click at [385, 312] on div "NEXT" at bounding box center [377, 312] width 27 height 9
type input "3"
checkbox input "false"
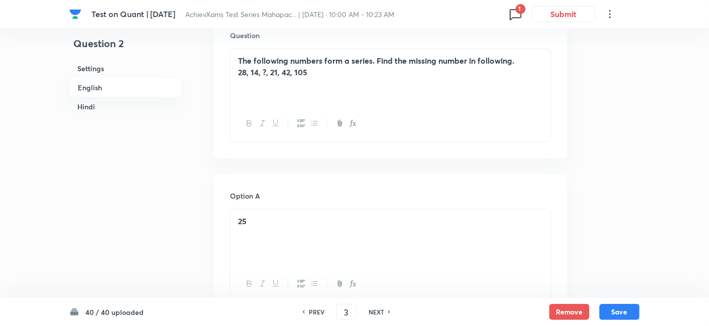
checkbox input "false"
checkbox input "true"
click at [385, 312] on div "NEXT" at bounding box center [377, 312] width 27 height 9
type input "4"
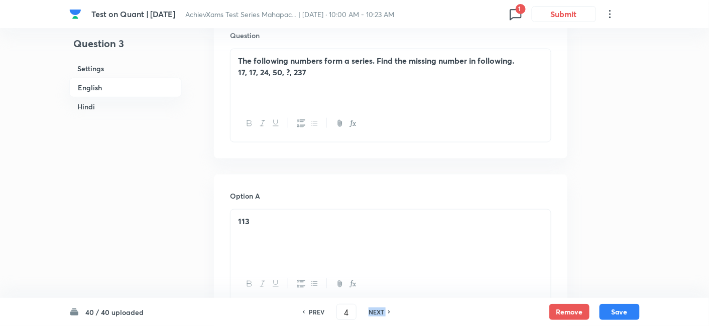
checkbox input "false"
checkbox input "true"
click at [385, 312] on div "NEXT" at bounding box center [377, 312] width 27 height 9
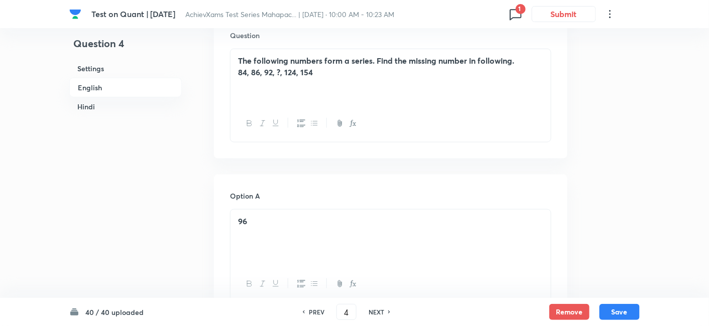
type input "5"
checkbox input "false"
checkbox input "true"
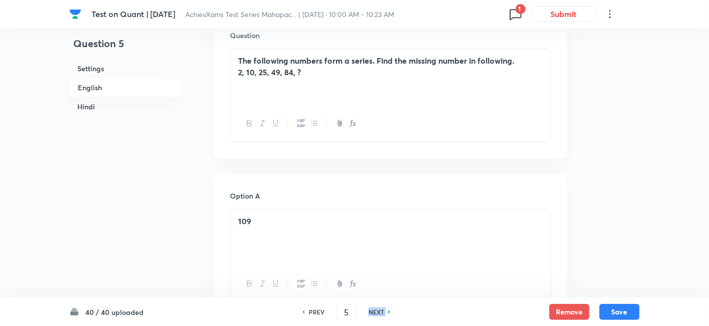
click at [385, 312] on div "NEXT" at bounding box center [377, 312] width 27 height 9
type input "6"
checkbox input "false"
checkbox input "true"
checkbox input "false"
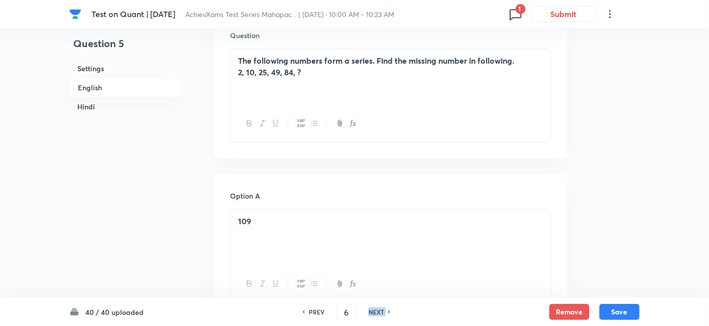
checkbox input "true"
click at [385, 312] on div "NEXT" at bounding box center [377, 312] width 27 height 9
type input "7"
checkbox input "false"
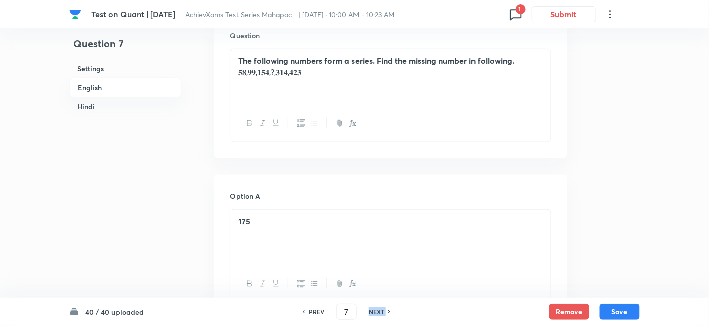
checkbox input "true"
click at [385, 312] on div "NEXT" at bounding box center [377, 312] width 27 height 9
type input "8"
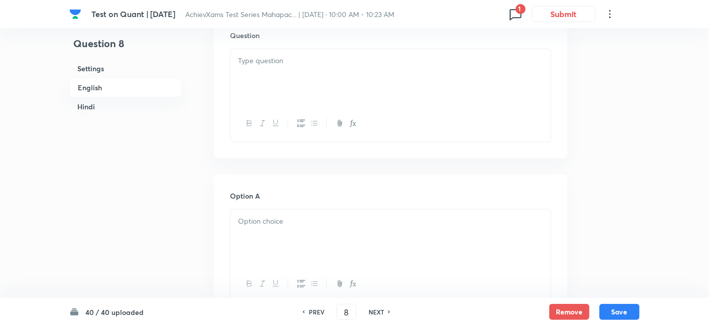
checkbox input "false"
checkbox input "true"
click at [385, 312] on div "NEXT" at bounding box center [377, 312] width 27 height 9
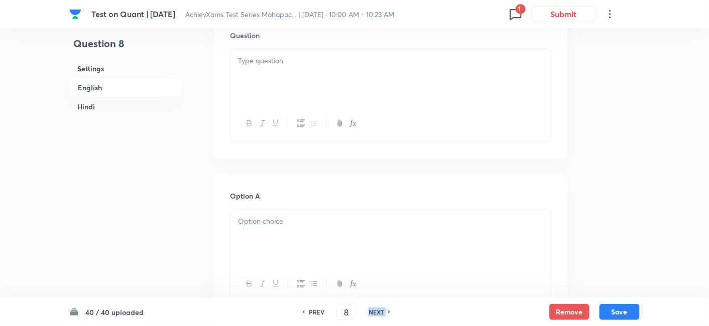
type input "9"
checkbox input "false"
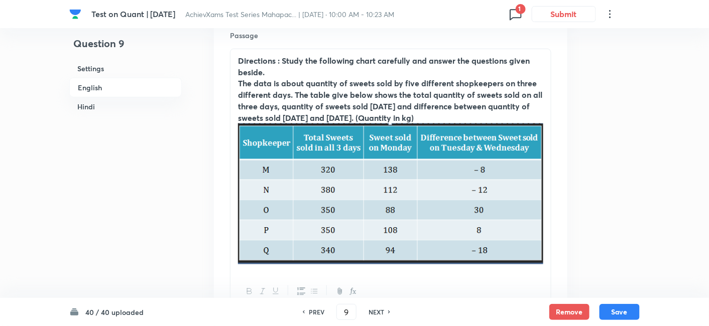
checkbox input "true"
click at [385, 312] on div "NEXT" at bounding box center [377, 312] width 27 height 9
type input "10"
checkbox input "false"
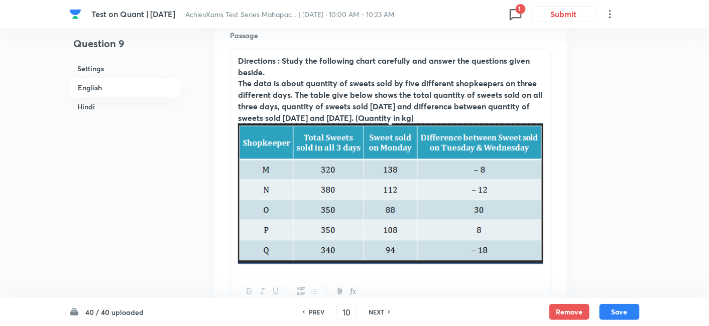
checkbox input "false"
checkbox input "true"
click at [385, 312] on div "NEXT" at bounding box center [377, 312] width 27 height 9
type input "11"
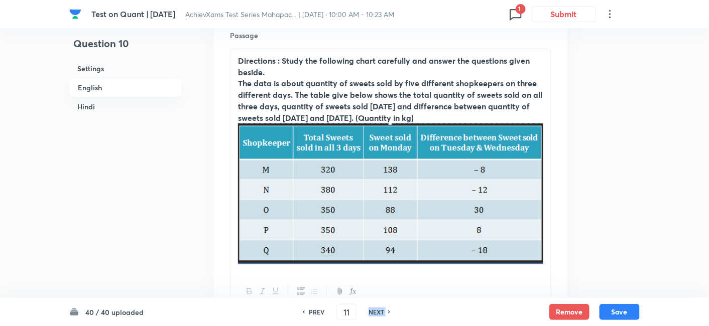
checkbox input "false"
checkbox input "true"
checkbox input "false"
checkbox input "true"
click at [385, 312] on div "NEXT" at bounding box center [377, 312] width 27 height 9
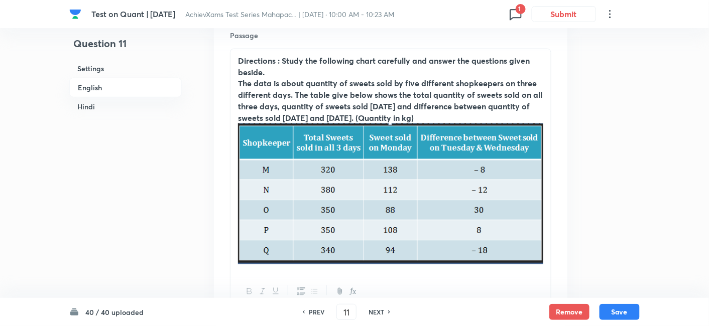
type input "12"
checkbox input "false"
checkbox input "true"
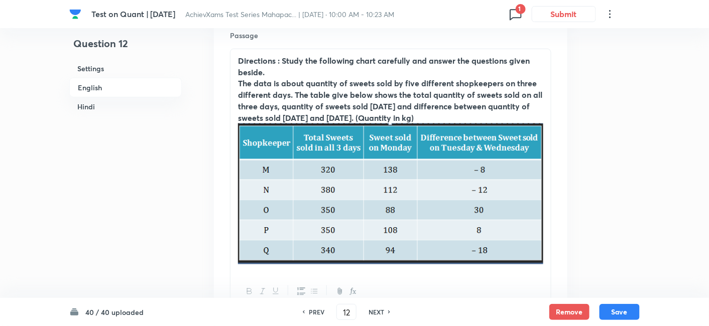
click at [385, 312] on div "NEXT" at bounding box center [377, 312] width 27 height 9
type input "13"
checkbox input "false"
checkbox input "true"
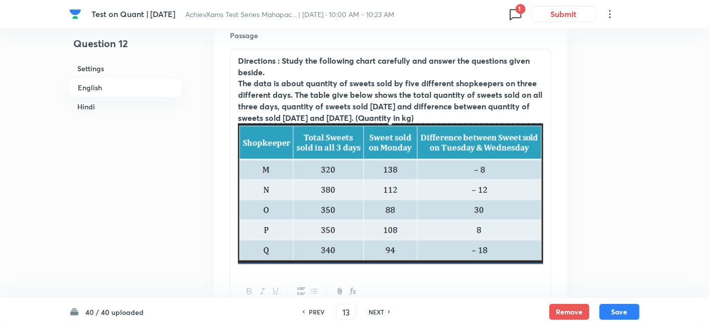
checkbox input "true"
click at [385, 312] on div "NEXT" at bounding box center [377, 312] width 27 height 9
type input "14"
checkbox input "false"
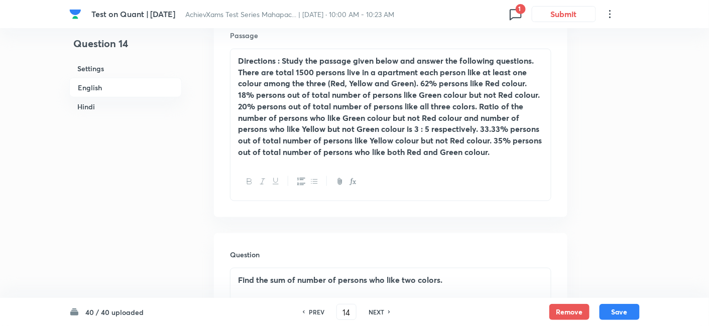
checkbox input "true"
click at [385, 312] on div "NEXT" at bounding box center [377, 312] width 27 height 9
type input "15"
checkbox input "false"
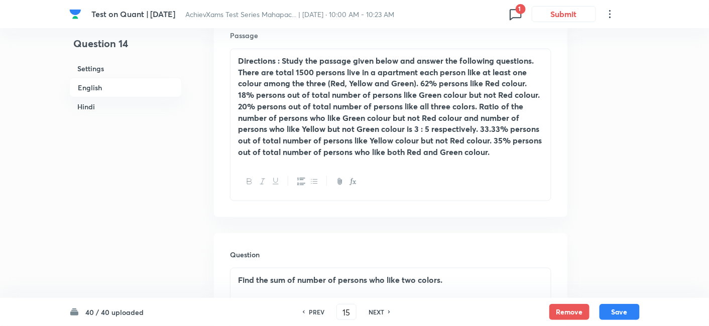
checkbox input "false"
checkbox input "true"
drag, startPoint x: 386, startPoint y: 312, endPoint x: 403, endPoint y: 218, distance: 94.9
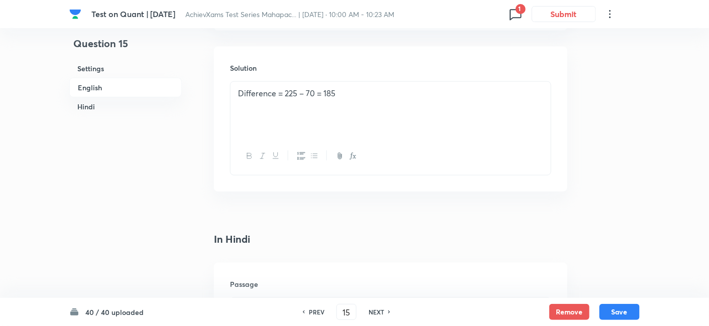
scroll to position [1452, 0]
click at [315, 313] on h6 "PREV" at bounding box center [317, 312] width 16 height 9
type input "14"
checkbox input "false"
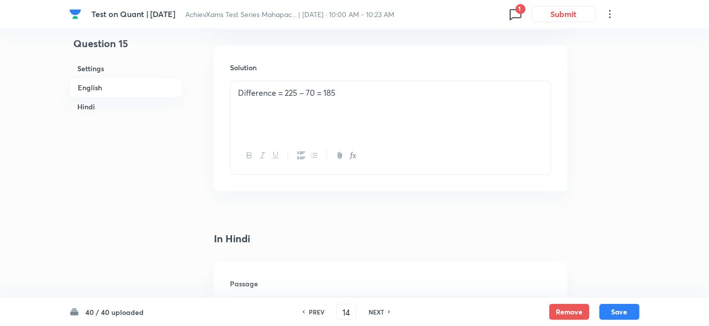
checkbox input "true"
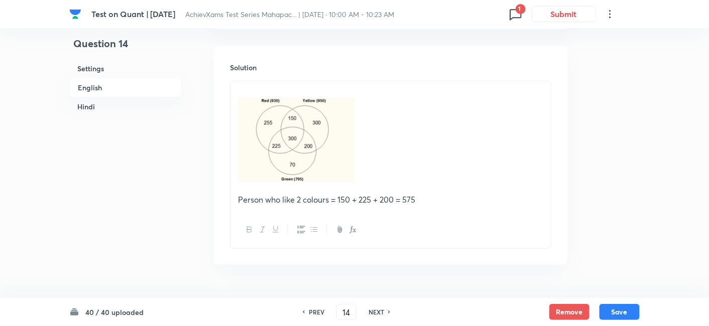
click at [373, 312] on h6 "NEXT" at bounding box center [376, 312] width 16 height 9
type input "15"
checkbox input "true"
checkbox input "false"
checkbox input "true"
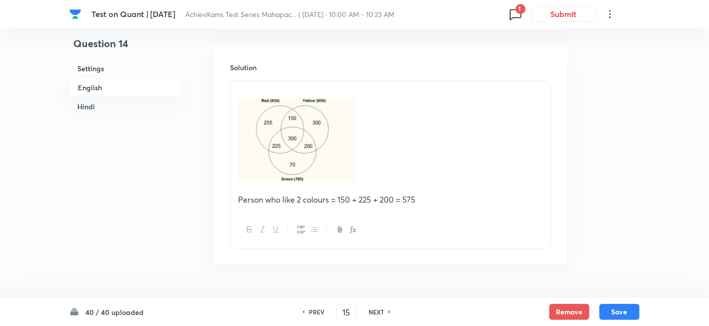
checkbox input "false"
click at [373, 312] on h6 "NEXT" at bounding box center [376, 312] width 16 height 9
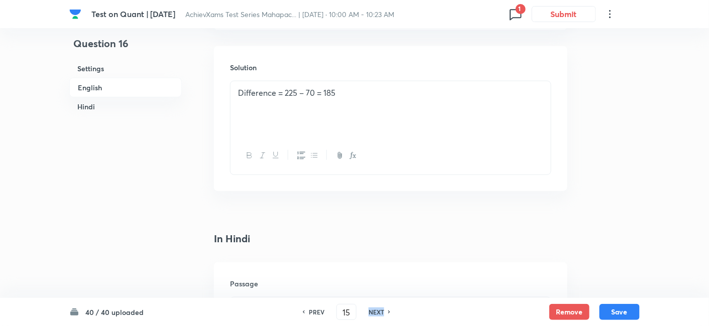
type input "16"
checkbox input "false"
checkbox input "true"
checkbox input "false"
checkbox input "true"
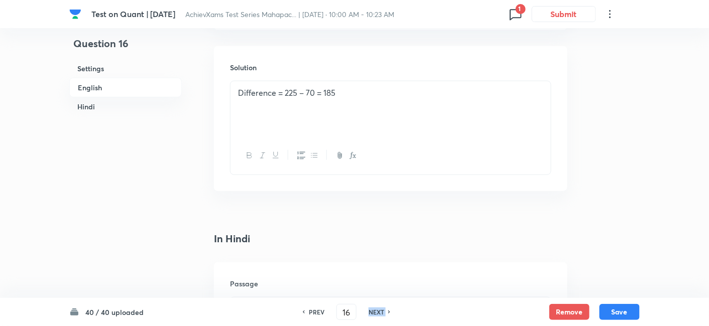
click at [373, 312] on h6 "NEXT" at bounding box center [376, 312] width 16 height 9
type input "17"
checkbox input "false"
checkbox input "true"
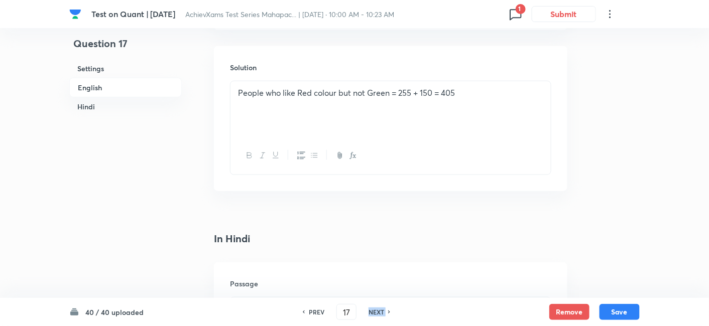
checkbox input "true"
click at [373, 312] on h6 "NEXT" at bounding box center [376, 312] width 16 height 9
type input "18"
checkbox input "false"
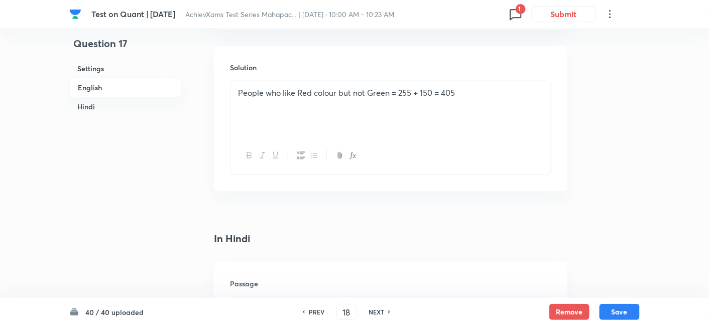
checkbox input "true"
click at [373, 312] on h6 "NEXT" at bounding box center [376, 312] width 16 height 9
type input "19"
checkbox input "false"
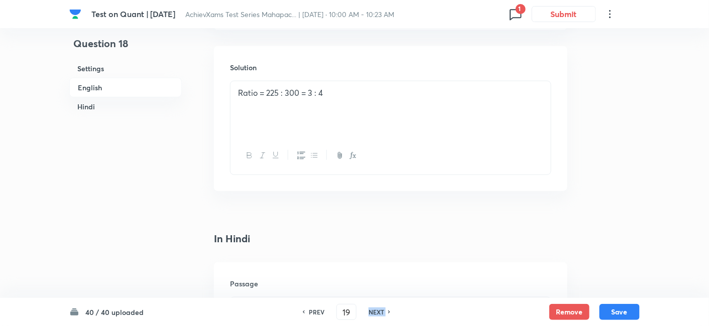
checkbox input "false"
checkbox input "true"
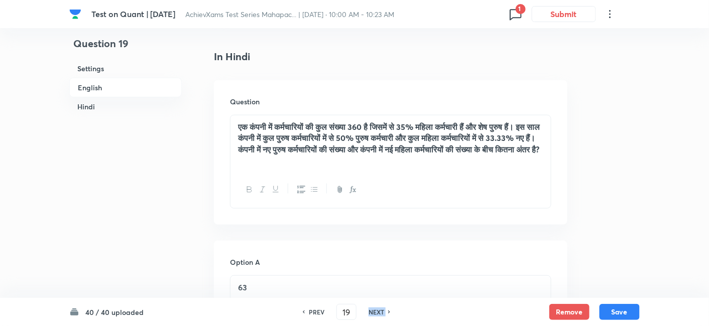
click at [373, 312] on h6 "NEXT" at bounding box center [376, 312] width 16 height 9
type input "20"
checkbox input "true"
checkbox input "false"
checkbox input "true"
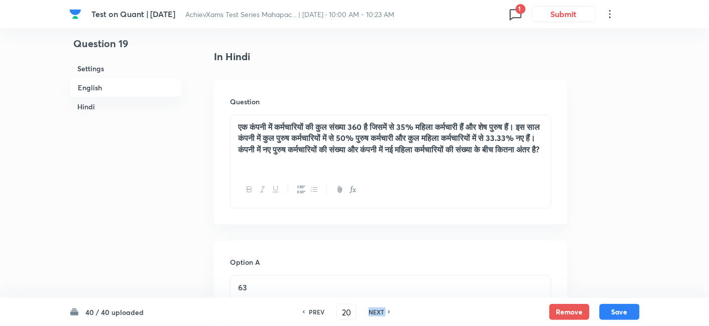
checkbox input "false"
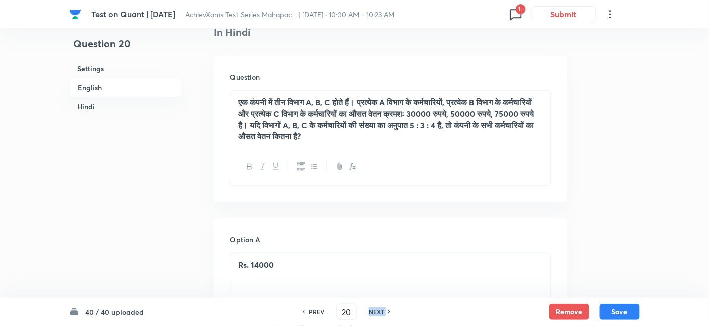
click at [373, 312] on h6 "NEXT" at bounding box center [376, 312] width 16 height 9
type input "21"
checkbox input "true"
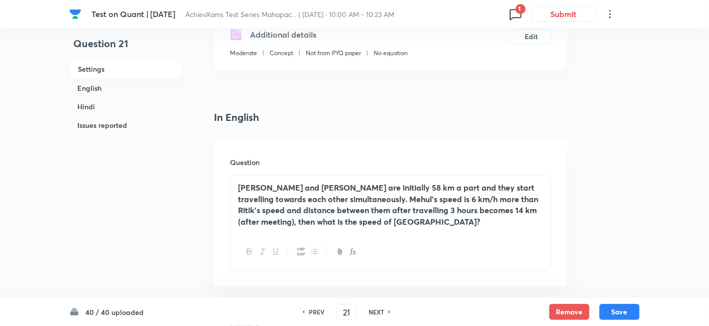
click at [121, 121] on h6 "Issues reported" at bounding box center [125, 125] width 112 height 19
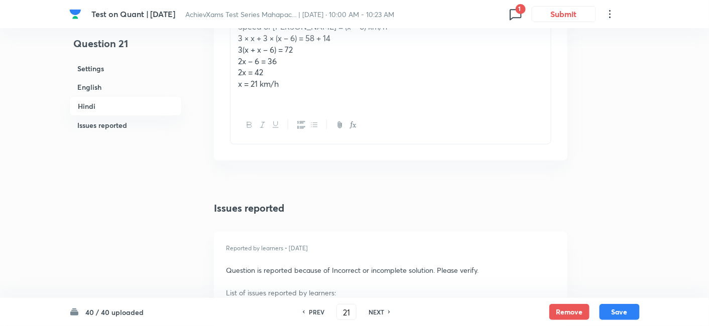
scroll to position [2541, 0]
click at [383, 310] on h6 "NEXT" at bounding box center [376, 312] width 16 height 9
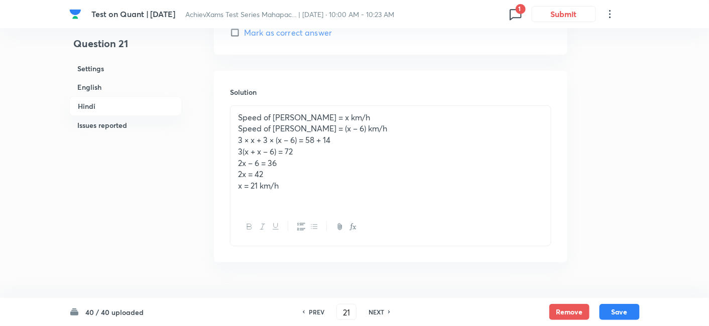
type input "22"
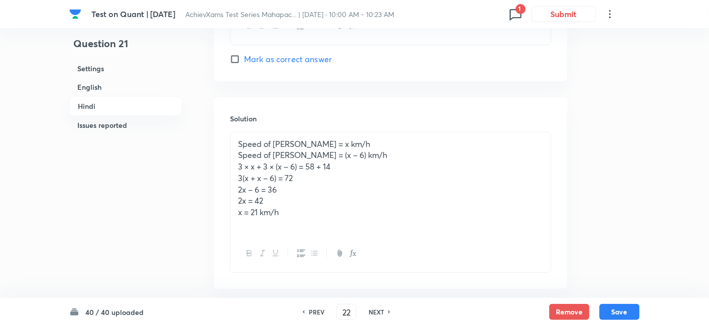
checkbox input "false"
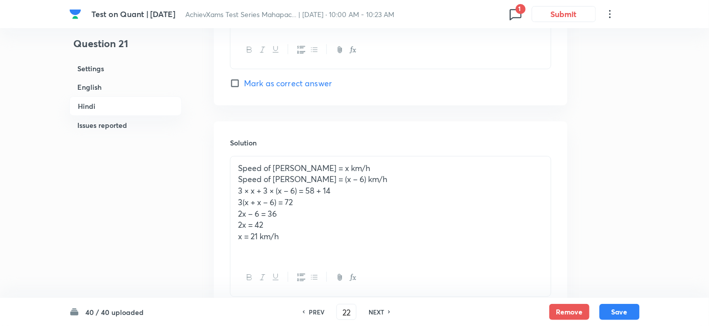
checkbox input "true"
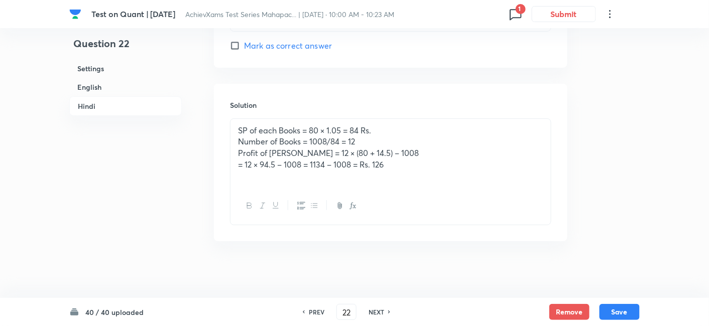
click at [383, 310] on h6 "NEXT" at bounding box center [376, 312] width 16 height 9
type input "23"
checkbox input "false"
checkbox input "true"
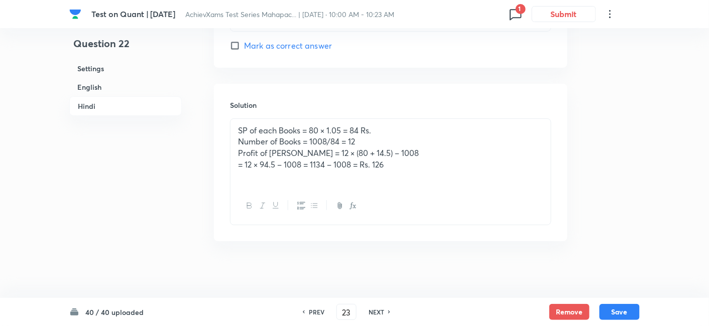
checkbox input "true"
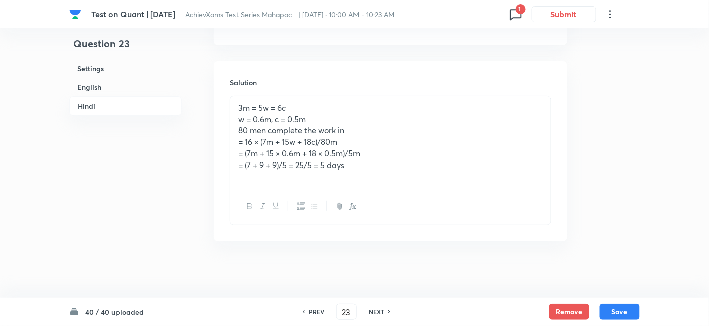
click at [383, 310] on h6 "NEXT" at bounding box center [376, 312] width 16 height 9
type input "24"
checkbox input "false"
checkbox input "true"
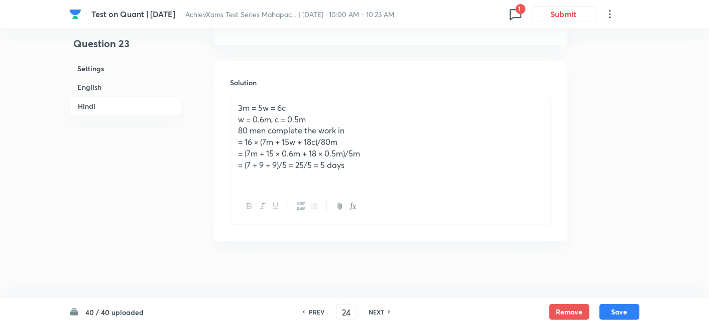
checkbox input "true"
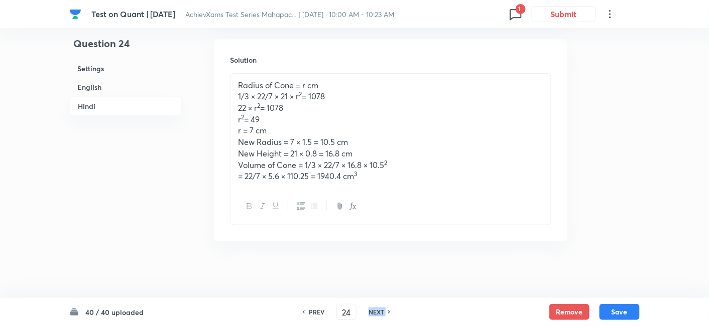
click at [383, 310] on h6 "NEXT" at bounding box center [376, 312] width 16 height 9
type input "25"
checkbox input "false"
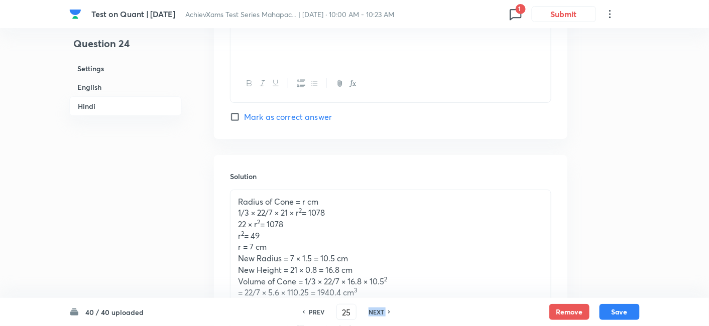
checkbox input "true"
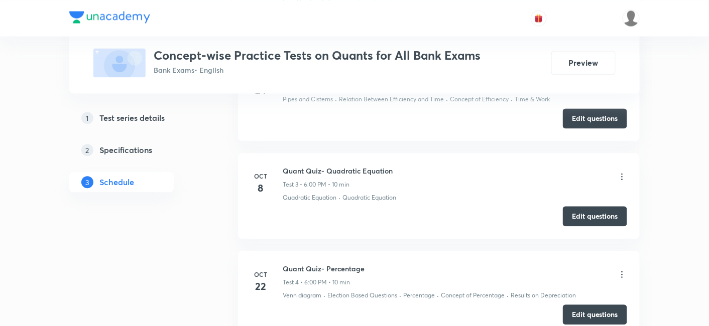
scroll to position [627, 0]
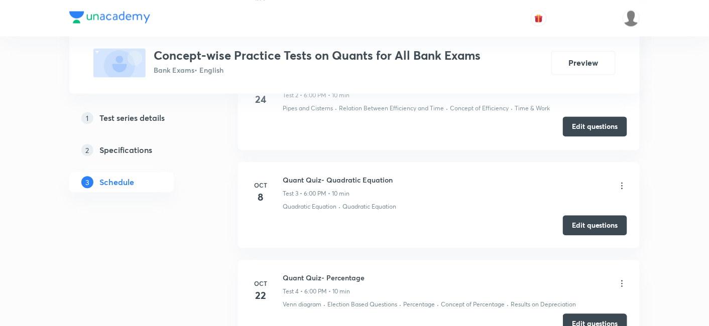
click at [566, 130] on button "Edit questions" at bounding box center [595, 126] width 64 height 20
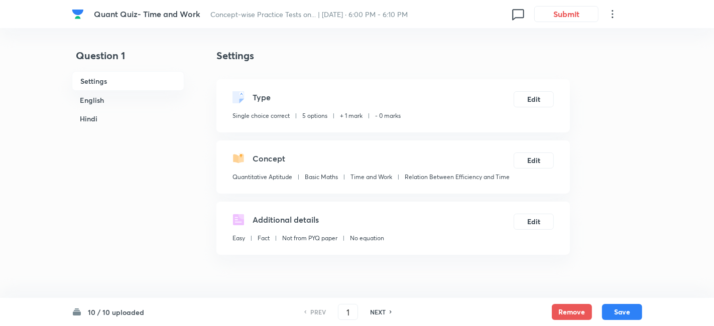
checkbox input "true"
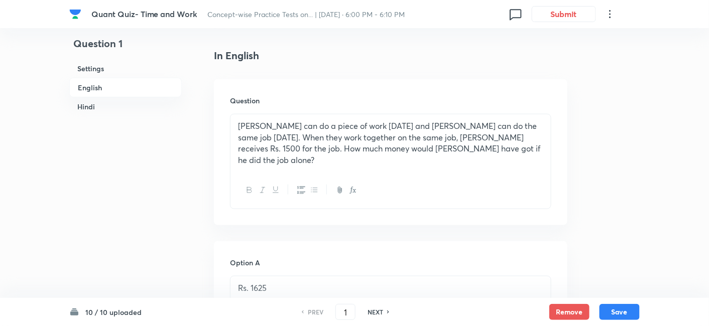
scroll to position [247, 0]
click at [376, 311] on h6 "NEXT" at bounding box center [375, 312] width 16 height 9
type input "2"
checkbox input "false"
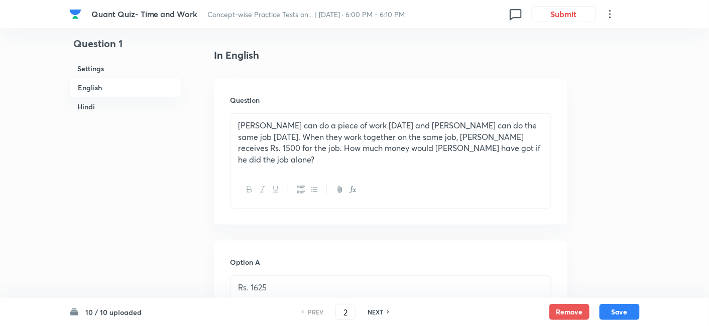
checkbox input "true"
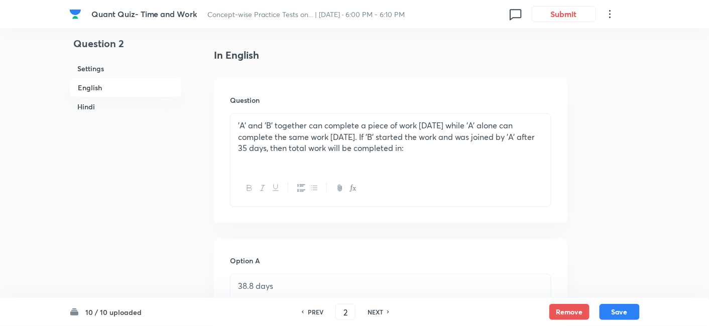
click at [376, 311] on h6 "NEXT" at bounding box center [375, 312] width 16 height 9
type input "3"
checkbox input "false"
checkbox input "true"
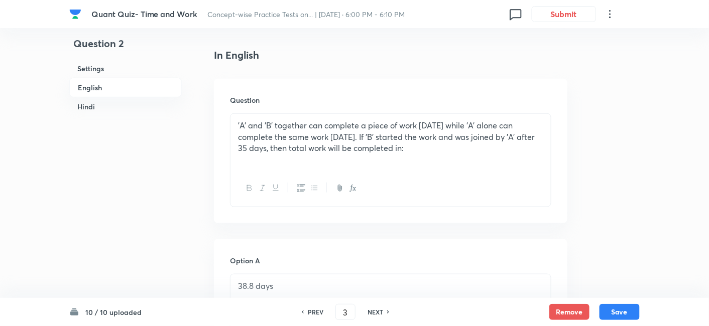
checkbox input "true"
click at [376, 311] on h6 "NEXT" at bounding box center [375, 312] width 16 height 9
type input "4"
checkbox input "false"
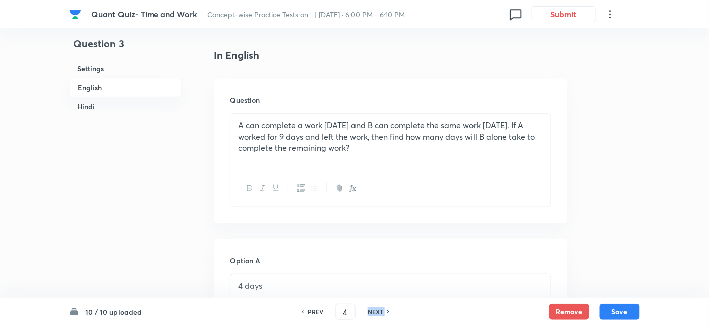
checkbox input "true"
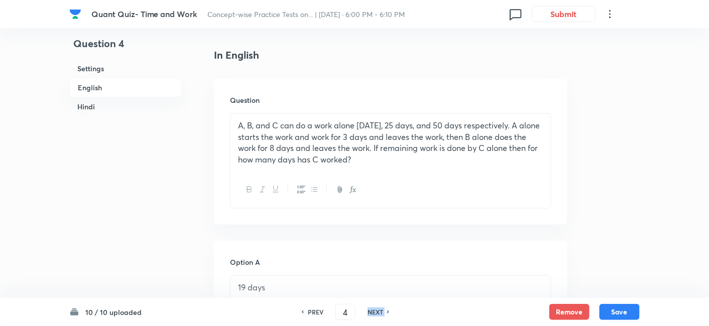
click at [376, 311] on h6 "NEXT" at bounding box center [375, 312] width 16 height 9
type input "5"
checkbox input "false"
checkbox input "true"
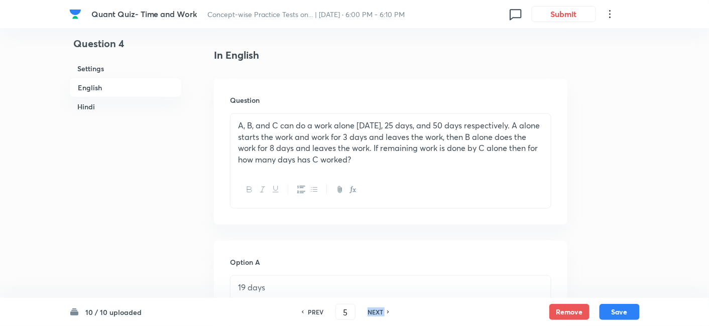
checkbox input "true"
click at [376, 311] on h6 "NEXT" at bounding box center [375, 312] width 16 height 9
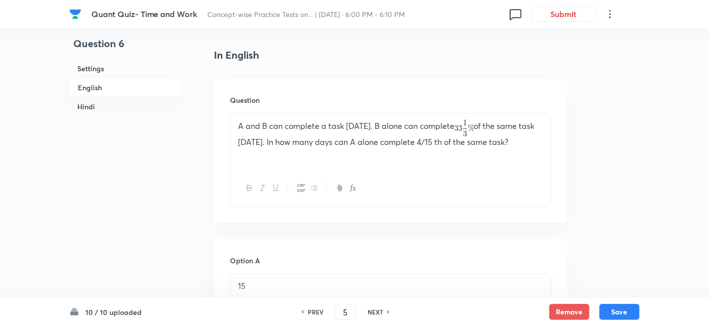
type input "6"
checkbox input "false"
checkbox input "true"
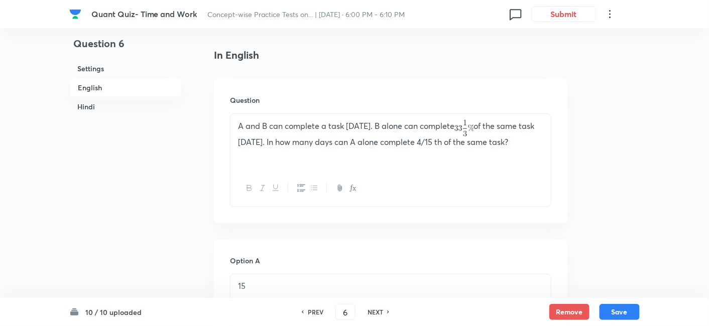
click at [376, 311] on h6 "NEXT" at bounding box center [375, 312] width 16 height 9
type input "7"
checkbox input "false"
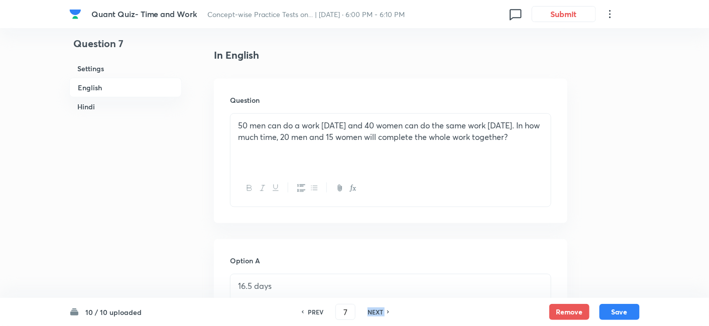
checkbox input "true"
click at [376, 311] on h6 "NEXT" at bounding box center [375, 312] width 16 height 9
type input "8"
checkbox input "false"
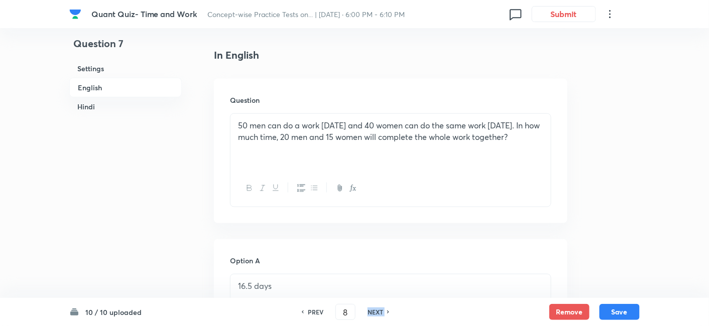
checkbox input "false"
checkbox input "true"
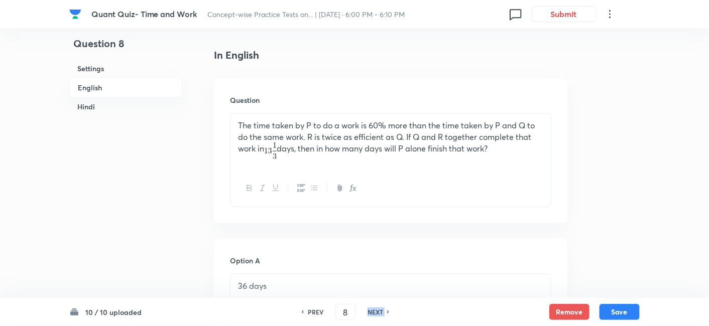
click at [376, 311] on h6 "NEXT" at bounding box center [375, 312] width 16 height 9
type input "9"
checkbox input "false"
checkbox input "true"
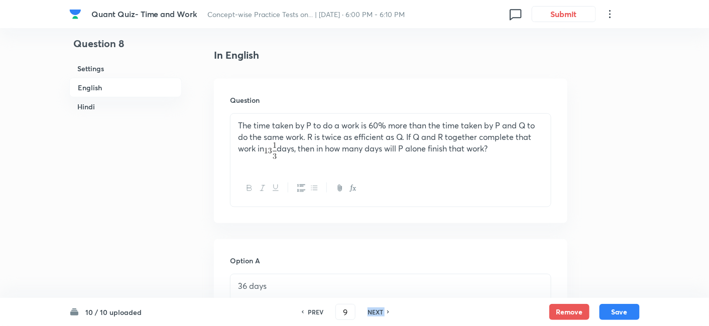
checkbox input "true"
click at [376, 311] on h6 "NEXT" at bounding box center [375, 312] width 16 height 9
type input "10"
checkbox input "false"
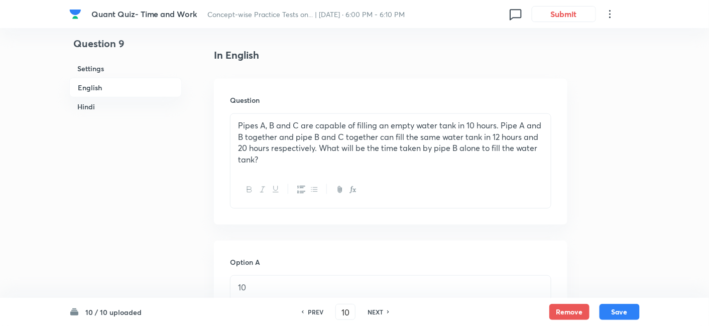
checkbox input "true"
click at [376, 311] on h6 "NEXT" at bounding box center [375, 312] width 16 height 9
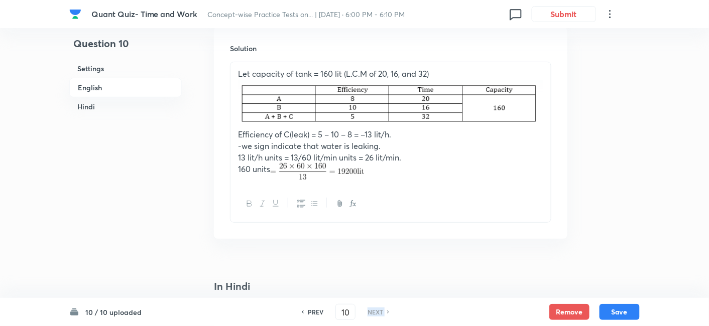
scroll to position [1251, 0]
click at [313, 311] on h6 "PREV" at bounding box center [316, 312] width 16 height 9
type input "9"
checkbox input "false"
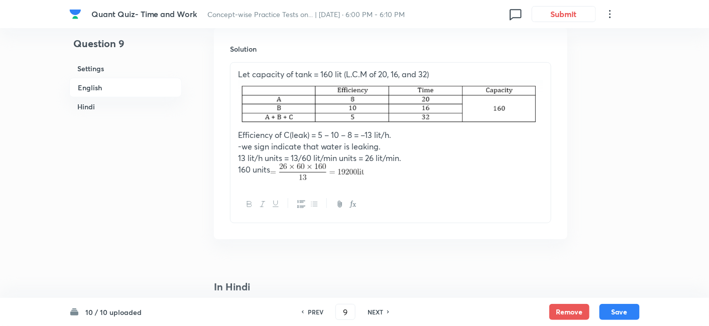
checkbox input "true"
click at [313, 311] on h6 "PREV" at bounding box center [316, 312] width 16 height 9
type input "8"
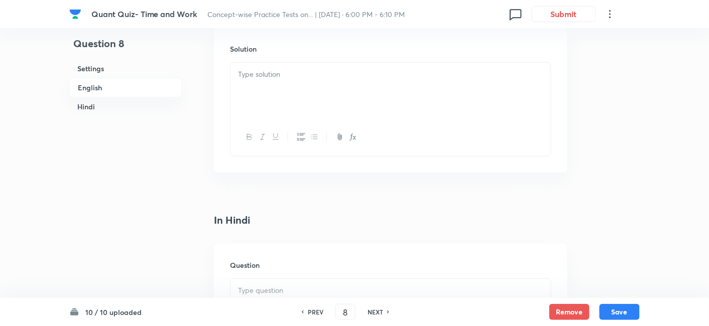
checkbox input "false"
checkbox input "true"
click at [313, 311] on h6 "PREV" at bounding box center [316, 312] width 16 height 9
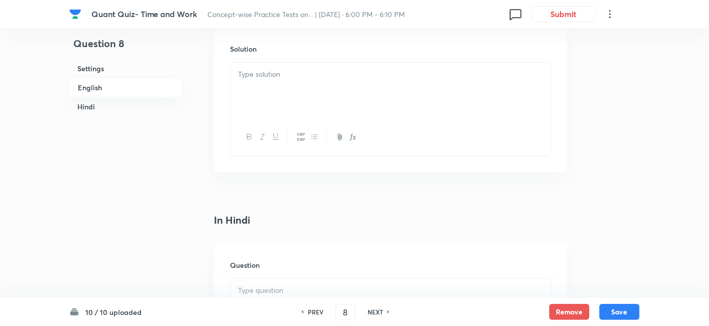
type input "7"
checkbox input "false"
checkbox input "true"
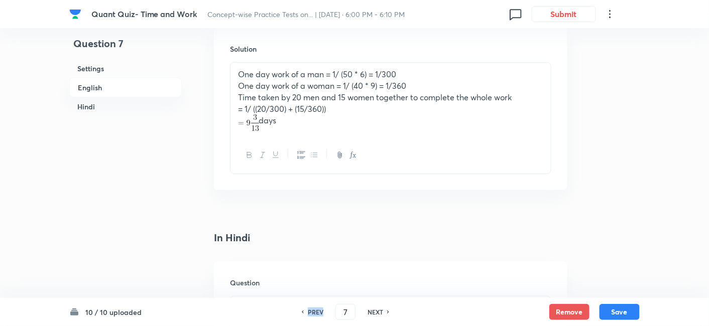
click at [313, 311] on h6 "PREV" at bounding box center [316, 312] width 16 height 9
type input "6"
checkbox input "false"
checkbox input "true"
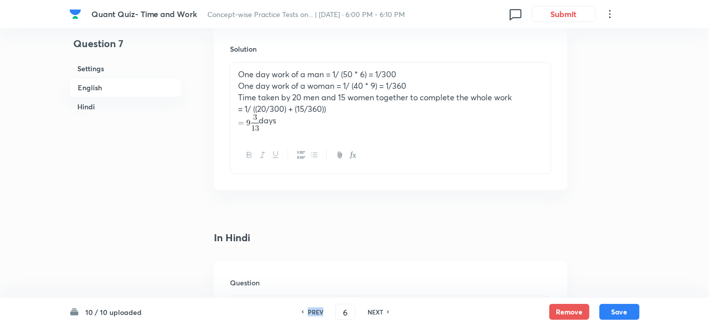
checkbox input "true"
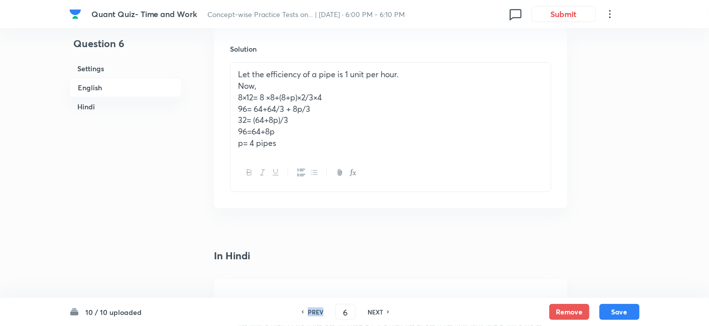
click at [313, 311] on h6 "PREV" at bounding box center [316, 312] width 16 height 9
type input "5"
checkbox input "false"
checkbox input "true"
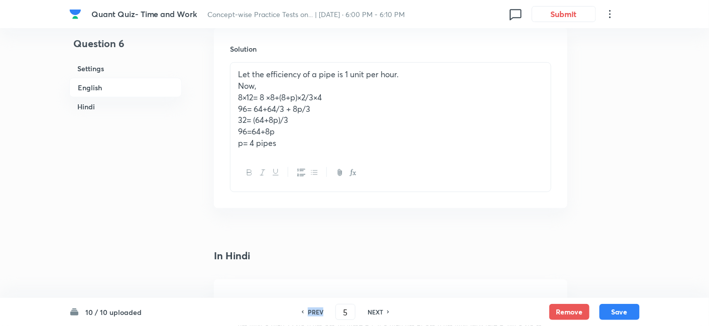
checkbox input "true"
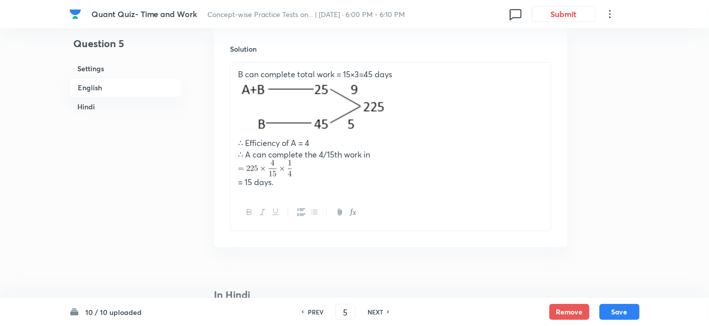
click at [313, 311] on h6 "PREV" at bounding box center [316, 312] width 16 height 9
type input "4"
checkbox input "false"
checkbox input "true"
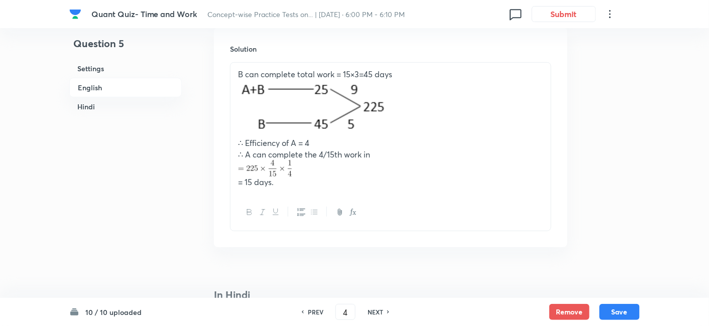
checkbox input "true"
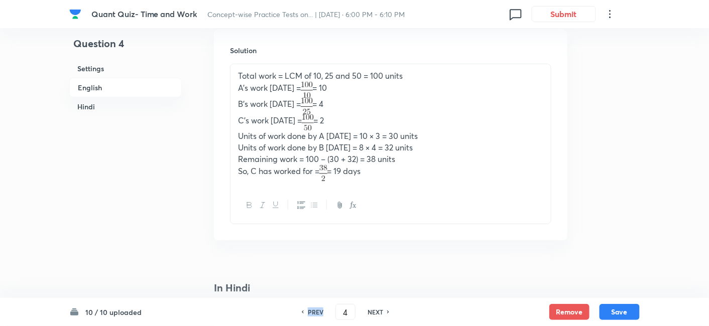
click at [313, 311] on h6 "PREV" at bounding box center [316, 312] width 16 height 9
type input "3"
checkbox input "true"
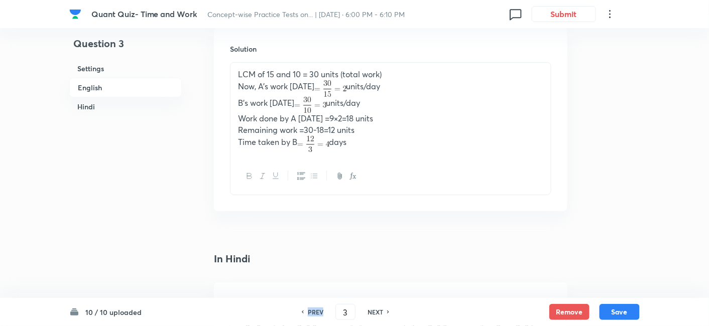
click at [313, 311] on h6 "PREV" at bounding box center [316, 312] width 16 height 9
type input "2"
checkbox input "false"
checkbox input "true"
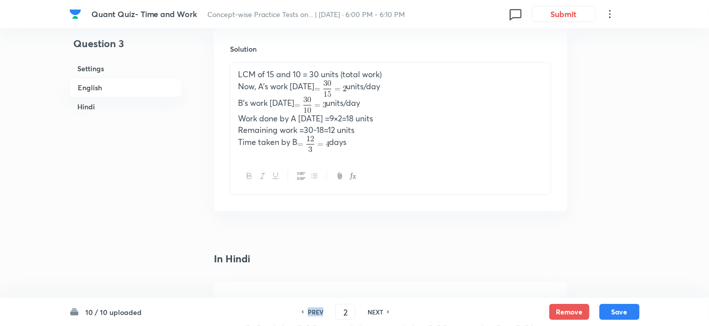
checkbox input "true"
click at [313, 311] on h6 "PREV" at bounding box center [316, 312] width 16 height 9
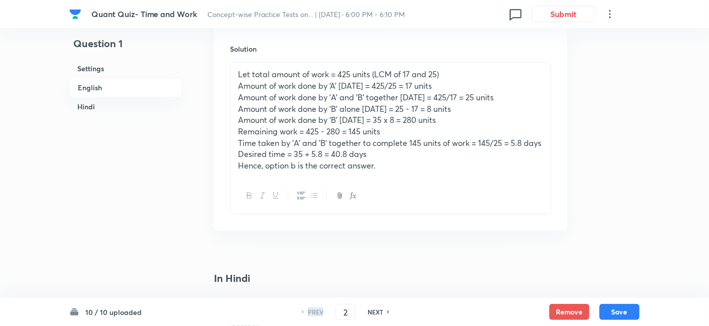
type input "1"
checkbox input "false"
checkbox input "true"
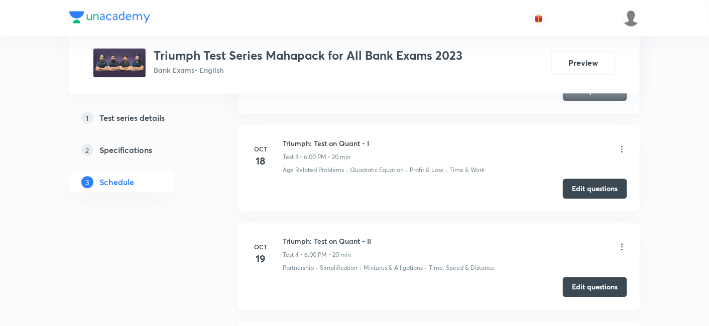
scroll to position [651, 0]
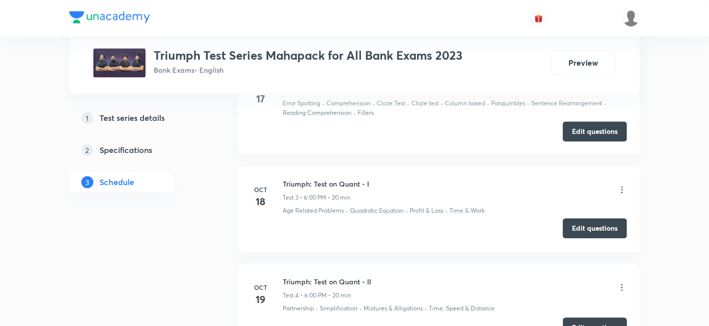
click at [591, 227] on button "Edit questions" at bounding box center [595, 228] width 64 height 20
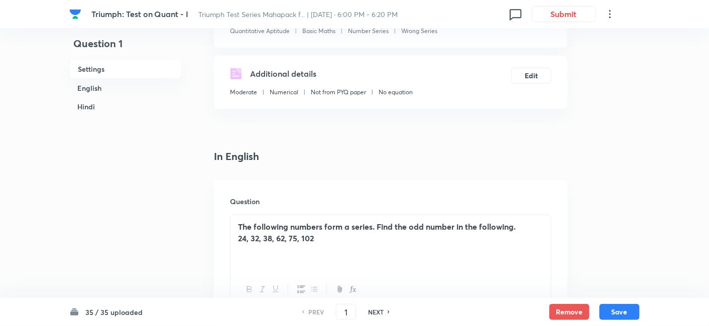
scroll to position [147, 0]
click at [371, 310] on h6 "NEXT" at bounding box center [376, 312] width 16 height 9
type input "2"
checkbox input "false"
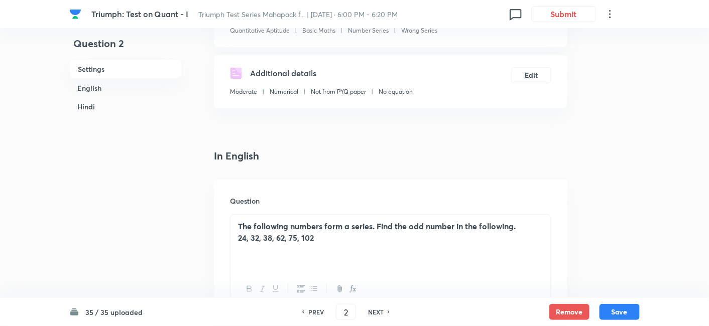
checkbox input "true"
click at [371, 310] on h6 "NEXT" at bounding box center [376, 312] width 16 height 9
type input "3"
checkbox input "false"
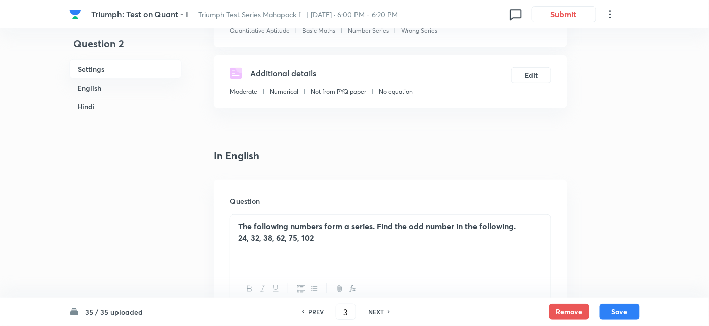
checkbox input "false"
checkbox input "true"
click at [371, 310] on h6 "NEXT" at bounding box center [376, 312] width 16 height 9
type input "4"
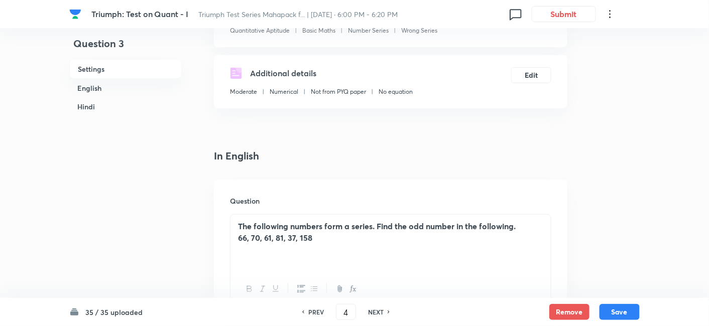
checkbox input "false"
checkbox input "true"
click at [371, 310] on h6 "NEXT" at bounding box center [376, 312] width 16 height 9
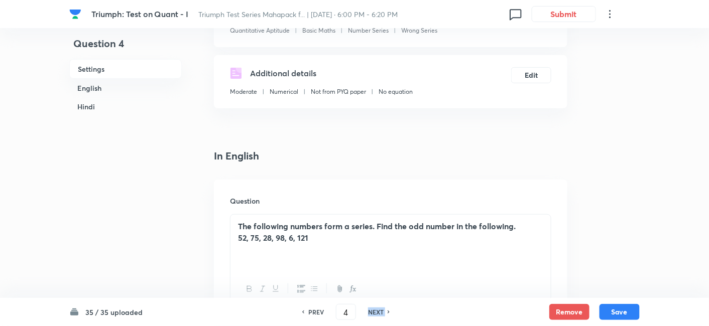
type input "5"
checkbox input "false"
checkbox input "true"
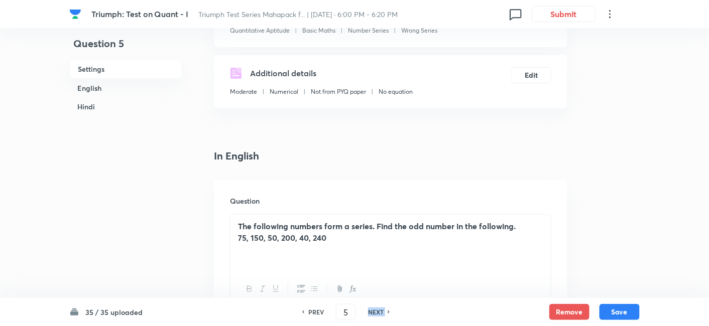
click at [371, 310] on h6 "NEXT" at bounding box center [376, 312] width 16 height 9
type input "6"
checkbox input "false"
checkbox input "true"
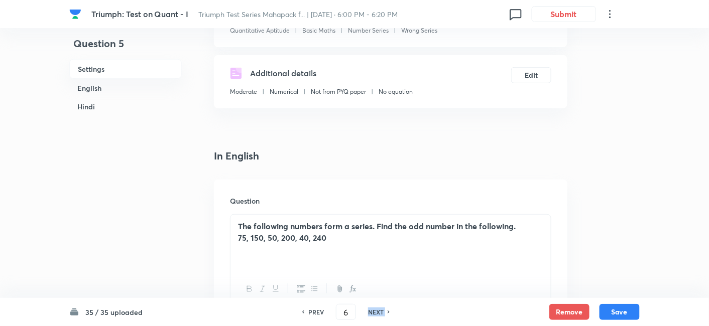
checkbox input "true"
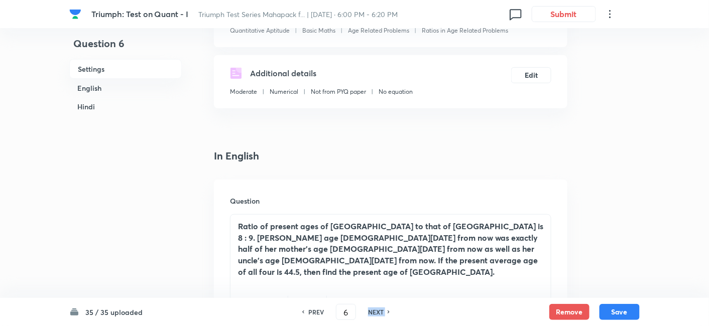
click at [371, 310] on h6 "NEXT" at bounding box center [376, 312] width 16 height 9
type input "7"
checkbox input "false"
checkbox input "true"
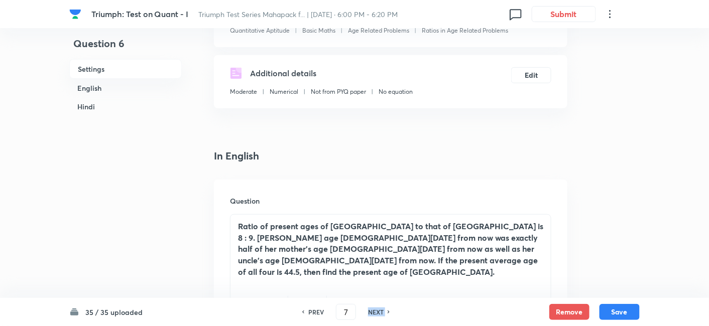
checkbox input "true"
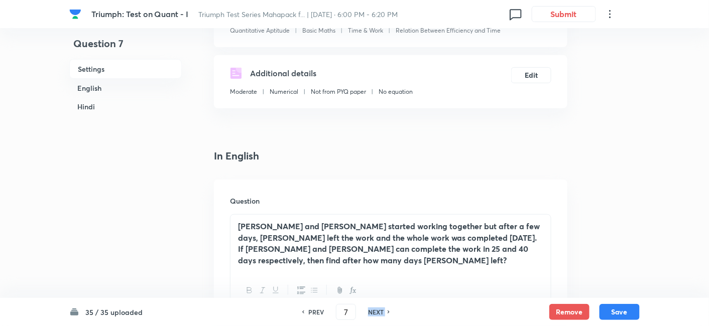
click at [371, 310] on h6 "NEXT" at bounding box center [376, 312] width 16 height 9
type input "8"
checkbox input "false"
checkbox input "true"
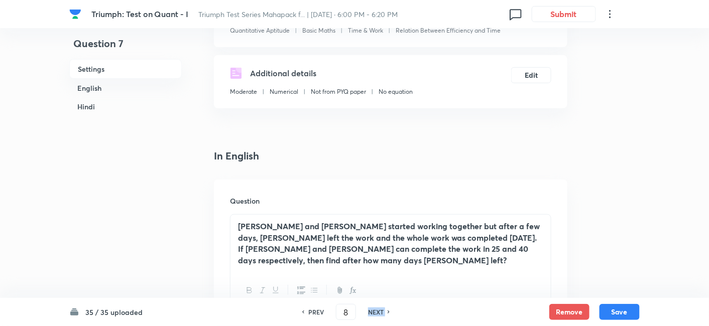
checkbox input "true"
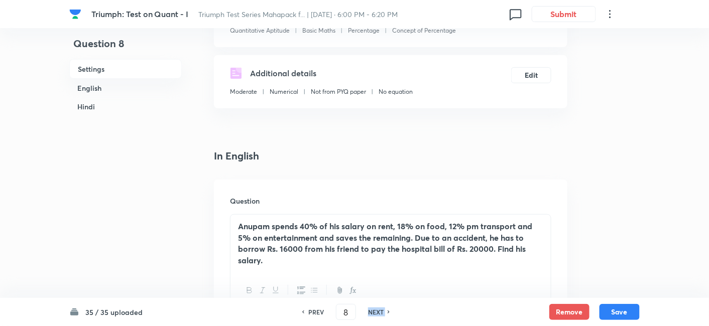
click at [371, 310] on h6 "NEXT" at bounding box center [376, 312] width 16 height 9
type input "9"
checkbox input "false"
checkbox input "true"
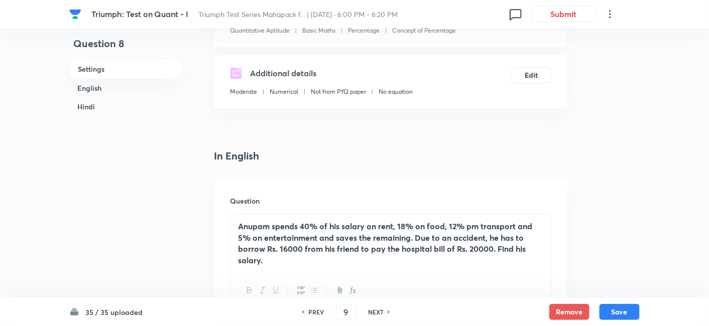
checkbox input "true"
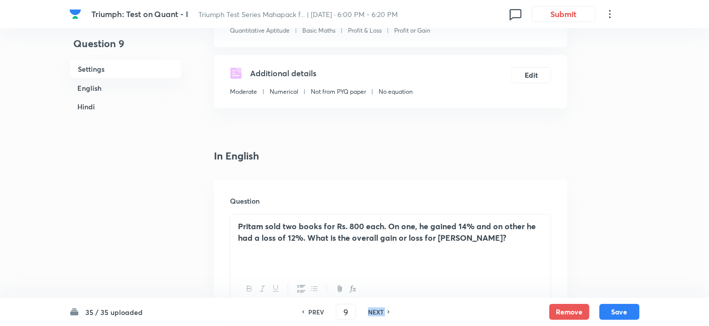
click at [371, 310] on h6 "NEXT" at bounding box center [376, 312] width 16 height 9
type input "10"
checkbox input "false"
checkbox input "true"
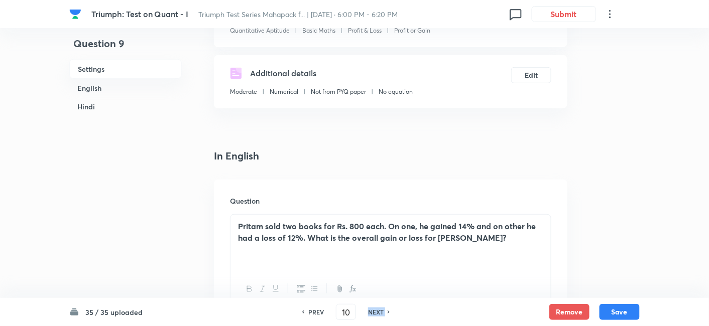
checkbox input "true"
click at [371, 310] on h6 "NEXT" at bounding box center [376, 312] width 16 height 9
type input "11"
checkbox input "false"
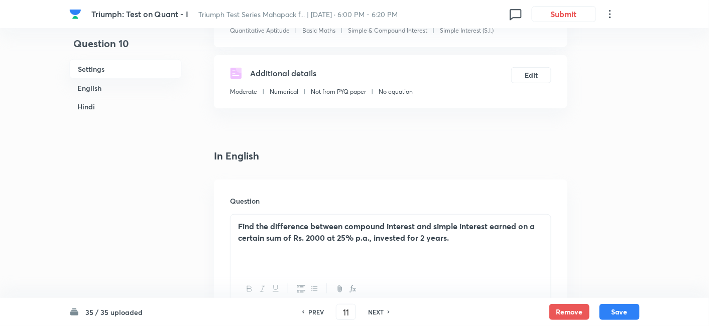
checkbox input "true"
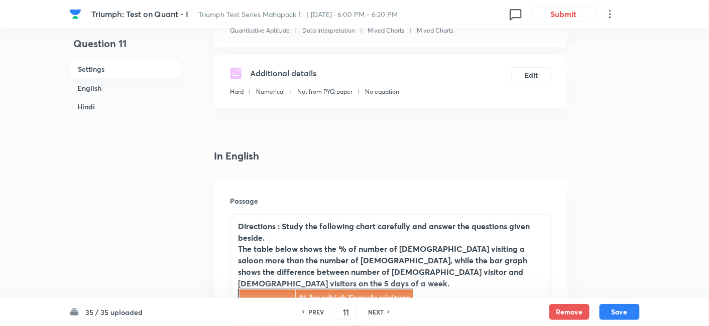
click at [371, 310] on h6 "NEXT" at bounding box center [376, 312] width 16 height 9
type input "12"
checkbox input "false"
checkbox input "true"
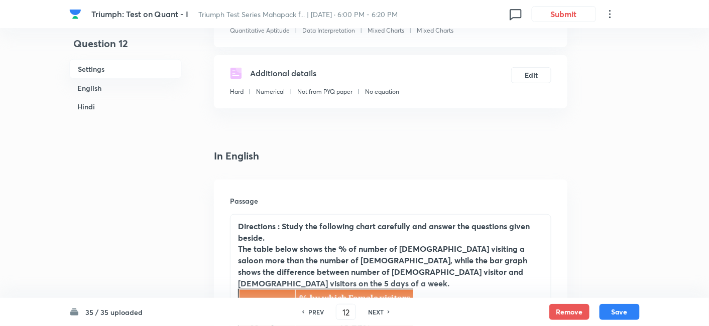
checkbox input "true"
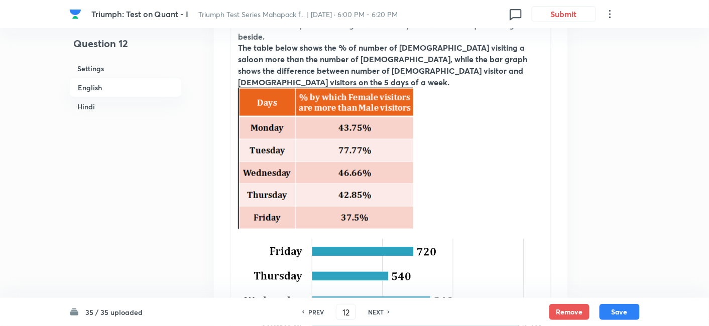
scroll to position [348, 0]
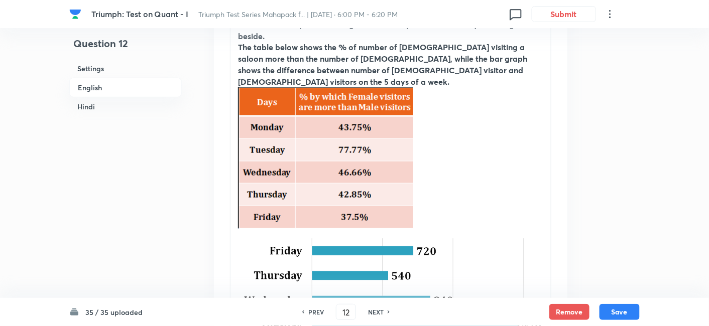
click at [376, 309] on h6 "NEXT" at bounding box center [376, 312] width 16 height 9
type input "13"
checkbox input "false"
checkbox input "true"
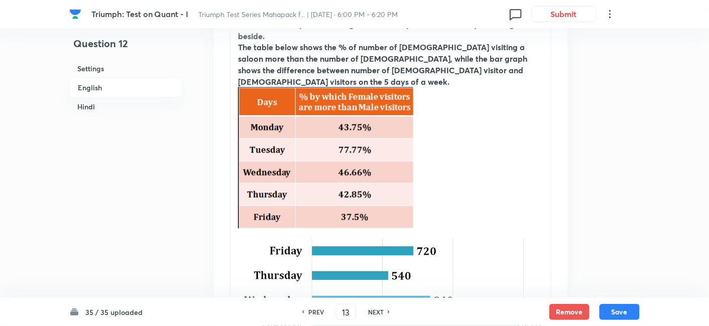
checkbox input "true"
click at [376, 309] on h6 "NEXT" at bounding box center [376, 312] width 16 height 9
type input "14"
checkbox input "false"
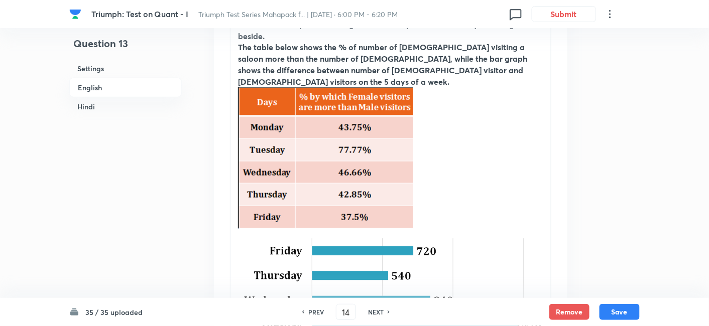
checkbox input "true"
click at [376, 309] on h6 "NEXT" at bounding box center [376, 312] width 16 height 9
type input "15"
checkbox input "false"
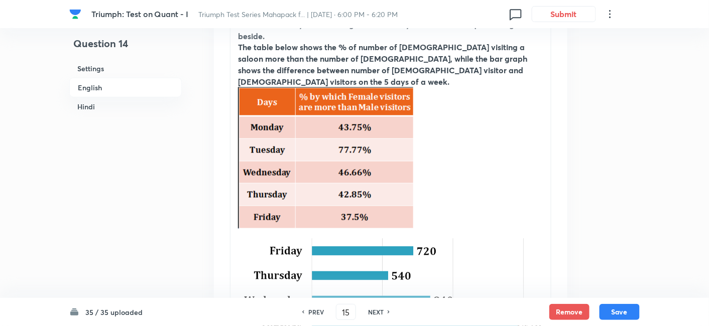
checkbox input "true"
checkbox input "false"
checkbox input "true"
click at [376, 309] on h6 "NEXT" at bounding box center [376, 312] width 16 height 9
checkbox input "false"
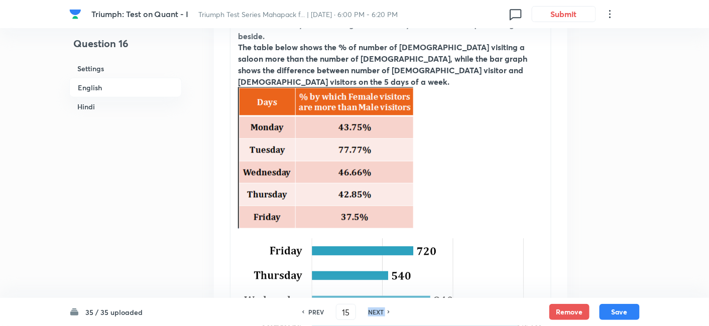
checkbox input "false"
type input "16"
checkbox input "true"
click at [376, 309] on h6 "NEXT" at bounding box center [376, 312] width 16 height 9
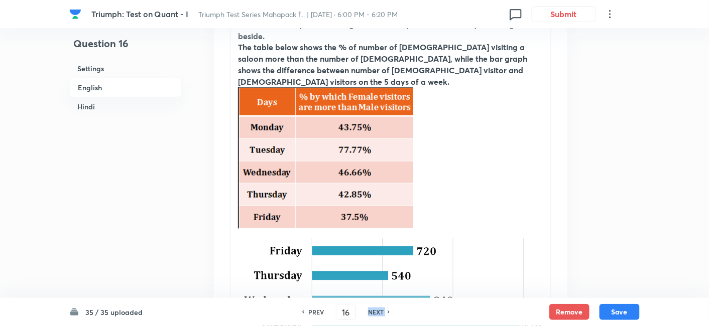
type input "17"
checkbox input "false"
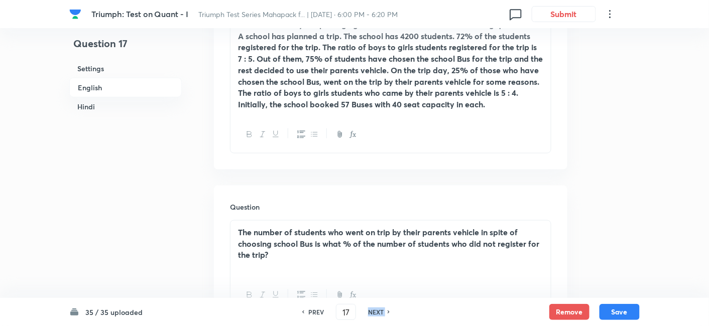
checkbox input "true"
click at [376, 309] on h6 "NEXT" at bounding box center [376, 312] width 16 height 9
type input "18"
checkbox input "false"
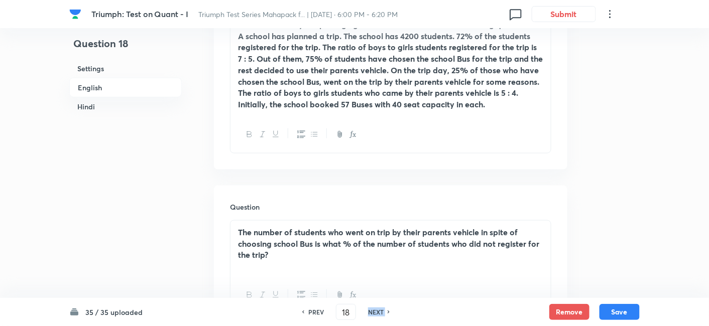
checkbox input "false"
checkbox input "true"
click at [376, 309] on h6 "NEXT" at bounding box center [376, 312] width 16 height 9
type input "19"
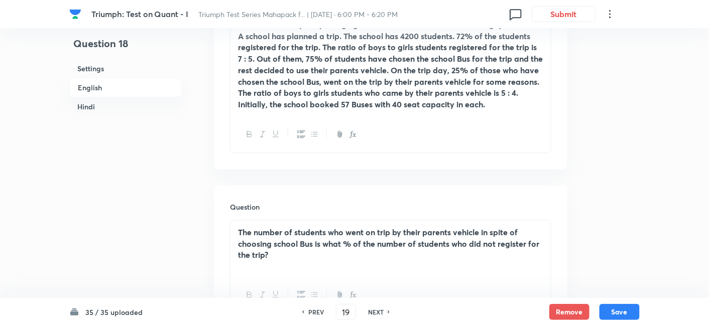
checkbox input "true"
checkbox input "false"
checkbox input "true"
checkbox input "false"
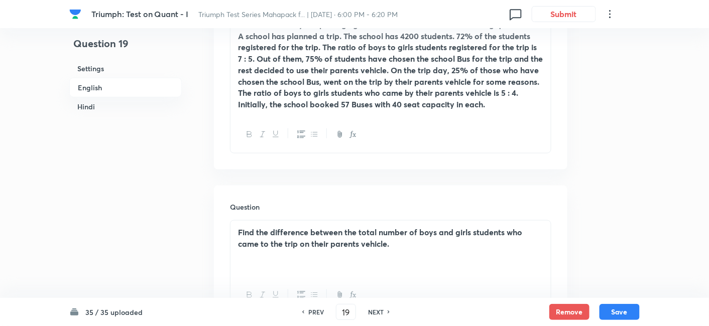
click at [376, 309] on h6 "NEXT" at bounding box center [376, 312] width 16 height 9
type input "20"
checkbox input "false"
checkbox input "true"
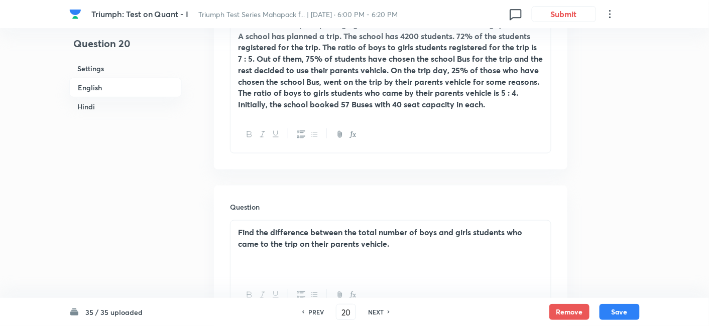
checkbox input "true"
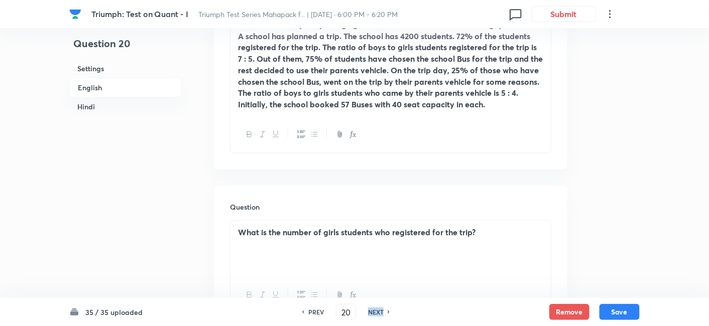
click at [376, 309] on h6 "NEXT" at bounding box center [376, 312] width 16 height 9
type input "21"
checkbox input "false"
checkbox input "true"
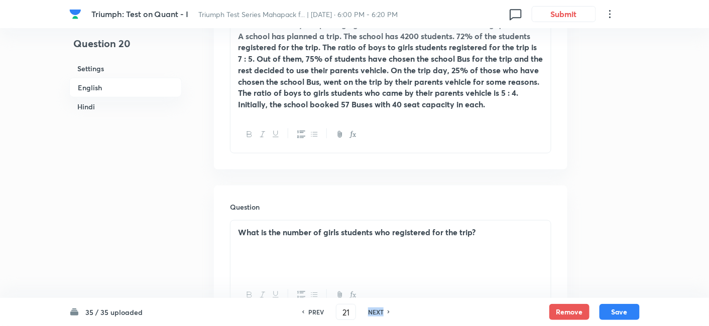
checkbox input "true"
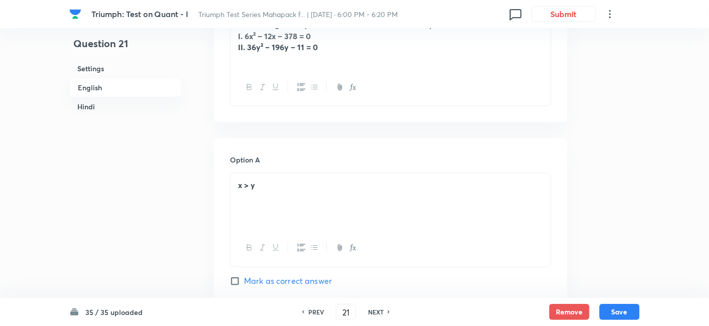
click at [376, 309] on h6 "NEXT" at bounding box center [376, 312] width 16 height 9
type input "22"
checkbox input "false"
checkbox input "true"
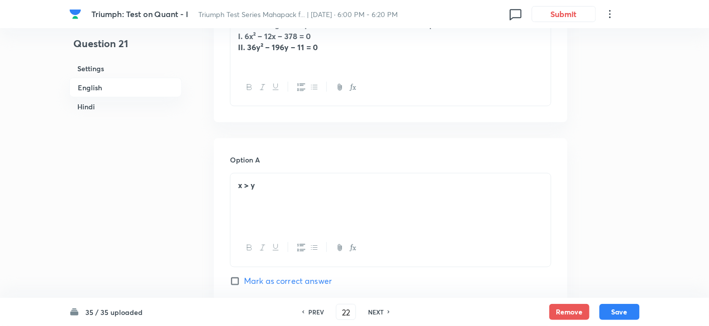
checkbox input "true"
click at [376, 309] on h6 "NEXT" at bounding box center [376, 312] width 16 height 9
type input "23"
checkbox input "false"
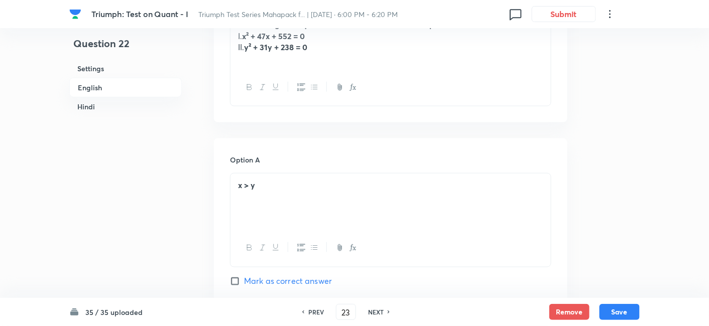
checkbox input "true"
click at [376, 309] on h6 "NEXT" at bounding box center [376, 312] width 16 height 9
type input "24"
checkbox input "false"
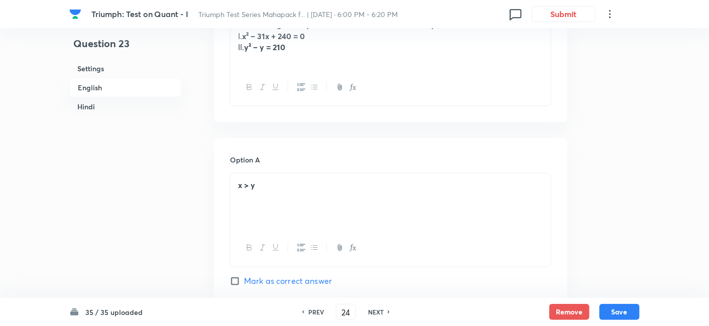
checkbox input "false"
checkbox input "true"
click at [376, 309] on h6 "NEXT" at bounding box center [376, 312] width 16 height 9
type input "25"
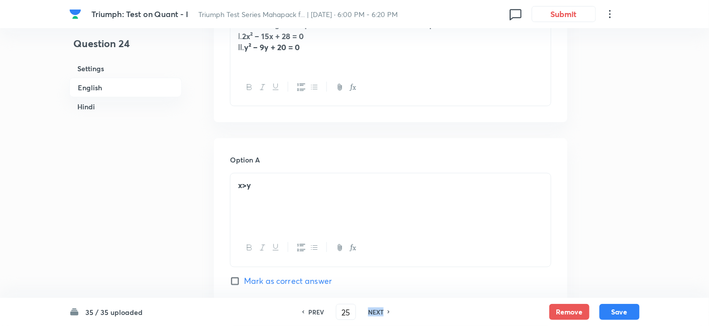
checkbox input "false"
checkbox input "true"
click at [376, 309] on h6 "NEXT" at bounding box center [376, 312] width 16 height 9
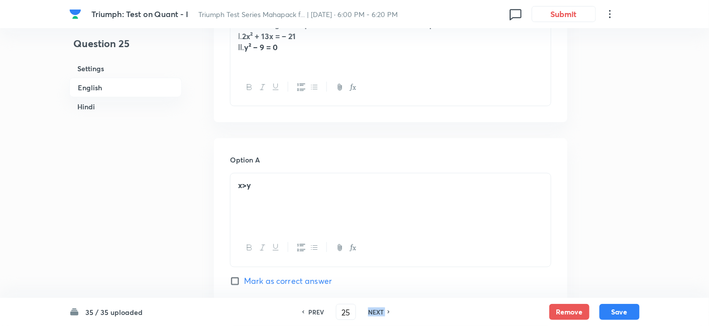
type input "26"
checkbox input "false"
checkbox input "true"
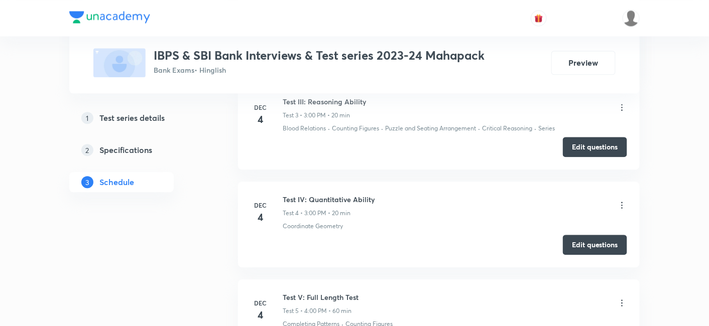
scroll to position [705, 0]
click at [577, 228] on li "[DATE] Test IV: Quantitative Ability Test 4 • 3:00 PM • 20 min Coordinate Geome…" at bounding box center [439, 224] width 402 height 86
click at [579, 238] on button "Edit questions" at bounding box center [595, 244] width 64 height 20
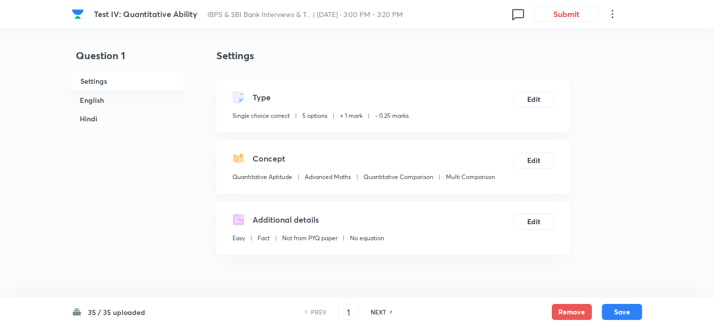
checkbox input "true"
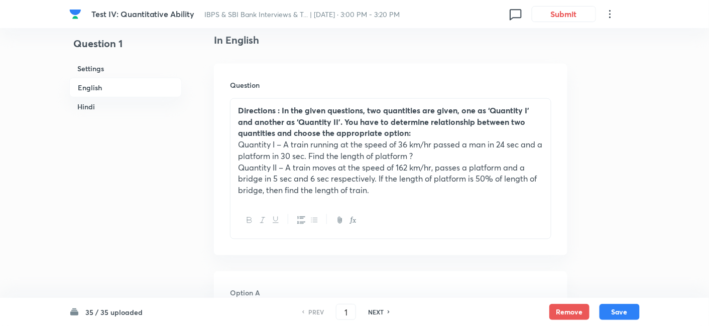
scroll to position [262, 0]
click at [117, 310] on h6 "35 / 35 uploaded" at bounding box center [113, 312] width 57 height 11
click at [374, 310] on h6 "NEXT" at bounding box center [376, 312] width 16 height 9
type input "2"
checkbox input "false"
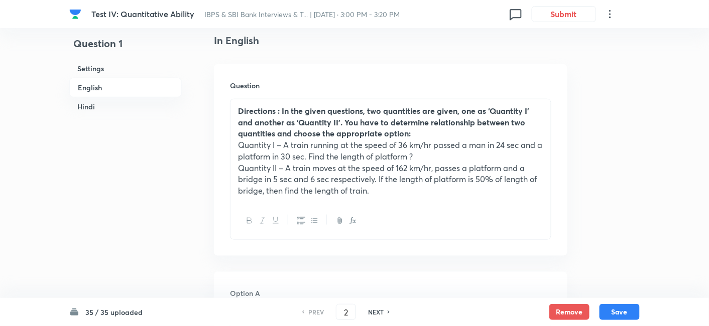
checkbox input "false"
checkbox input "true"
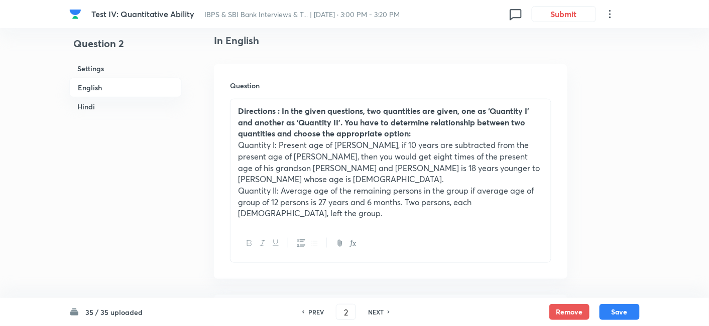
click at [374, 310] on h6 "NEXT" at bounding box center [376, 312] width 16 height 9
type input "3"
checkbox input "false"
checkbox input "true"
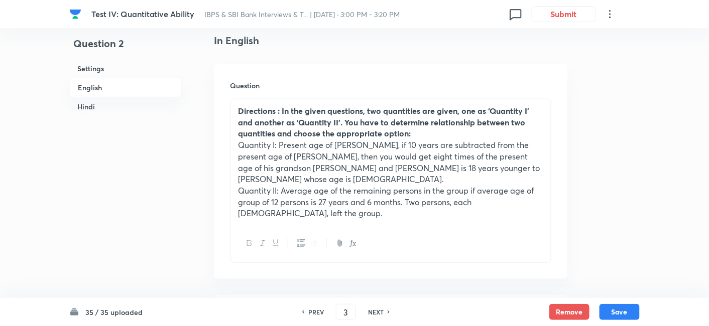
checkbox input "true"
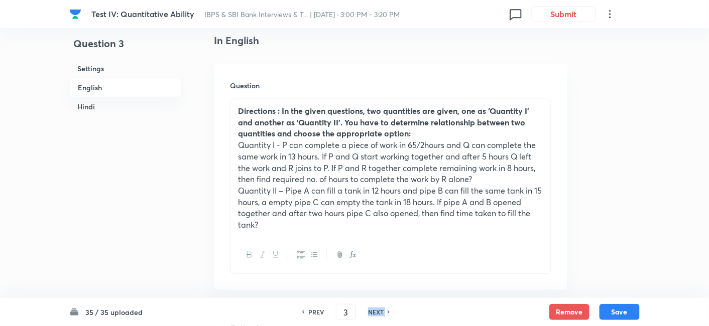
click at [374, 310] on h6 "NEXT" at bounding box center [376, 312] width 16 height 9
type input "4"
checkbox input "false"
checkbox input "true"
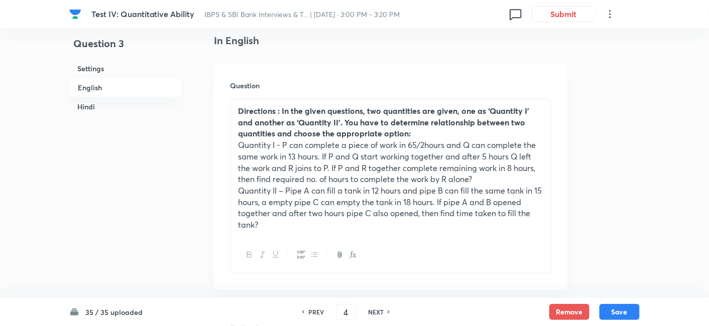
checkbox input "true"
click at [374, 310] on h6 "NEXT" at bounding box center [376, 312] width 16 height 9
type input "5"
checkbox input "false"
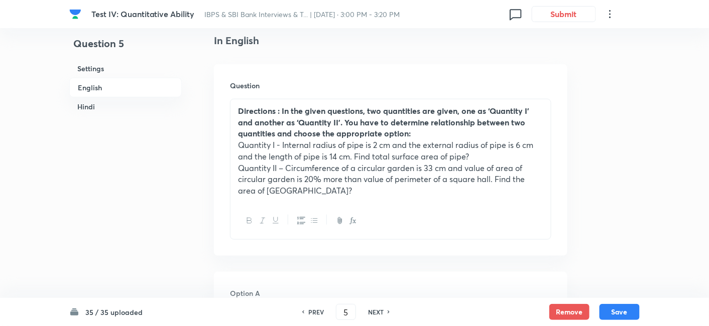
checkbox input "true"
click at [374, 310] on h6 "NEXT" at bounding box center [376, 312] width 16 height 9
type input "6"
checkbox input "false"
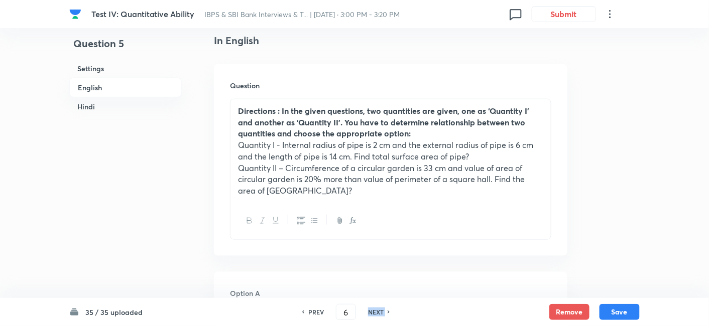
checkbox input "false"
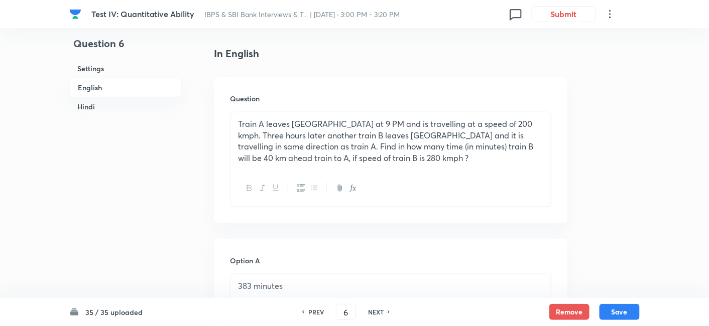
checkbox input "true"
click at [374, 310] on h6 "NEXT" at bounding box center [376, 312] width 16 height 9
type input "7"
checkbox input "false"
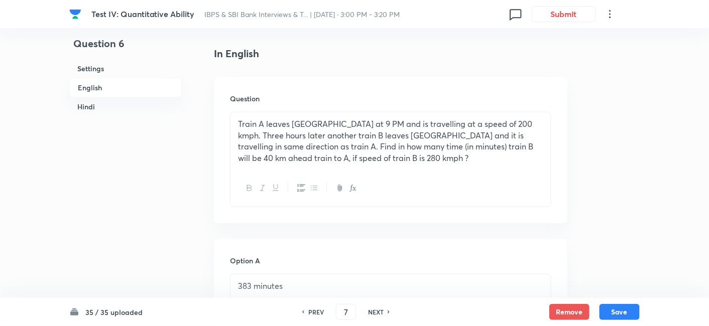
checkbox input "false"
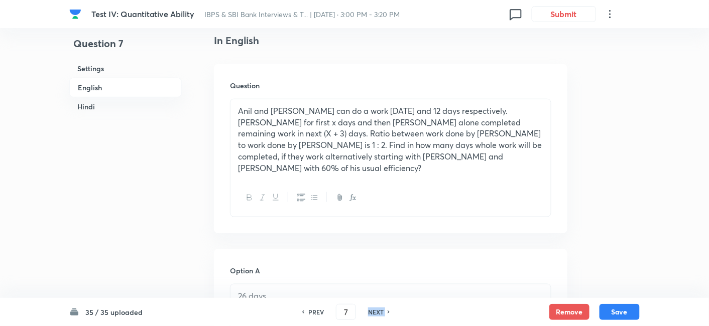
checkbox input "true"
click at [374, 310] on h6 "NEXT" at bounding box center [376, 312] width 16 height 9
type input "8"
checkbox input "false"
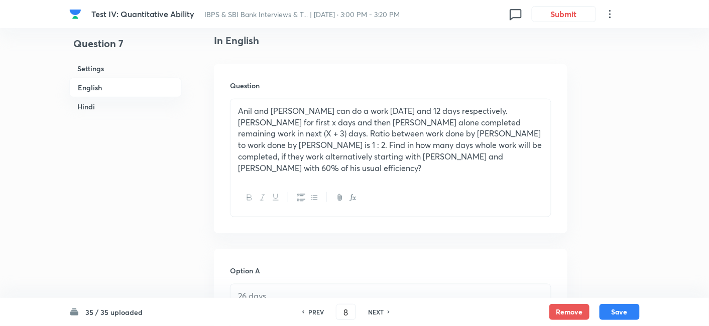
checkbox input "false"
checkbox input "true"
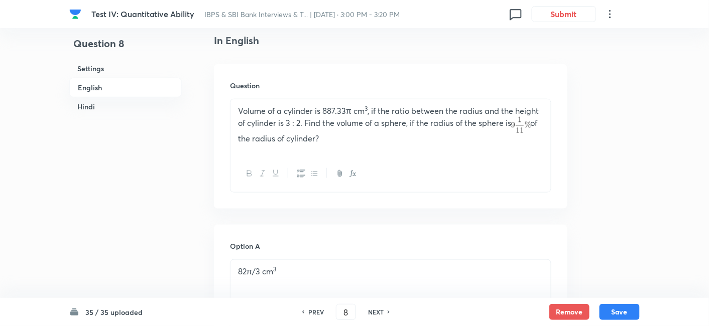
click at [374, 310] on h6 "NEXT" at bounding box center [376, 312] width 16 height 9
type input "9"
checkbox input "false"
checkbox input "true"
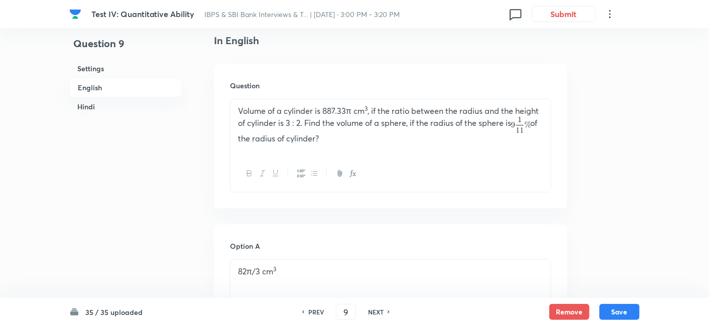
checkbox input "true"
click at [374, 310] on h6 "NEXT" at bounding box center [376, 312] width 16 height 9
type input "10"
checkbox input "false"
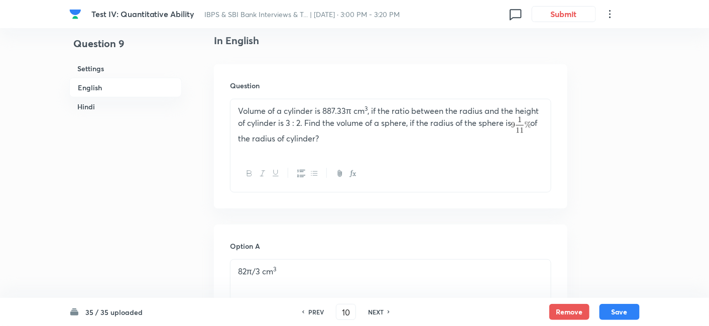
checkbox input "true"
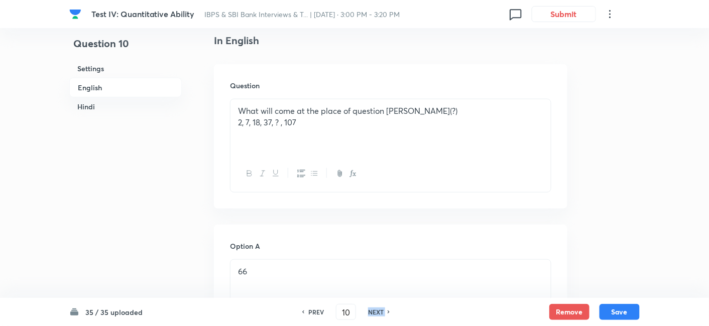
click at [374, 310] on h6 "NEXT" at bounding box center [376, 312] width 16 height 9
type input "11"
checkbox input "false"
checkbox input "true"
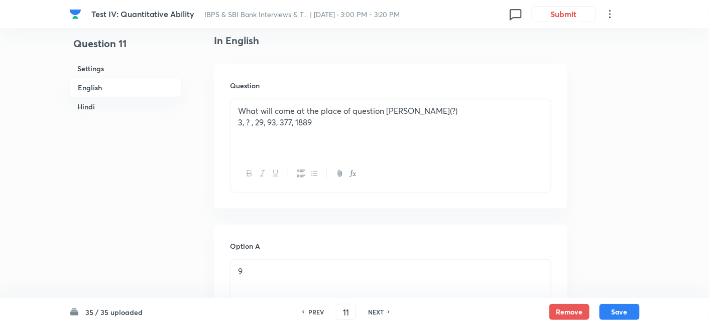
checkbox input "true"
click at [374, 310] on h6 "NEXT" at bounding box center [376, 312] width 16 height 9
type input "12"
checkbox input "false"
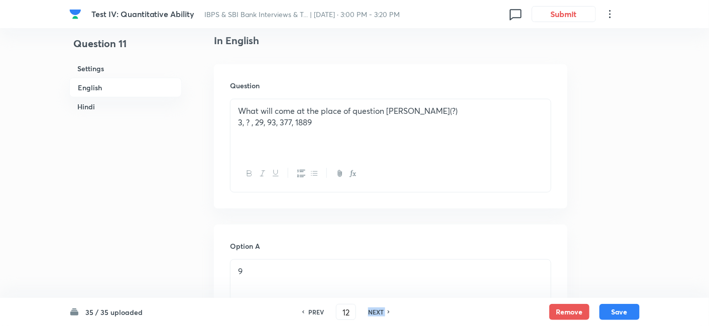
checkbox input "true"
click at [374, 310] on h6 "NEXT" at bounding box center [376, 312] width 16 height 9
type input "13"
checkbox input "false"
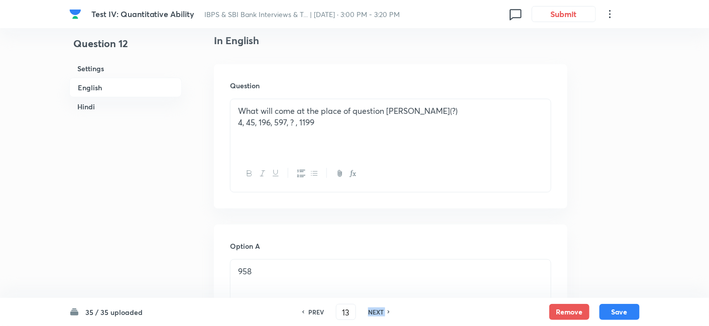
checkbox input "false"
checkbox input "true"
click at [374, 310] on h6 "NEXT" at bounding box center [376, 312] width 16 height 9
type input "14"
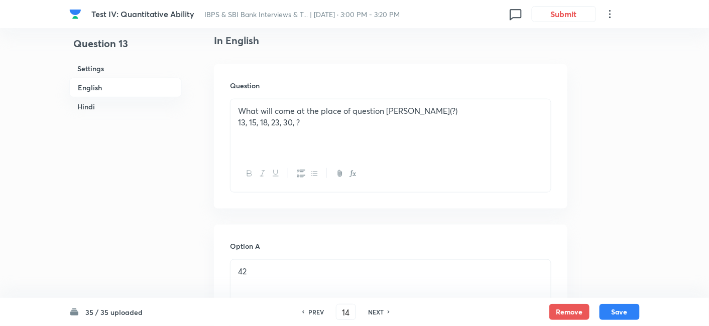
checkbox input "false"
checkbox input "true"
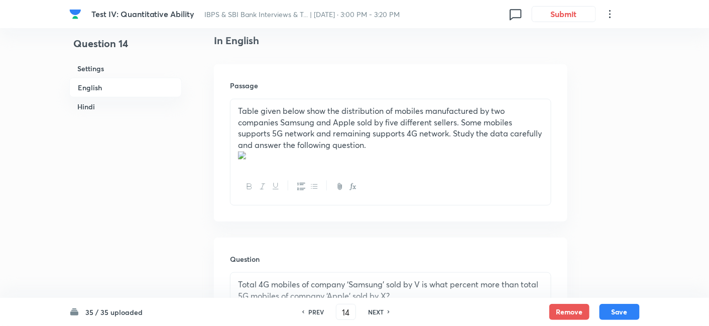
click at [374, 310] on h6 "NEXT" at bounding box center [376, 312] width 16 height 9
type input "15"
checkbox input "false"
checkbox input "true"
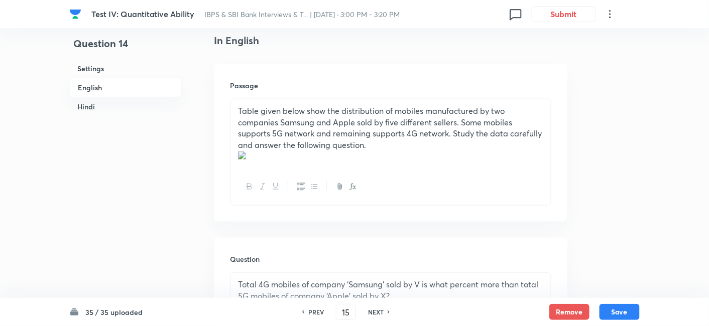
checkbox input "true"
click at [374, 310] on h6 "NEXT" at bounding box center [376, 312] width 16 height 9
type input "16"
checkbox input "false"
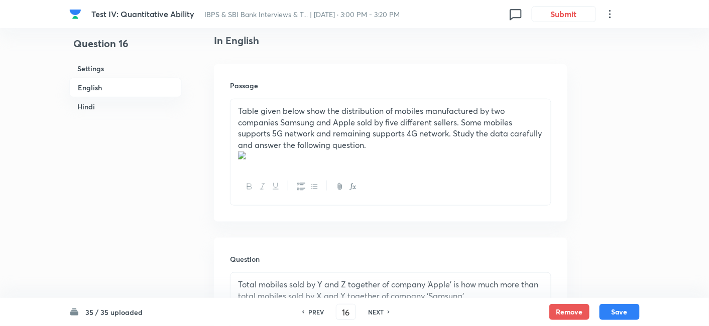
checkbox input "true"
click at [374, 310] on h6 "NEXT" at bounding box center [376, 312] width 16 height 9
type input "17"
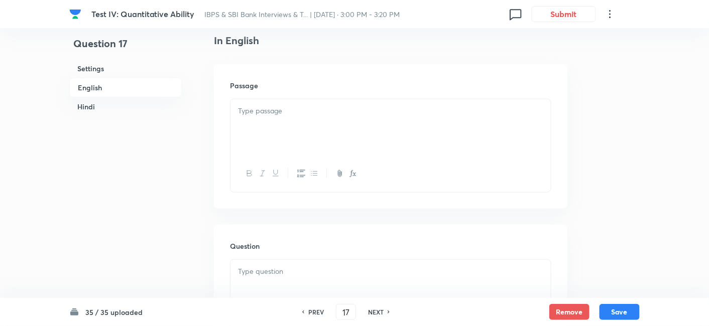
checkbox input "false"
checkbox input "true"
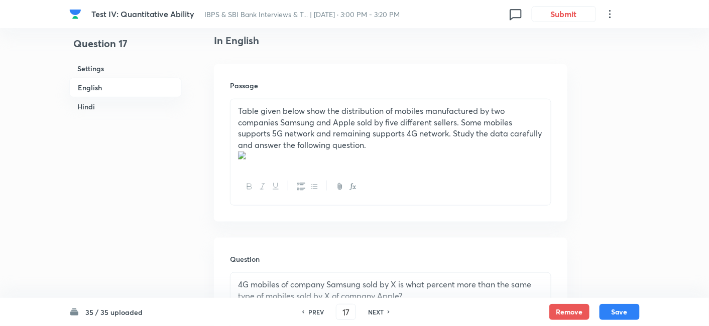
click at [374, 310] on h6 "NEXT" at bounding box center [376, 312] width 16 height 9
type input "18"
checkbox input "false"
checkbox input "true"
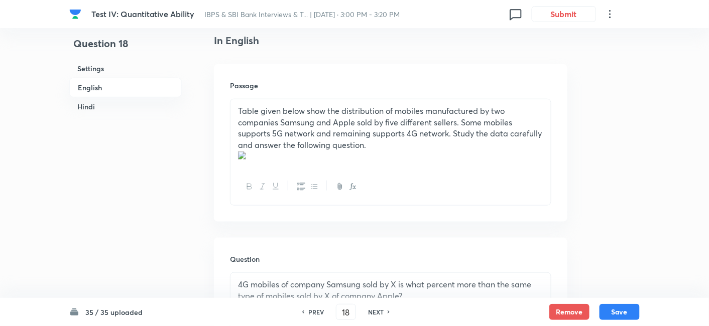
checkbox input "true"
click at [374, 310] on h6 "NEXT" at bounding box center [376, 312] width 16 height 9
type input "19"
checkbox input "false"
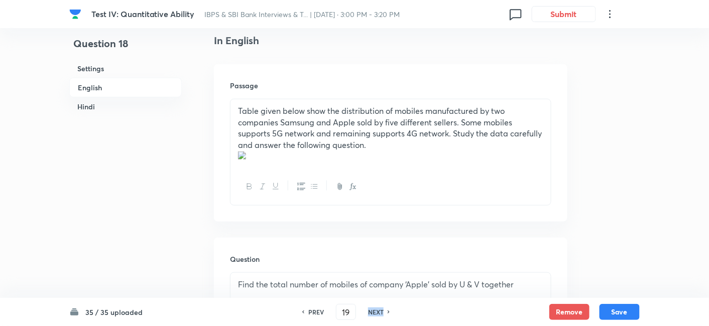
checkbox input "true"
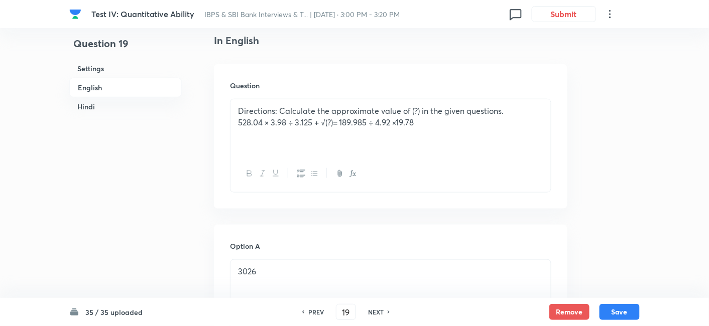
click at [374, 310] on h6 "NEXT" at bounding box center [376, 312] width 16 height 9
type input "20"
checkbox input "false"
checkbox input "true"
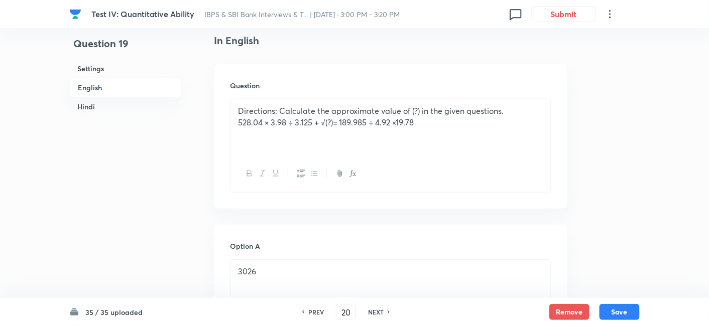
checkbox input "true"
click at [374, 310] on h6 "NEXT" at bounding box center [376, 312] width 16 height 9
type input "21"
checkbox input "true"
checkbox input "false"
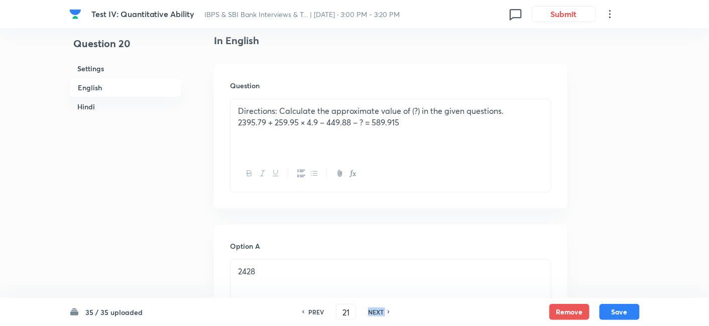
checkbox input "true"
checkbox input "false"
click at [374, 310] on h6 "NEXT" at bounding box center [376, 312] width 16 height 9
type input "22"
checkbox input "false"
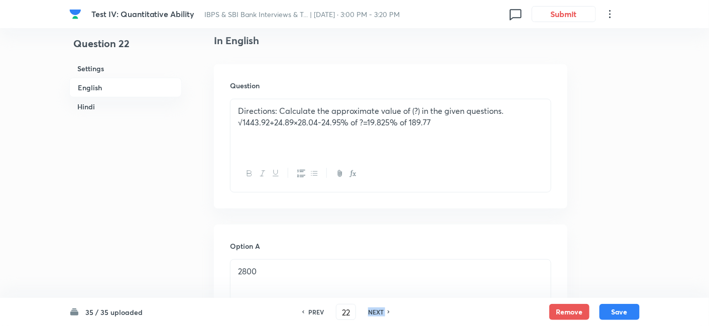
checkbox input "false"
checkbox input "true"
click at [374, 310] on h6 "NEXT" at bounding box center [376, 312] width 16 height 9
type input "23"
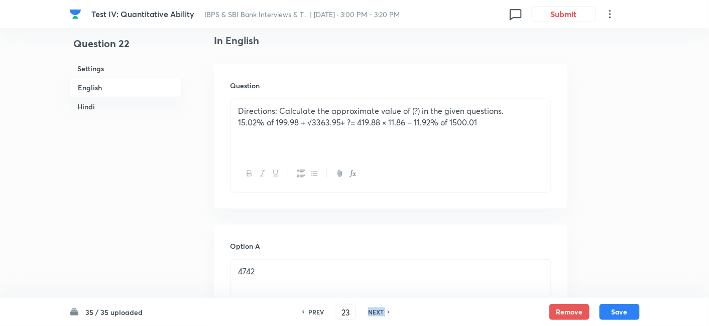
checkbox input "false"
checkbox input "true"
click at [374, 310] on h6 "NEXT" at bounding box center [376, 312] width 16 height 9
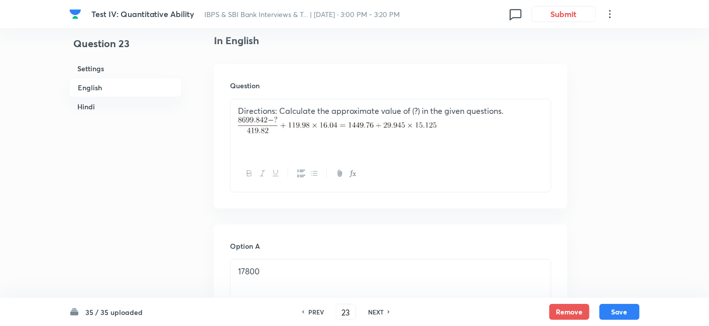
type input "24"
checkbox input "false"
checkbox input "true"
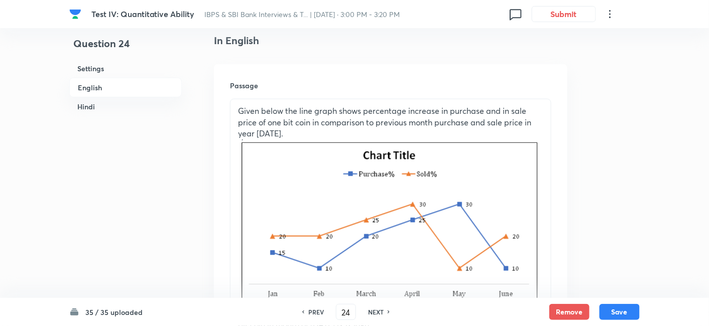
click at [374, 310] on h6 "NEXT" at bounding box center [376, 312] width 16 height 9
type input "25"
checkbox input "false"
checkbox input "true"
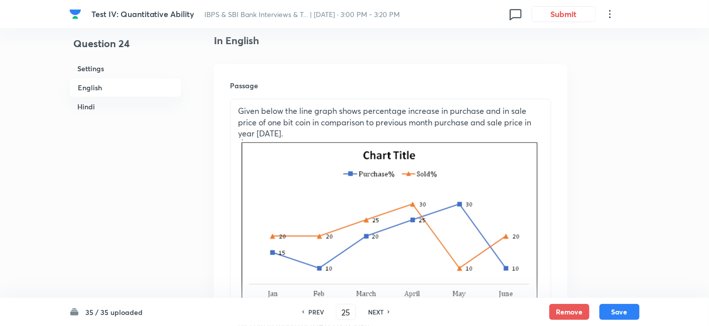
checkbox input "true"
click at [374, 310] on h6 "NEXT" at bounding box center [376, 312] width 16 height 9
type input "26"
checkbox input "false"
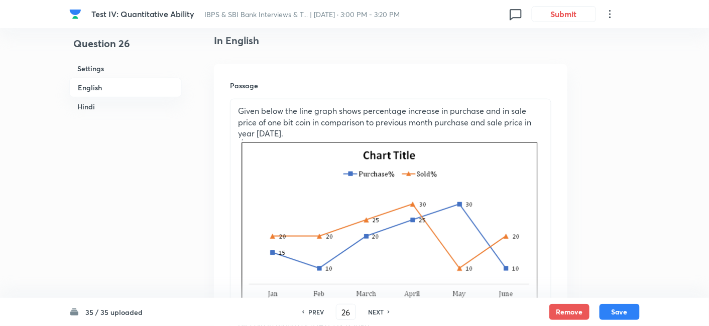
checkbox input "true"
click at [374, 310] on h6 "NEXT" at bounding box center [376, 312] width 16 height 9
type input "27"
checkbox input "false"
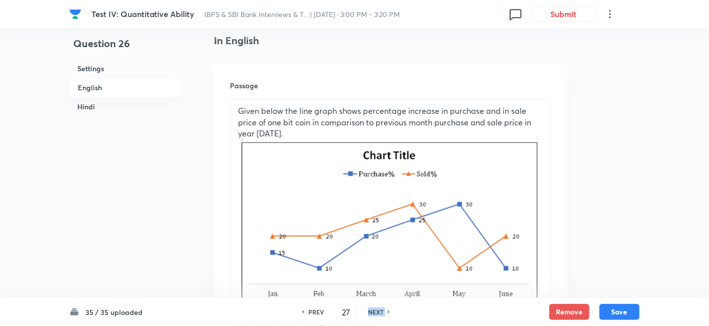
checkbox input "false"
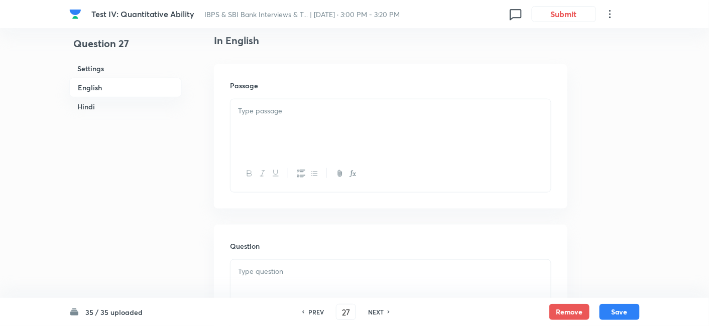
checkbox input "true"
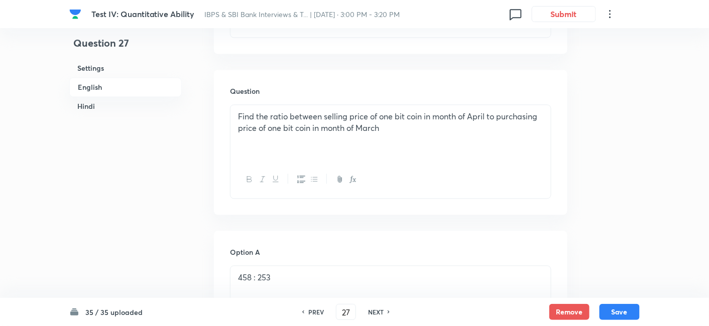
scroll to position [598, 0]
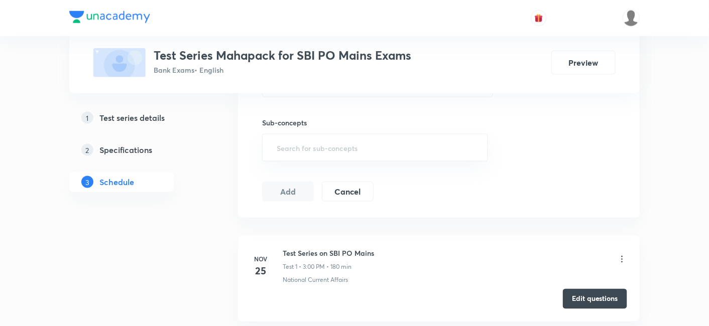
scroll to position [542, 0]
